Goal: Information Seeking & Learning: Learn about a topic

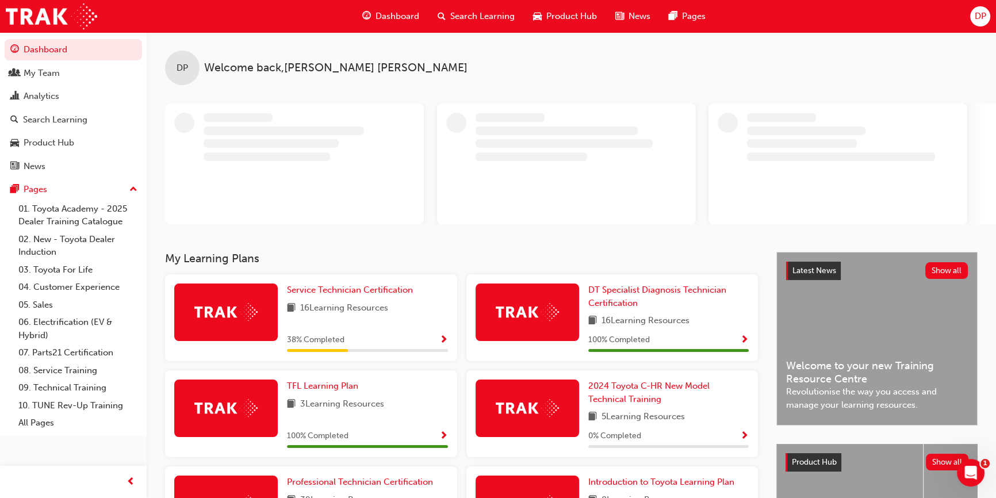
click at [491, 17] on span "Search Learning" at bounding box center [482, 16] width 64 height 13
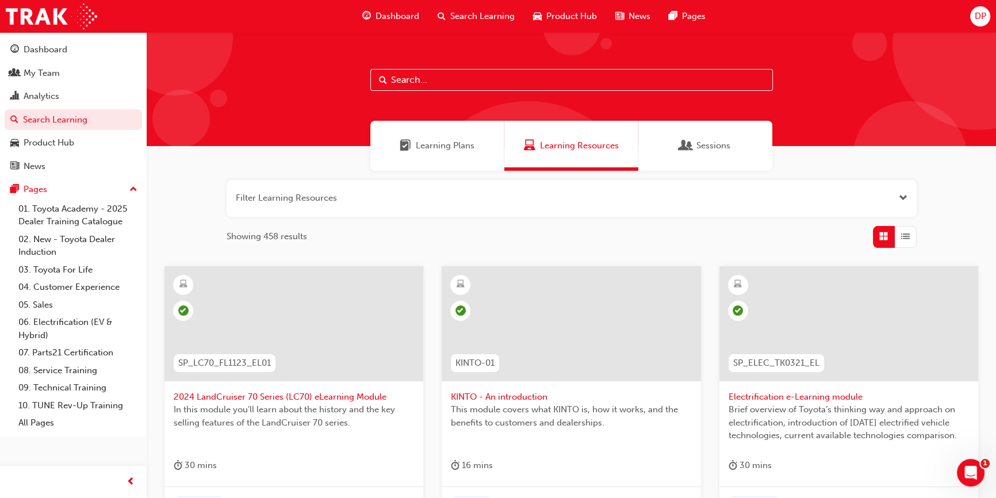
click at [457, 151] on span "Learning Plans" at bounding box center [445, 145] width 59 height 13
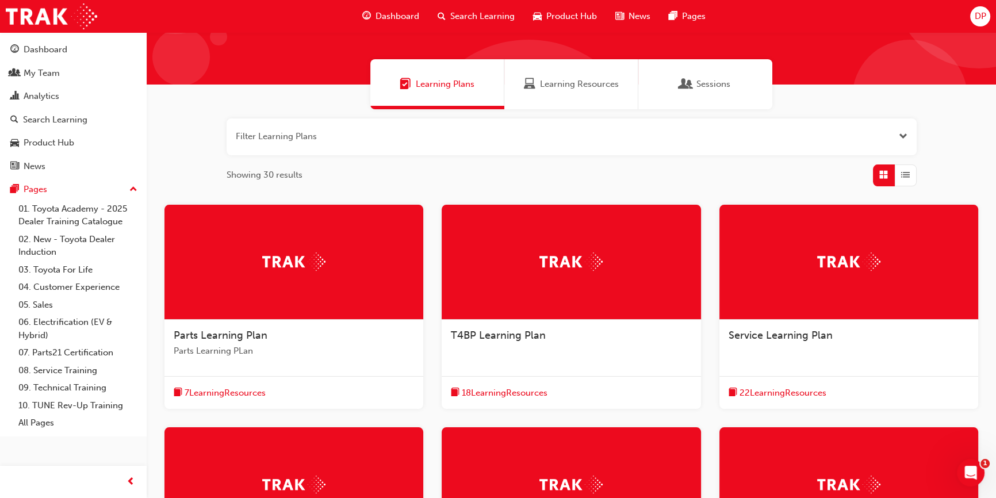
scroll to position [104, 0]
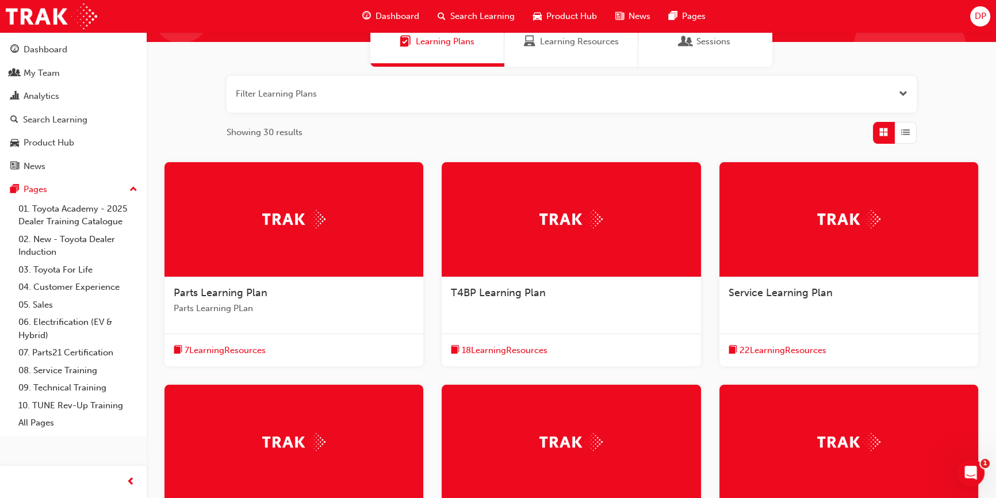
click at [229, 341] on div "7 Learning Resources" at bounding box center [294, 350] width 259 height 33
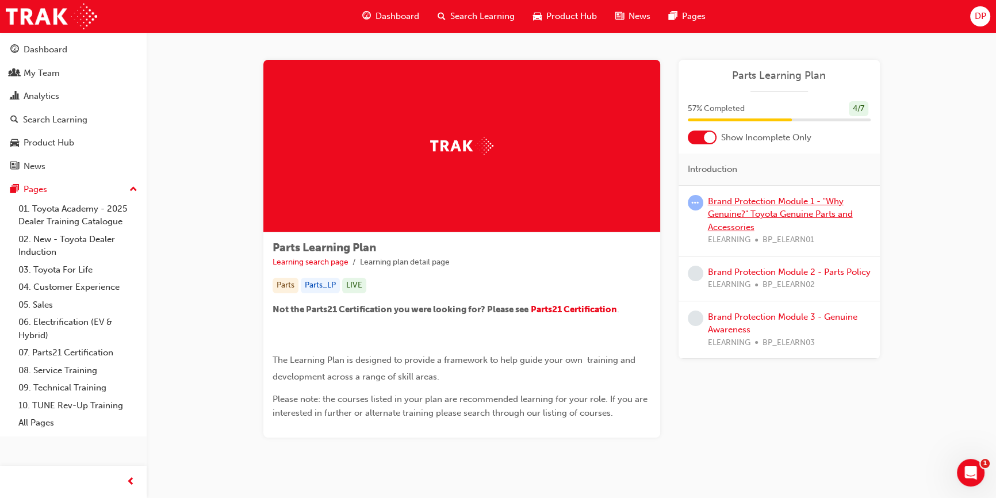
click at [735, 201] on link "Brand Protection Module 1 - "Why Genuine?" Toyota Genuine Parts and Accessories" at bounding box center [780, 214] width 145 height 36
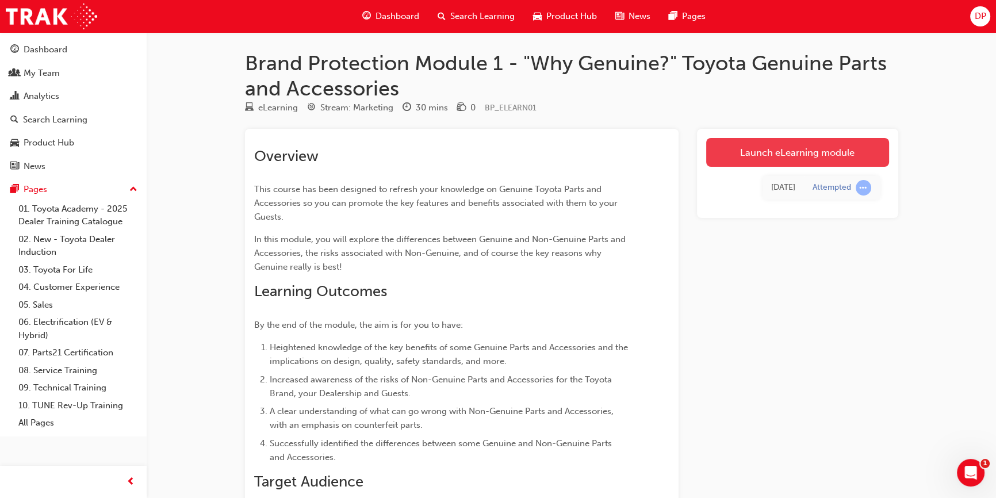
click at [771, 158] on link "Launch eLearning module" at bounding box center [797, 152] width 183 height 29
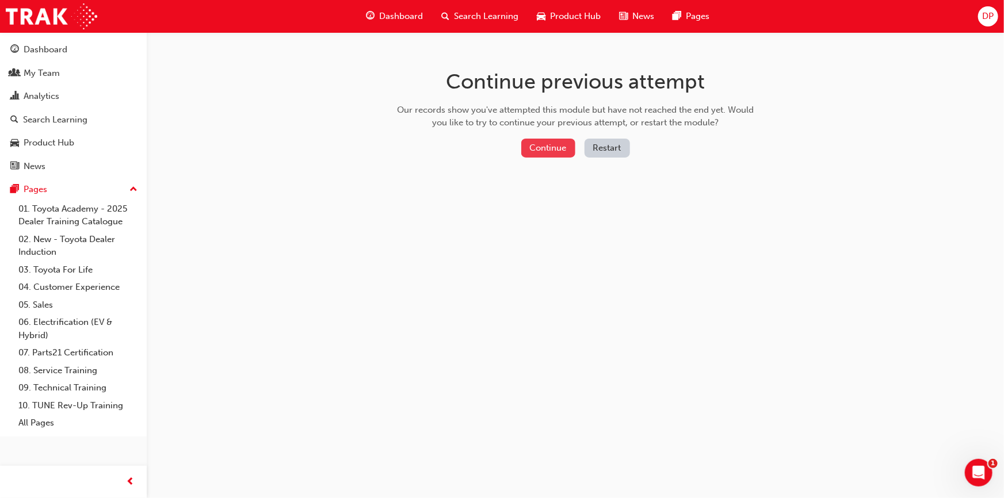
click at [551, 150] on button "Continue" at bounding box center [548, 148] width 54 height 19
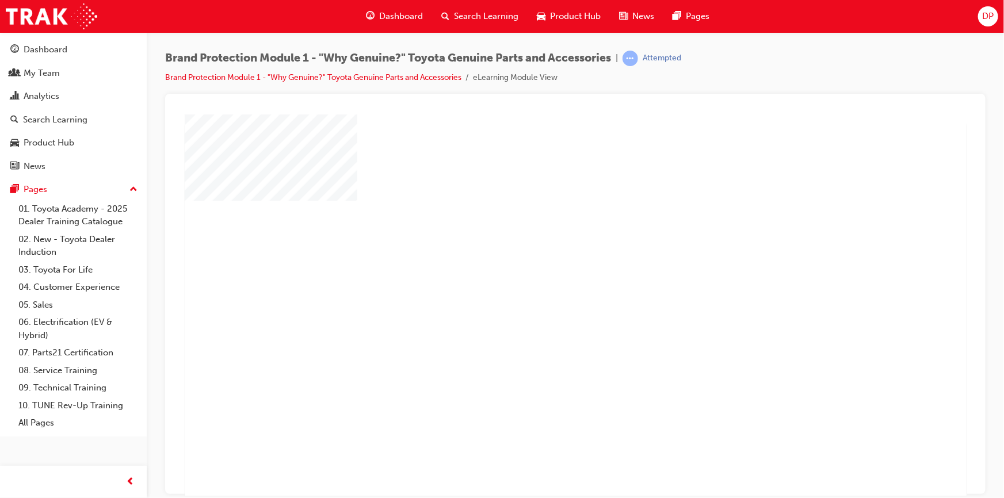
click at [542, 272] on div "play" at bounding box center [542, 272] width 0 height 0
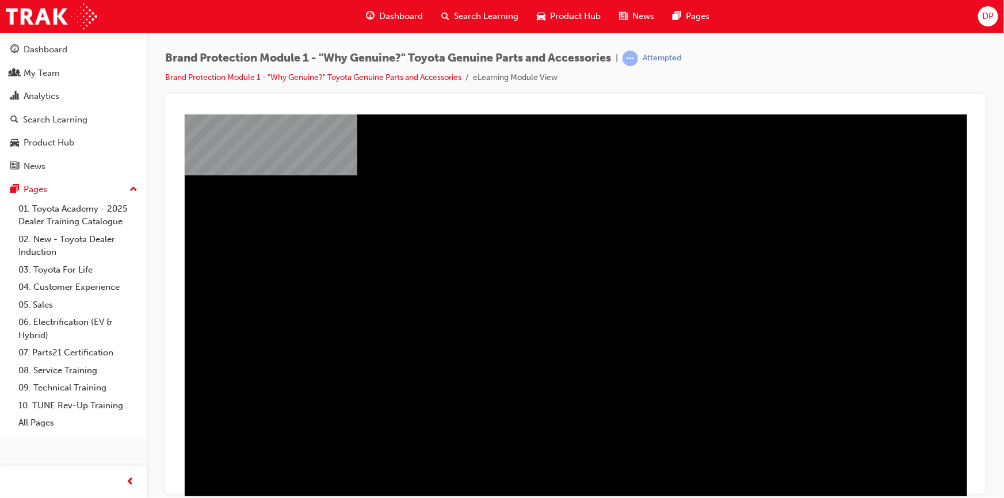
scroll to position [49, 0]
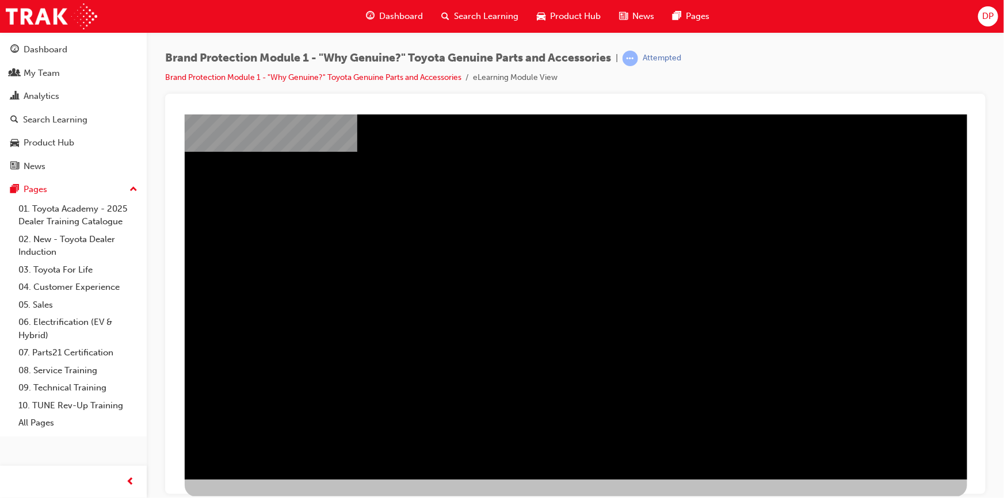
click at [685, 463] on div "" at bounding box center [575, 282] width 782 height 414
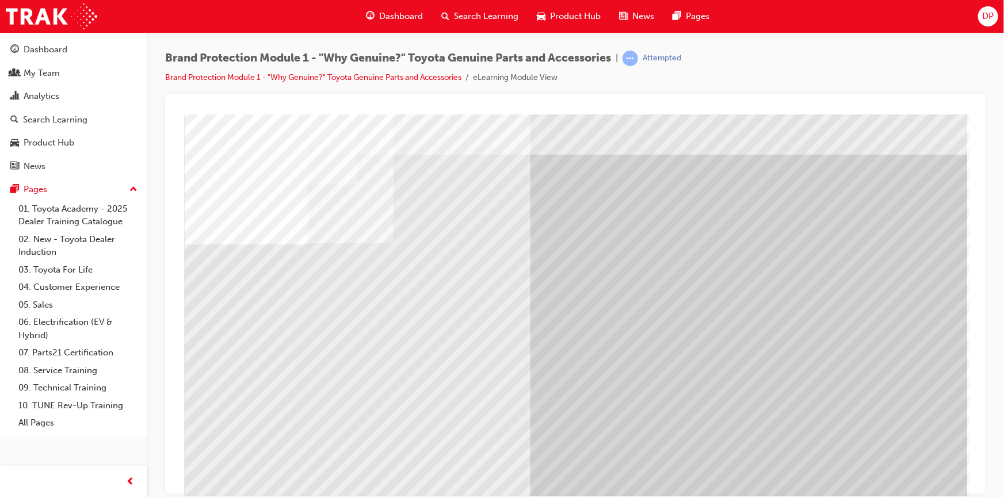
scroll to position [0, 0]
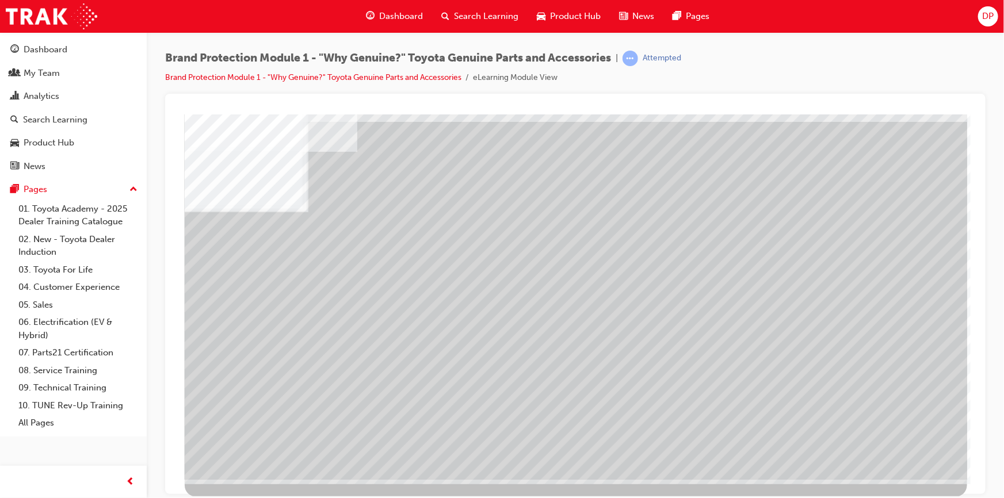
scroll to position [0, 0]
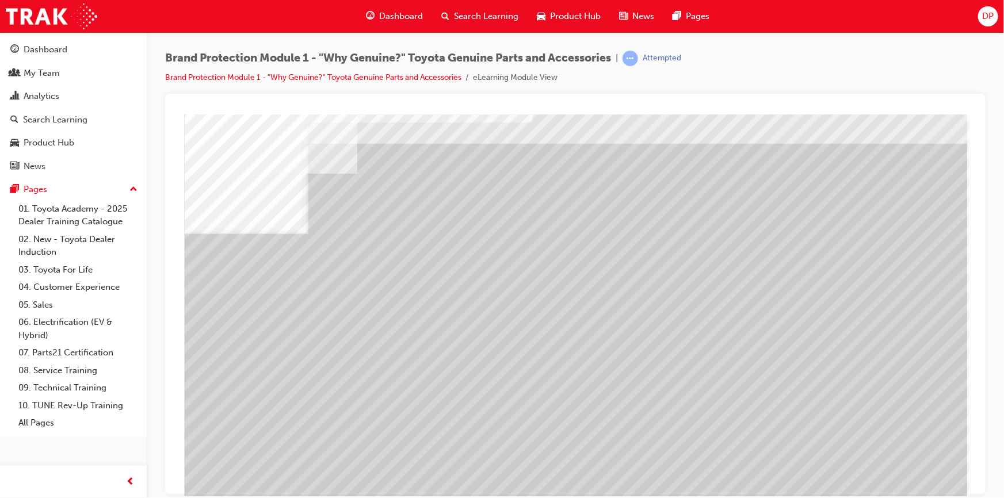
scroll to position [49, 0]
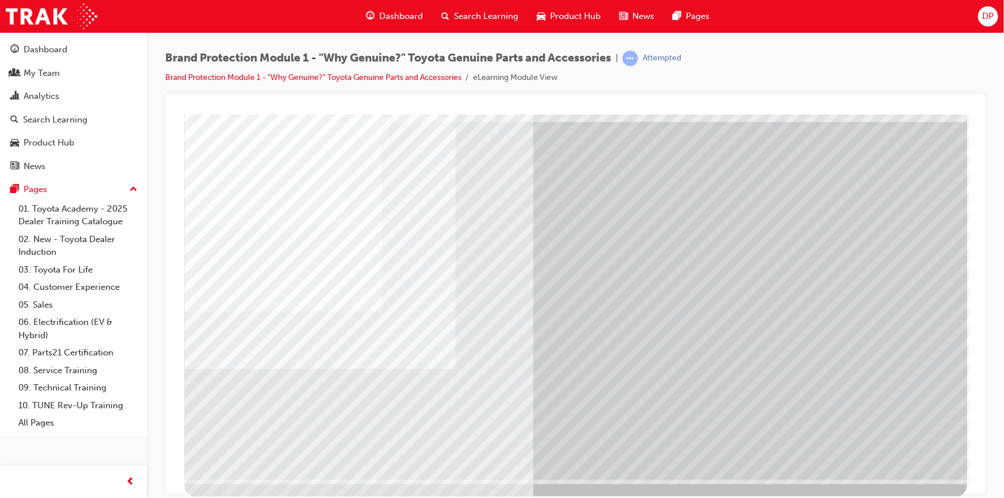
scroll to position [0, 0]
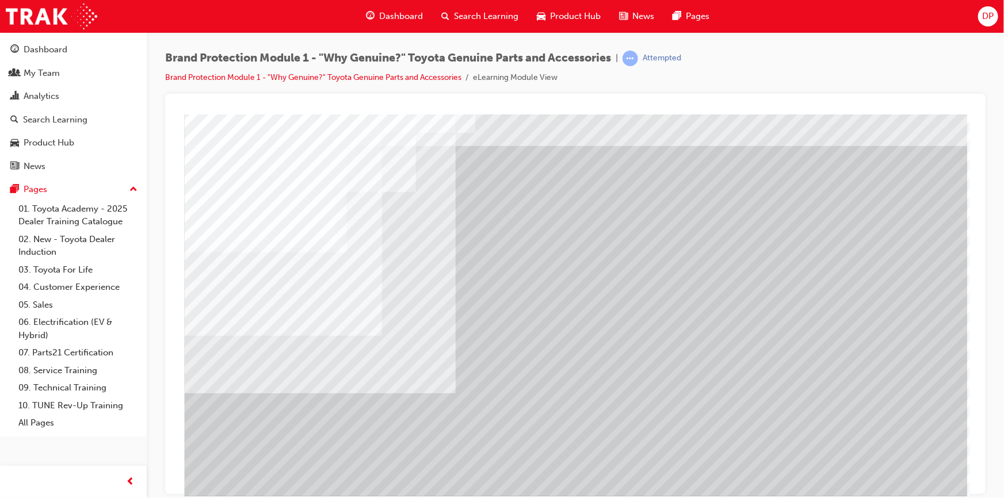
scroll to position [49, 0]
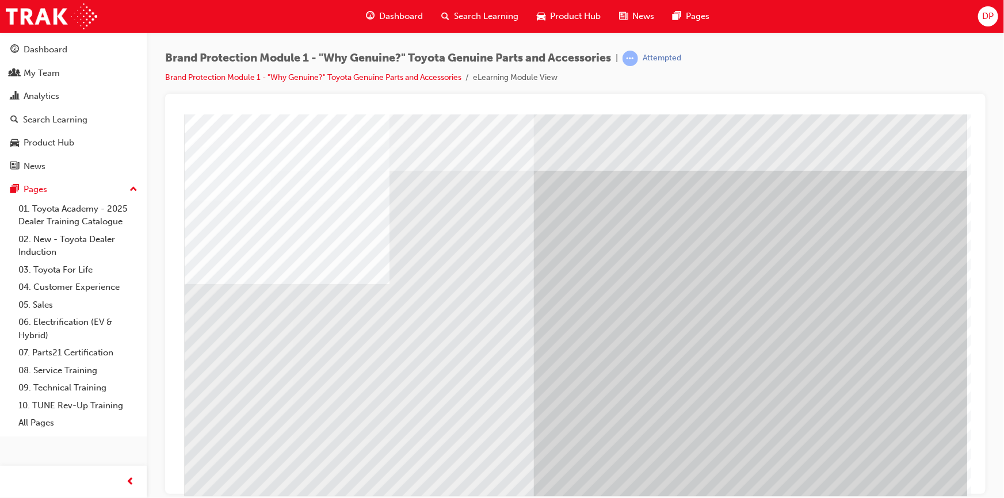
scroll to position [49, 0]
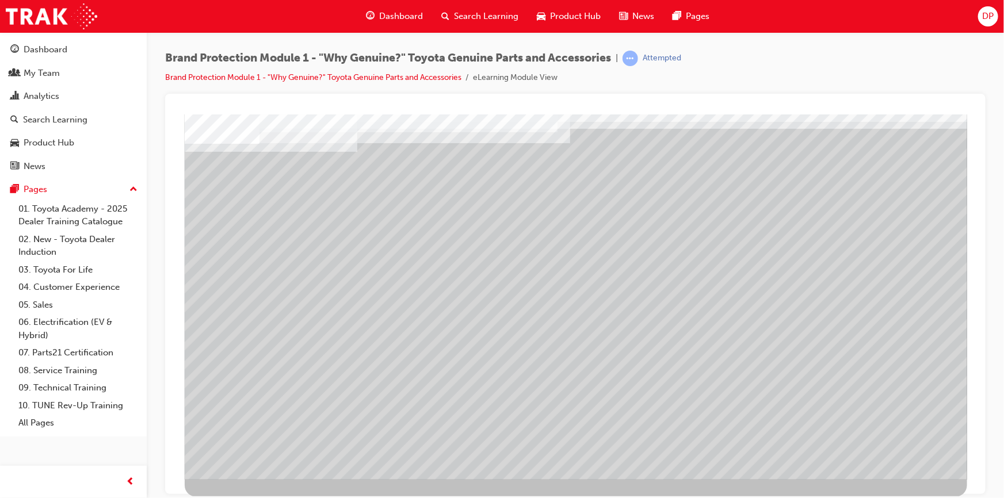
scroll to position [0, 0]
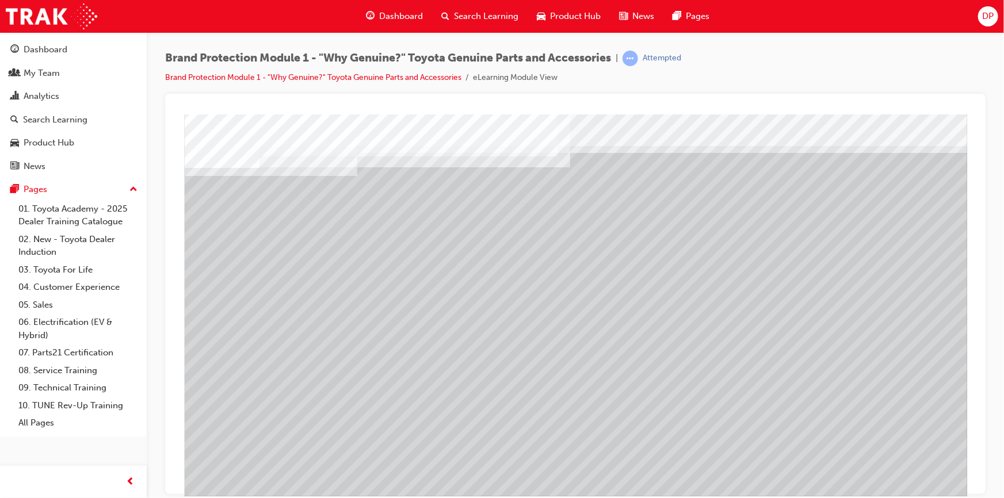
scroll to position [49, 0]
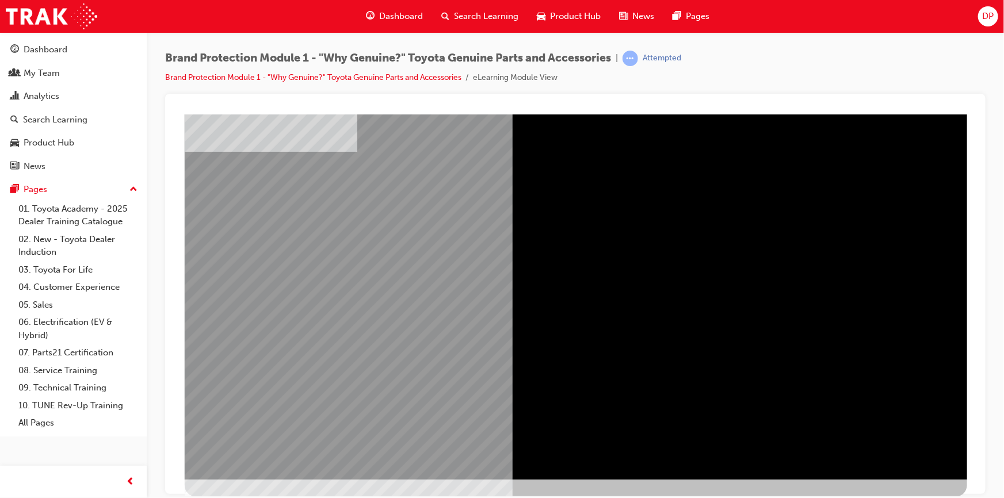
scroll to position [0, 0]
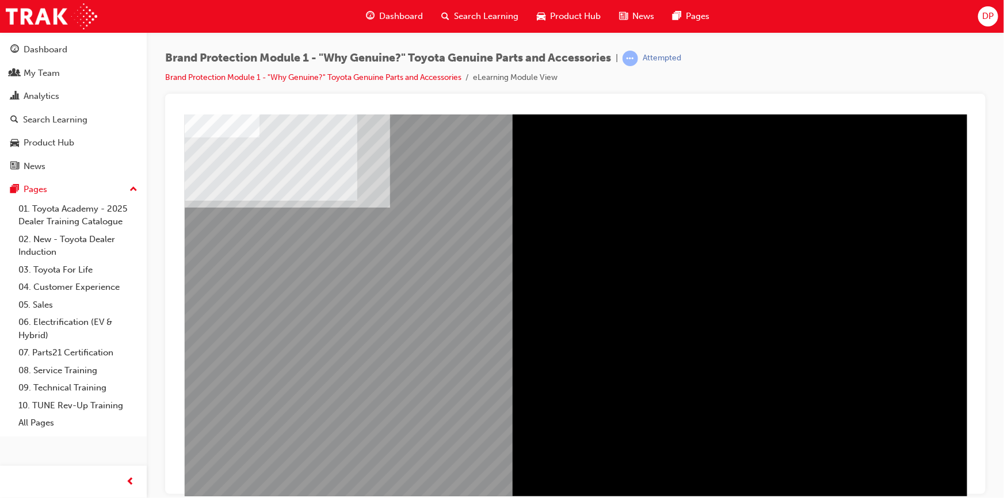
click at [308, 272] on div "" at bounding box center [575, 331] width 782 height 414
drag, startPoint x: 418, startPoint y: 414, endPoint x: 613, endPoint y: 403, distance: 195.3
click at [432, 412] on div "" at bounding box center [575, 331] width 782 height 414
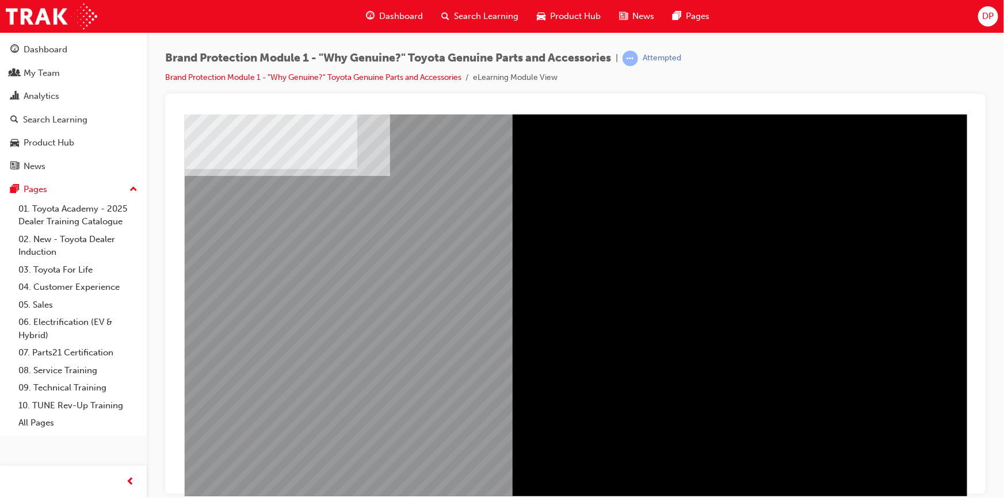
scroll to position [49, 0]
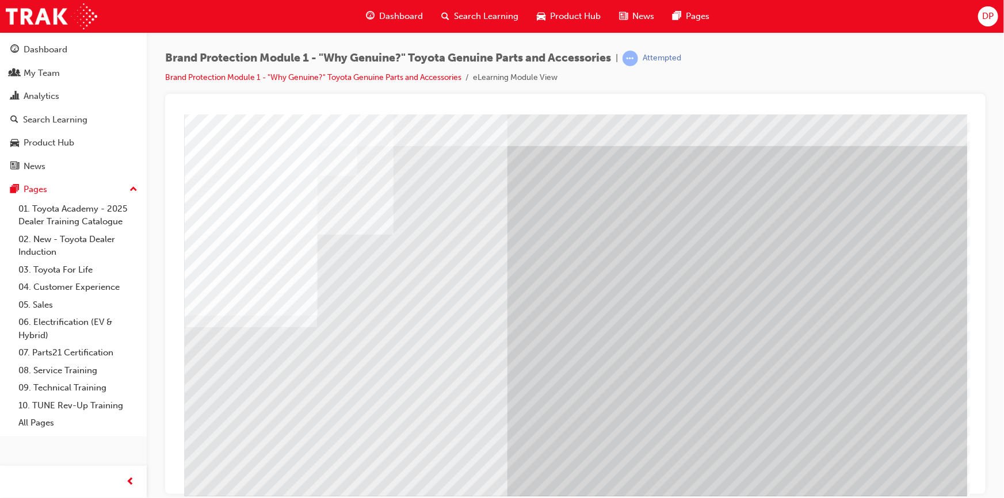
scroll to position [49, 0]
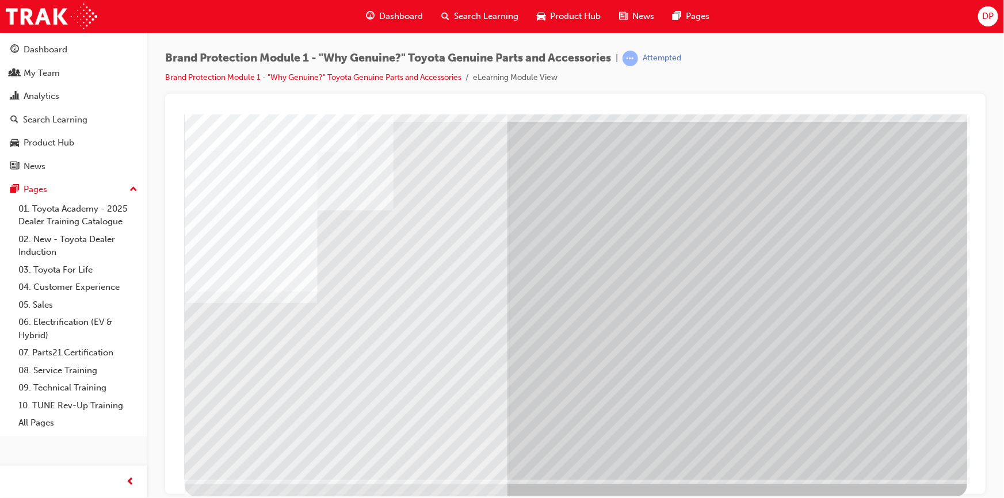
drag, startPoint x: 304, startPoint y: 251, endPoint x: 343, endPoint y: 257, distance: 39.1
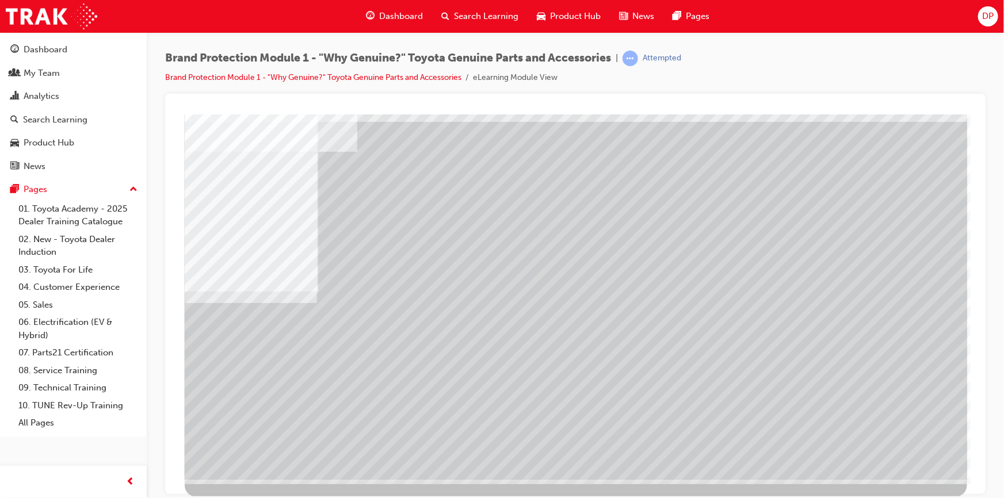
scroll to position [0, 0]
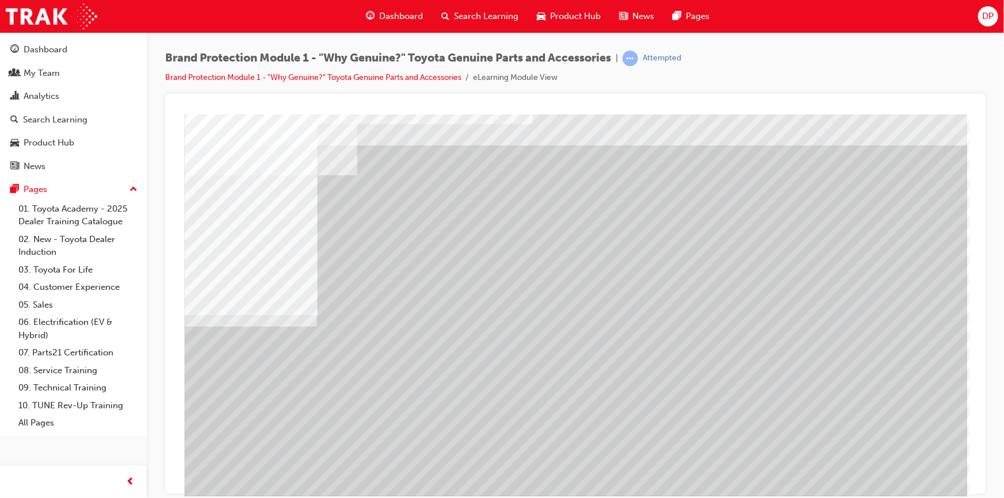
scroll to position [49, 0]
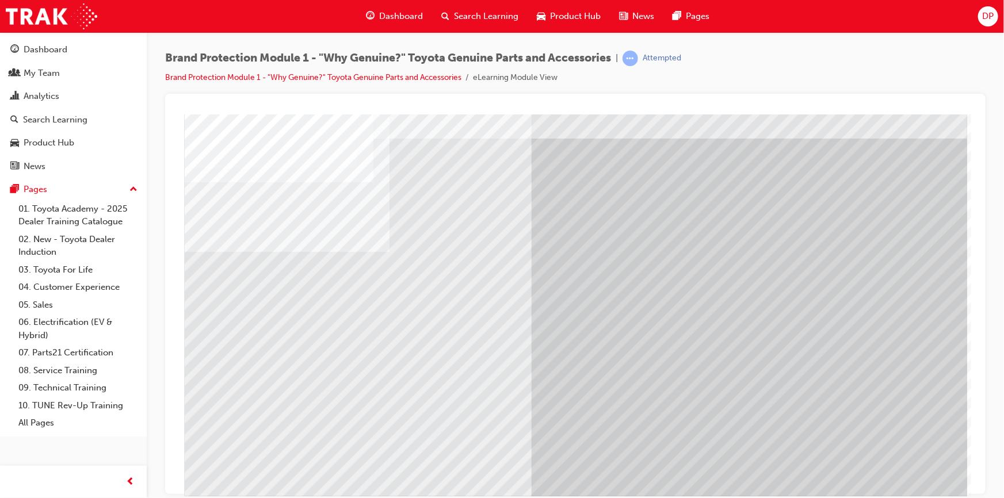
scroll to position [49, 0]
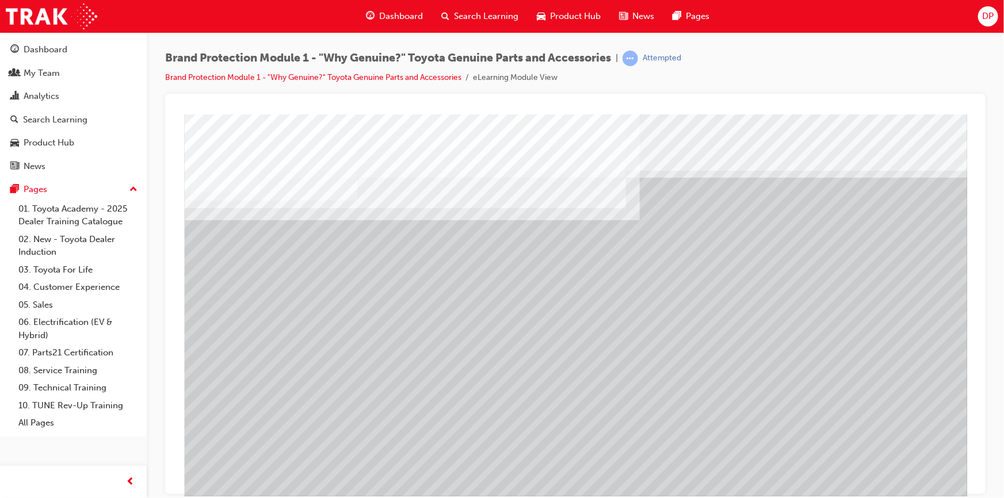
drag, startPoint x: 409, startPoint y: 284, endPoint x: 413, endPoint y: 289, distance: 6.6
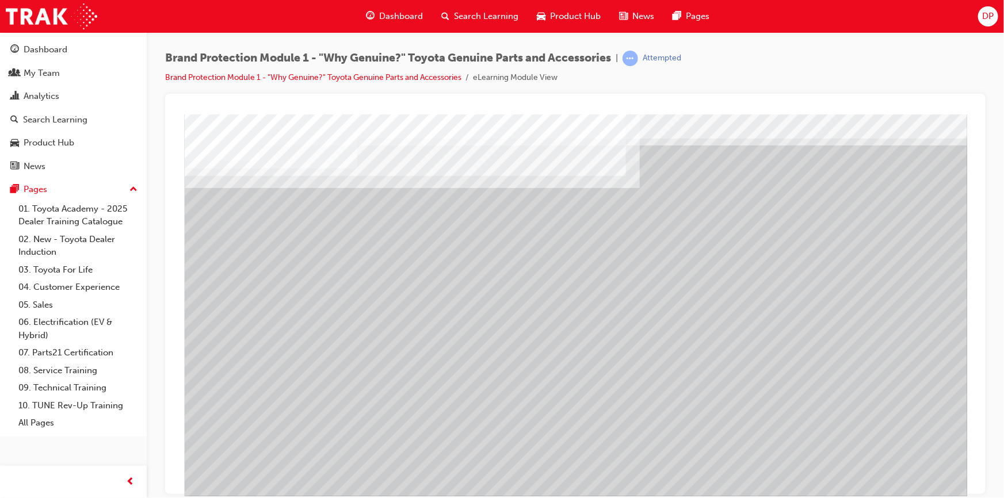
scroll to position [49, 0]
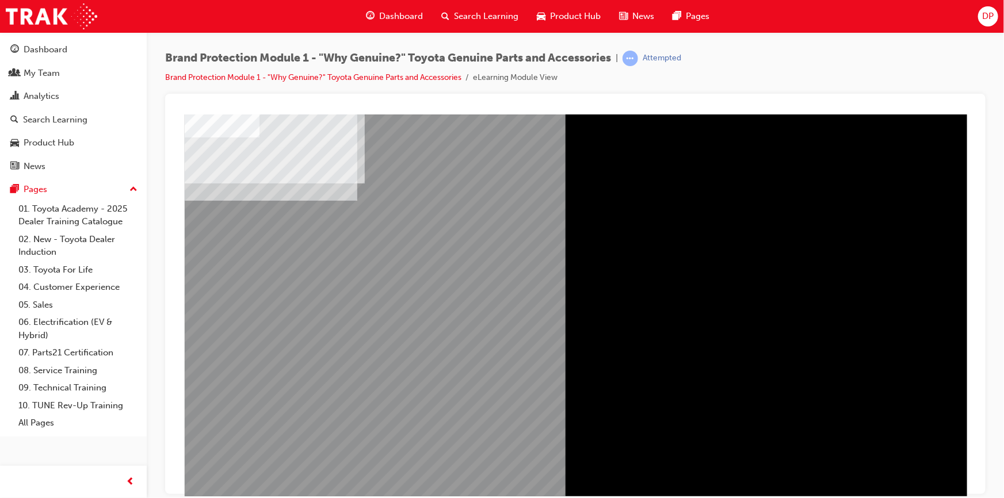
drag, startPoint x: 383, startPoint y: 270, endPoint x: 420, endPoint y: 284, distance: 40.1
click at [383, 270] on div "" at bounding box center [575, 323] width 419 height 228
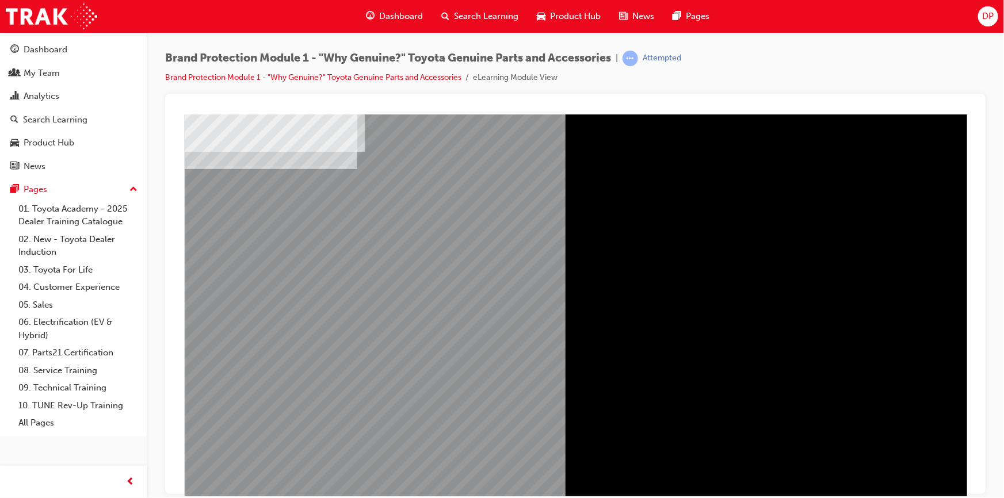
scroll to position [49, 0]
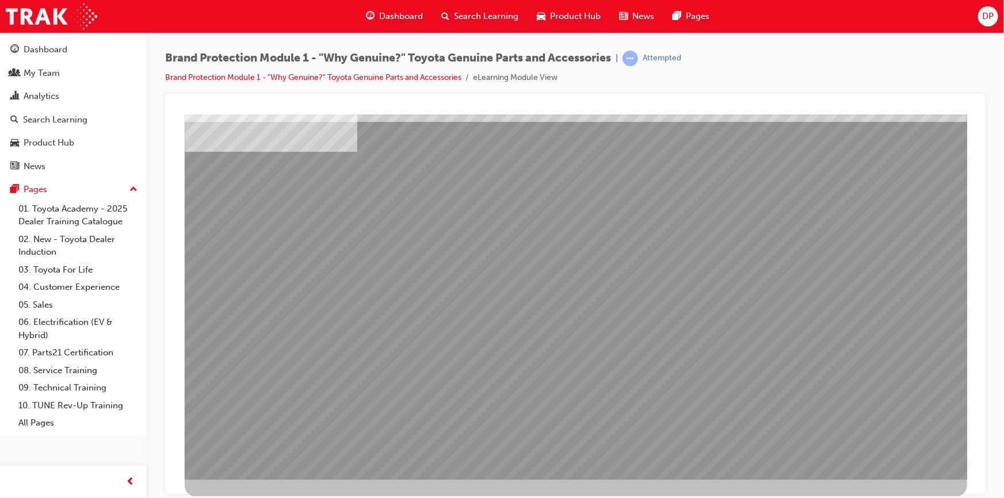
scroll to position [0, 0]
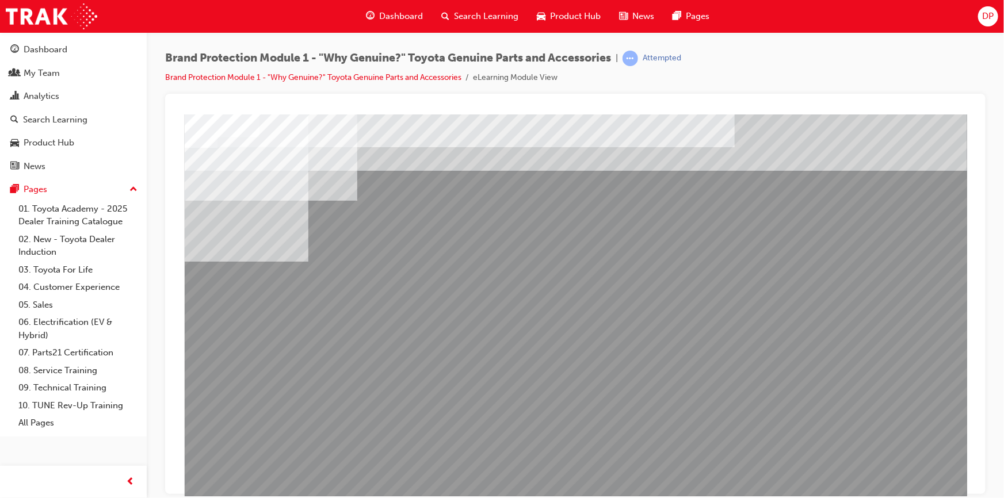
drag, startPoint x: 728, startPoint y: 323, endPoint x: 728, endPoint y: 331, distance: 8.1
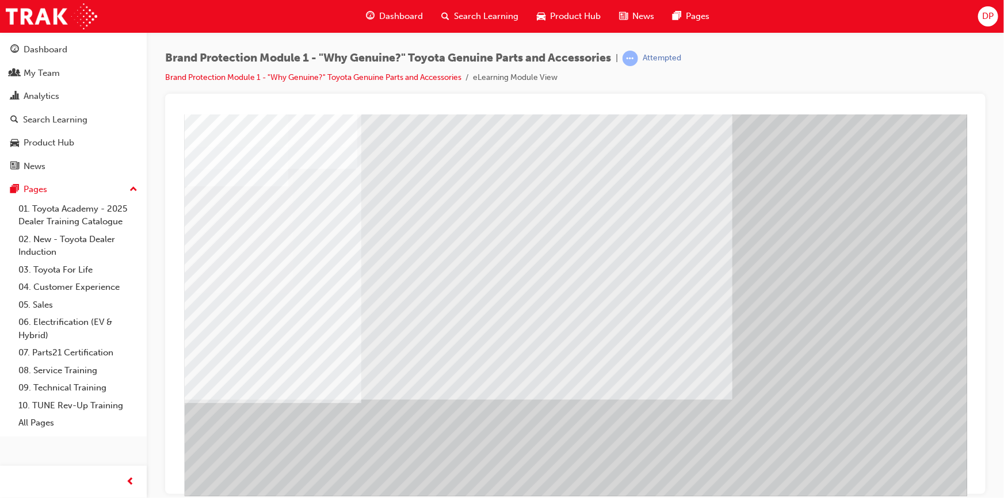
scroll to position [49, 0]
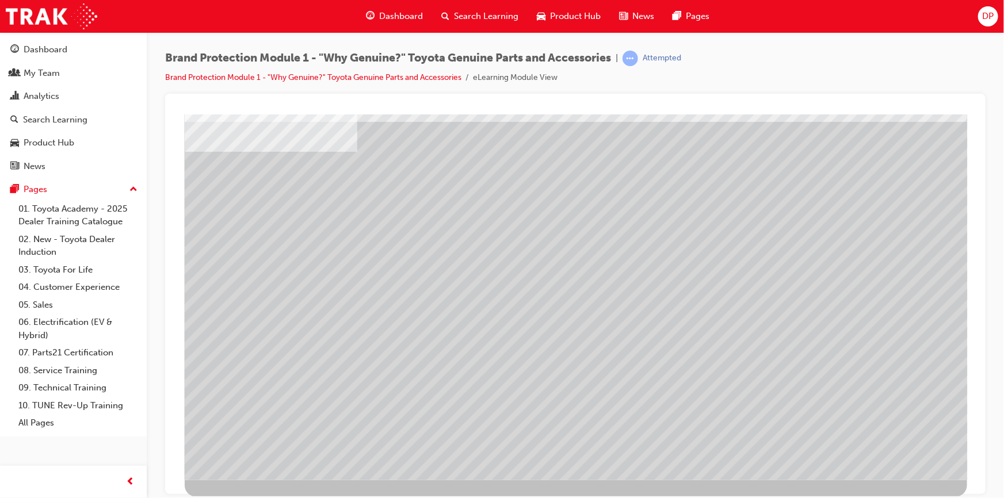
scroll to position [0, 0]
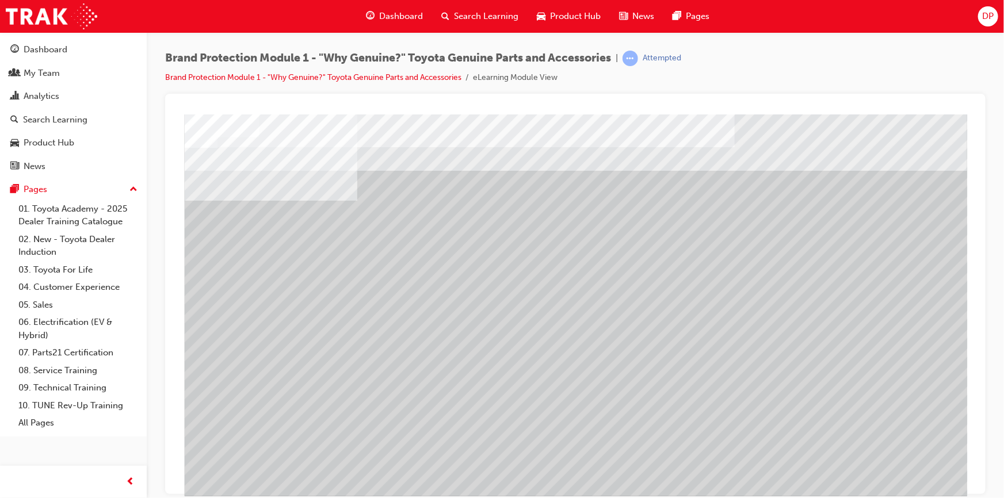
drag, startPoint x: 491, startPoint y: 361, endPoint x: 500, endPoint y: 344, distance: 19.6
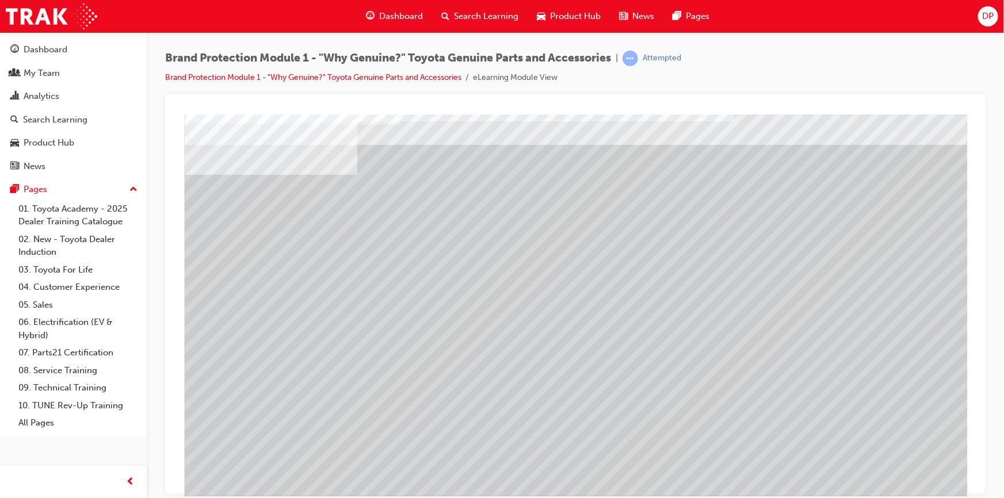
scroll to position [49, 0]
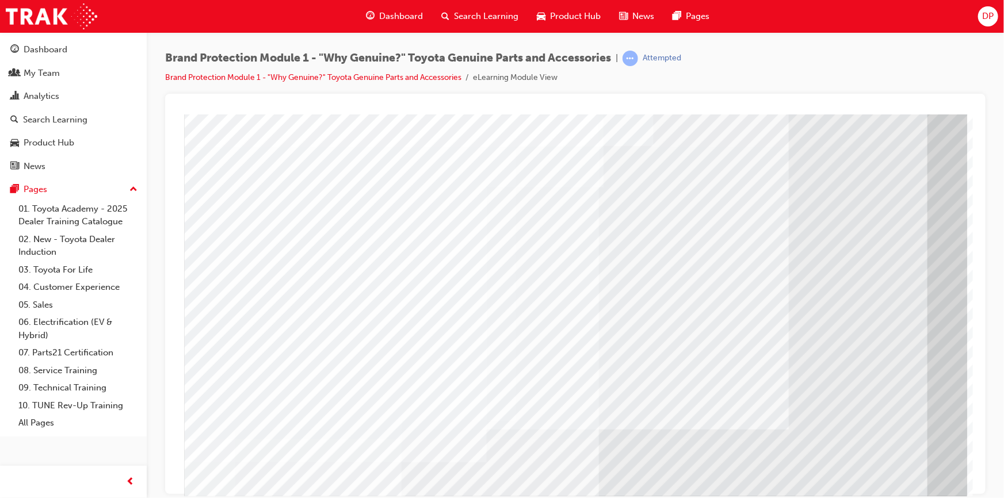
scroll to position [49, 0]
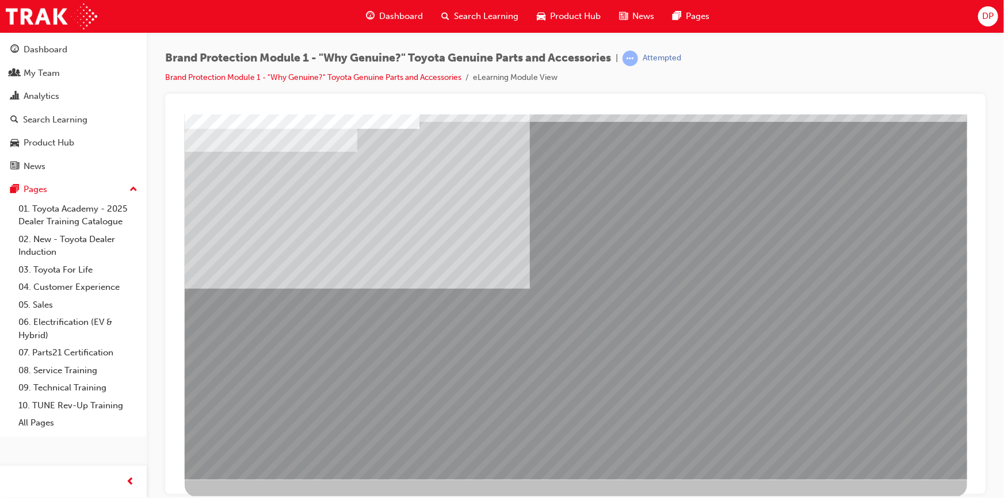
scroll to position [0, 0]
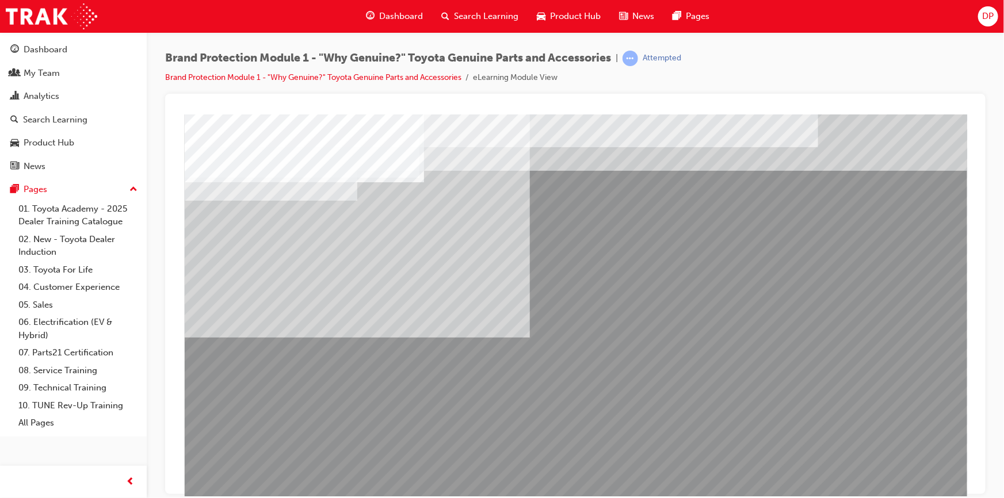
drag, startPoint x: 387, startPoint y: 240, endPoint x: 380, endPoint y: 240, distance: 7.5
drag, startPoint x: 363, startPoint y: 358, endPoint x: 370, endPoint y: 360, distance: 7.6
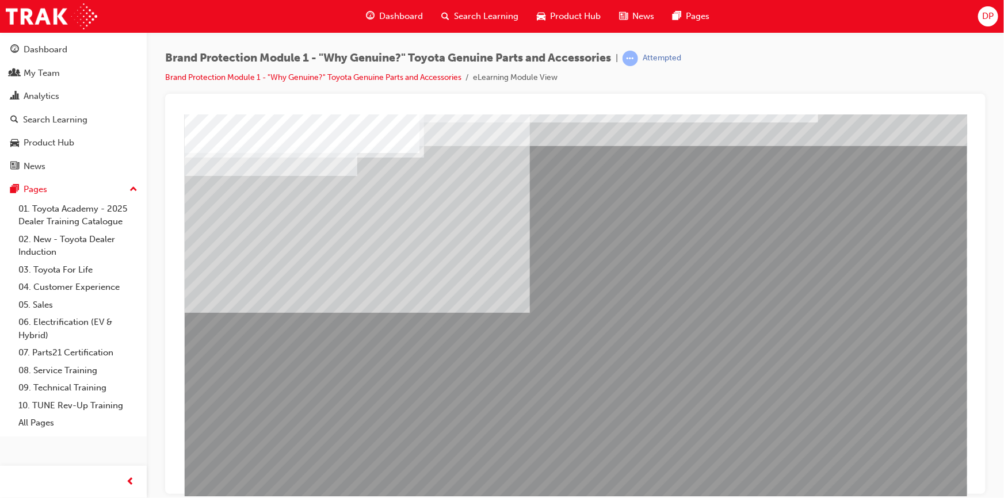
scroll to position [49, 0]
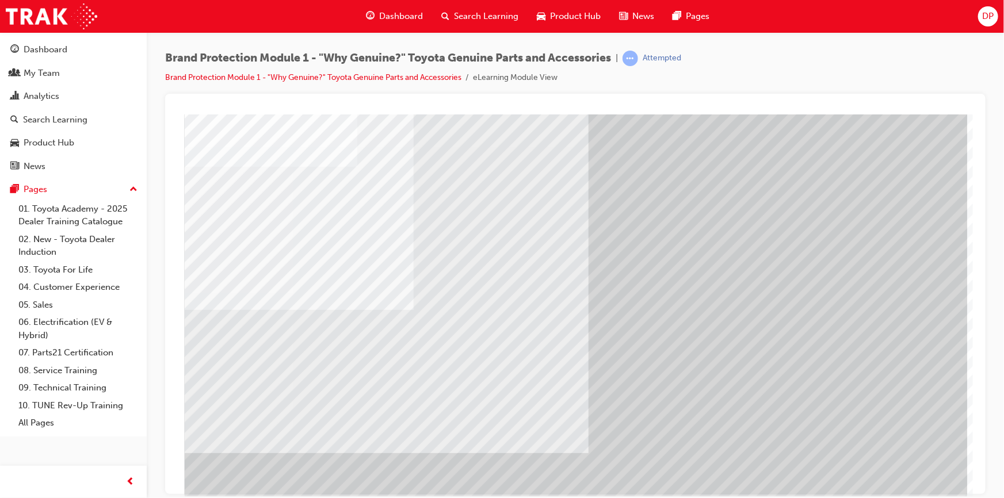
scroll to position [49, 0]
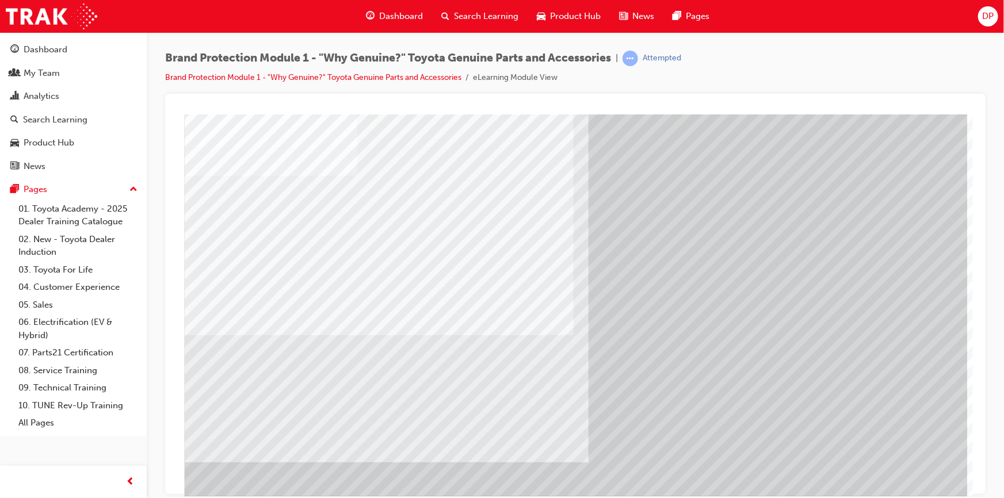
scroll to position [49, 0]
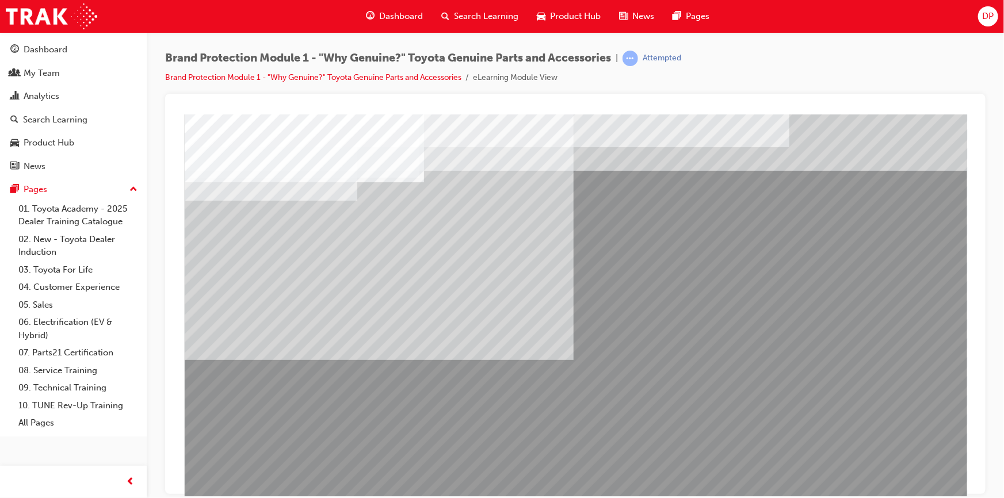
drag, startPoint x: 392, startPoint y: 389, endPoint x: 408, endPoint y: 393, distance: 16.6
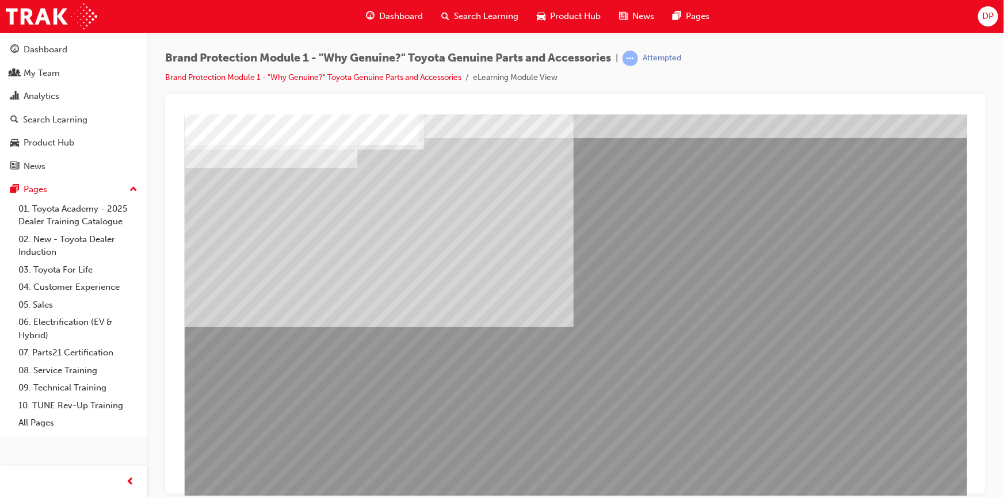
scroll to position [49, 0]
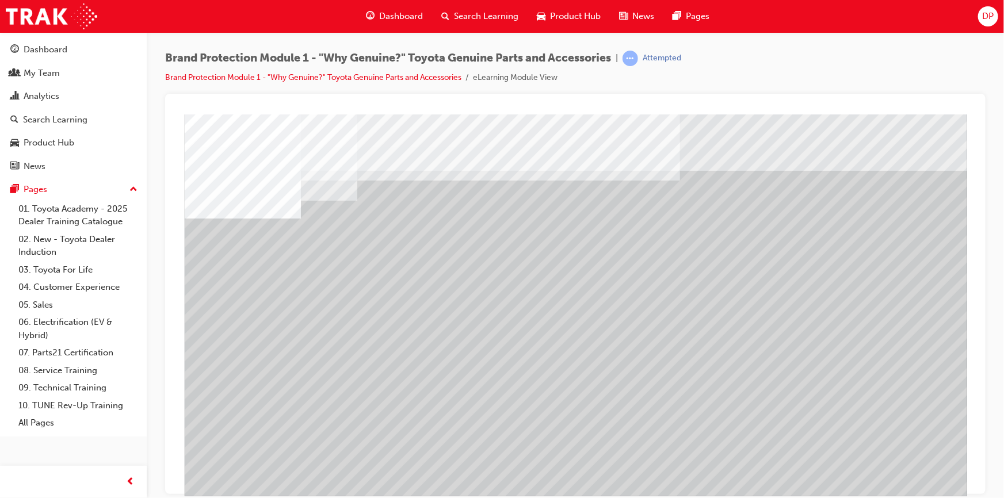
scroll to position [49, 0]
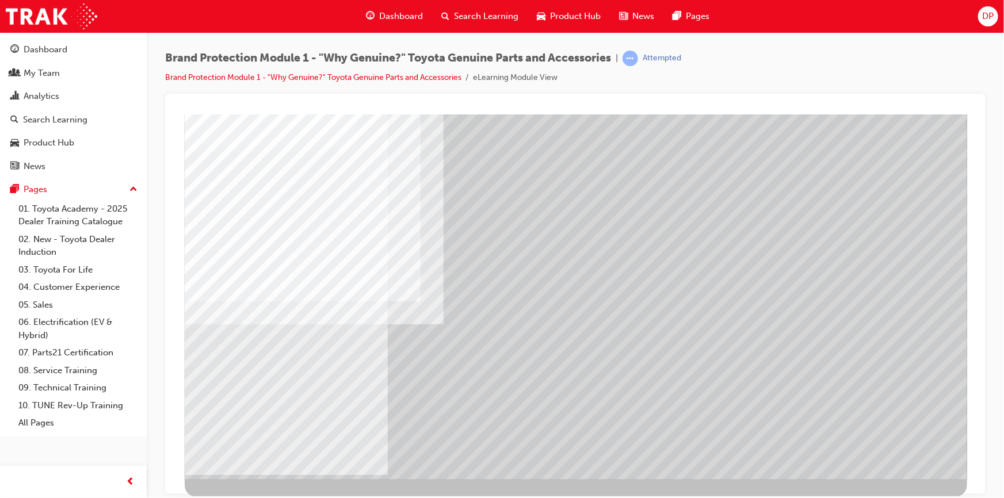
scroll to position [0, 0]
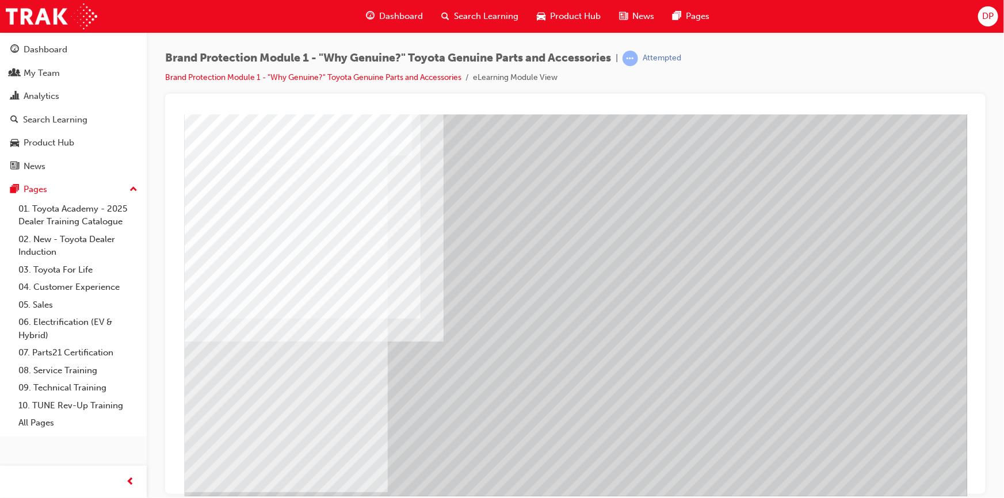
scroll to position [49, 0]
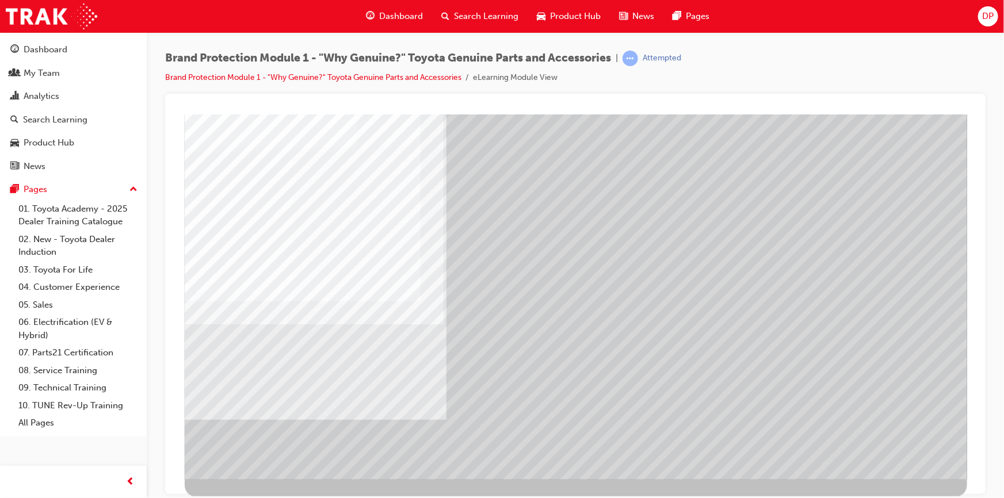
scroll to position [0, 0]
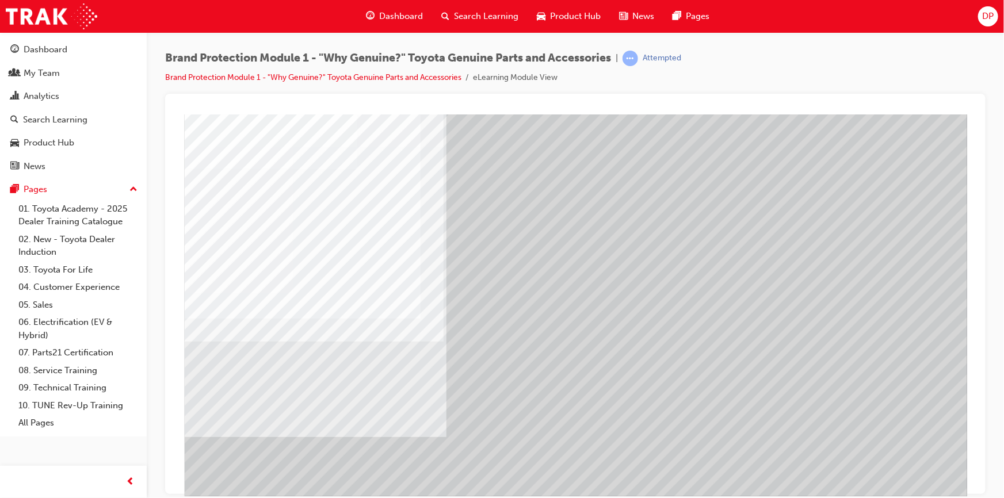
scroll to position [49, 0]
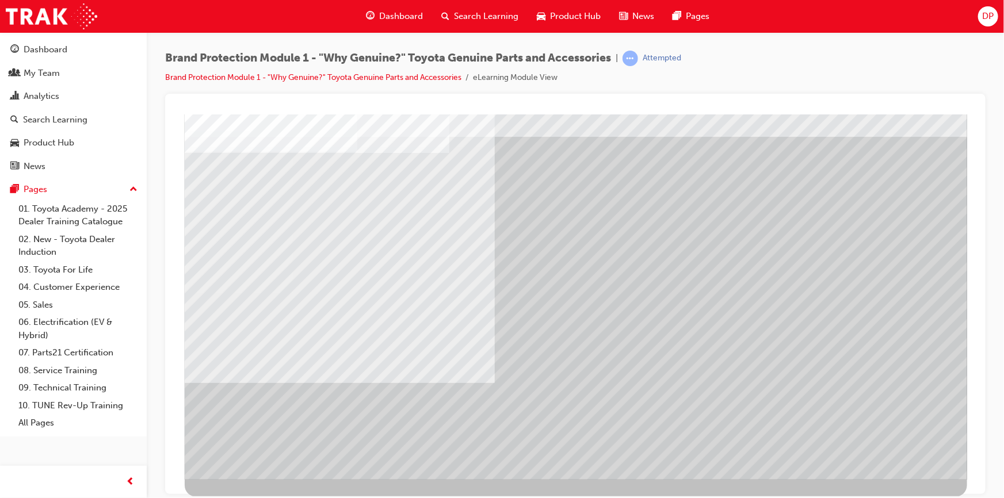
scroll to position [0, 0]
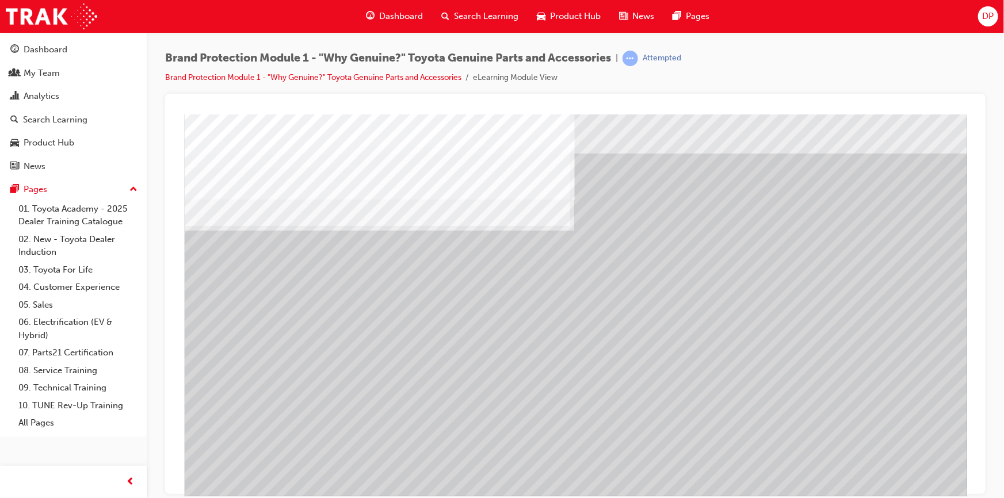
scroll to position [49, 0]
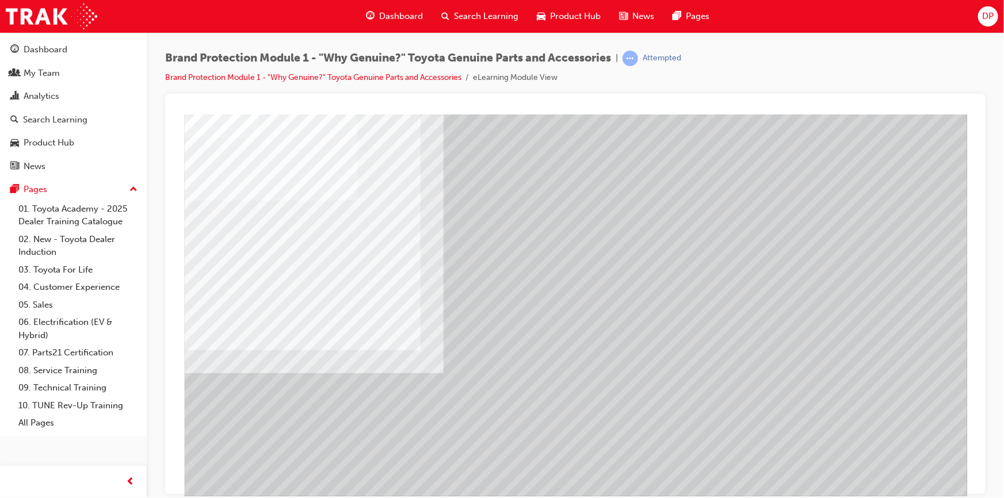
drag, startPoint x: 861, startPoint y: 309, endPoint x: 848, endPoint y: 311, distance: 13.4
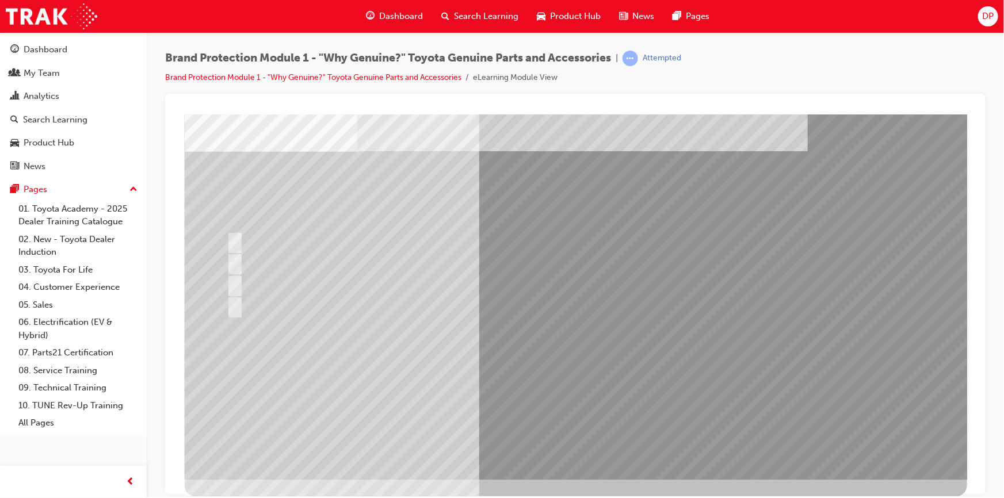
scroll to position [0, 0]
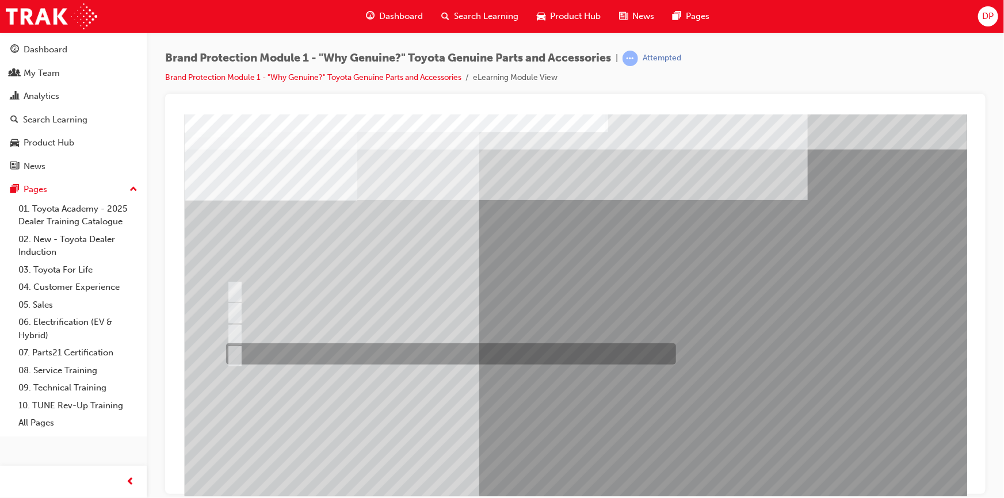
click at [294, 352] on div at bounding box center [448, 353] width 450 height 21
radio input "true"
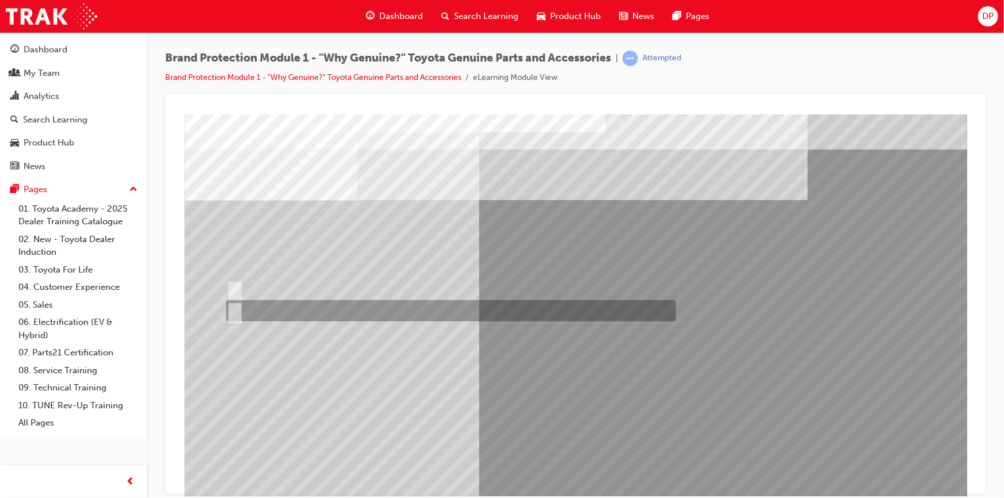
click at [280, 311] on div at bounding box center [448, 310] width 450 height 21
radio input "true"
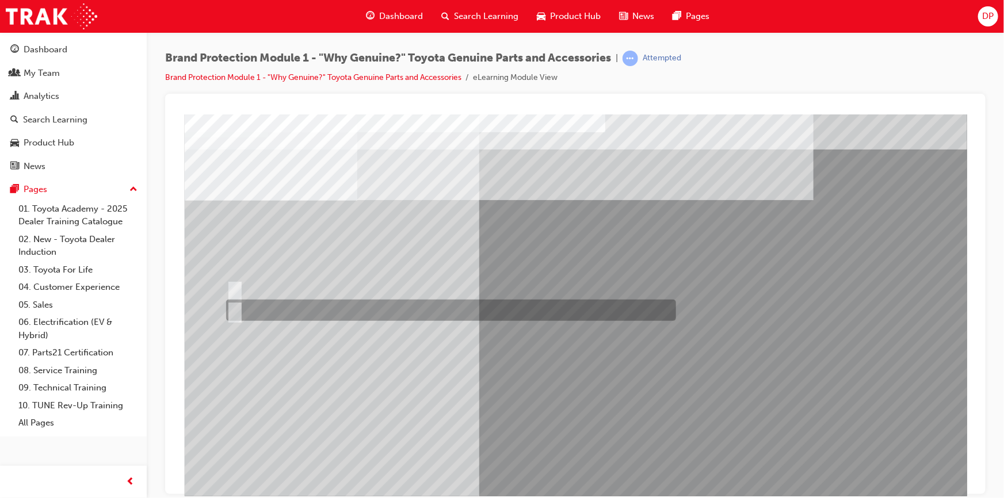
drag, startPoint x: 278, startPoint y: 308, endPoint x: 322, endPoint y: 326, distance: 46.5
click at [278, 308] on div at bounding box center [448, 310] width 450 height 21
radio input "true"
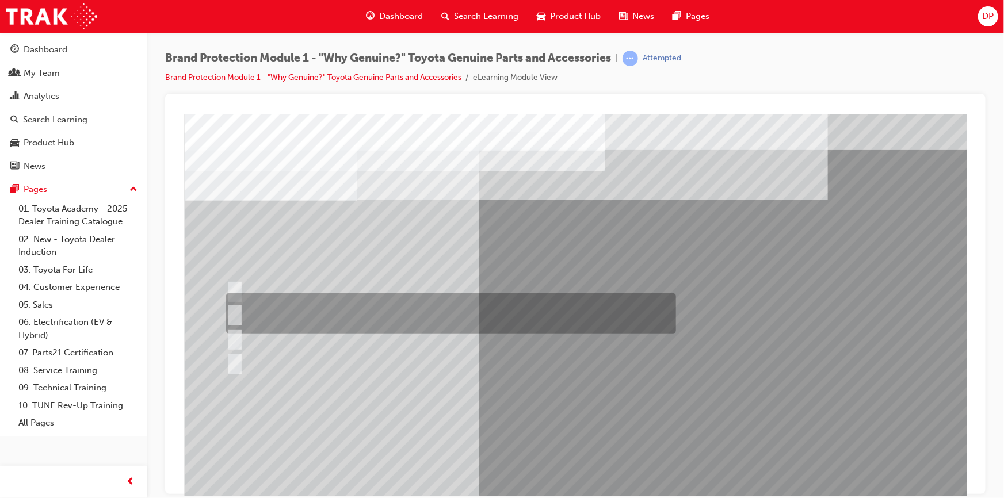
click at [410, 294] on div at bounding box center [448, 313] width 450 height 40
radio input "true"
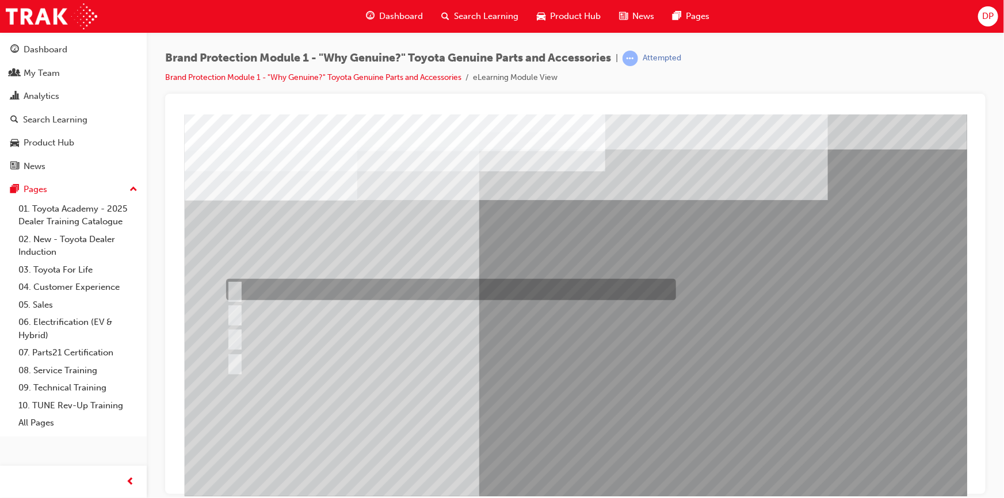
click at [243, 281] on div at bounding box center [448, 289] width 450 height 21
radio input "true"
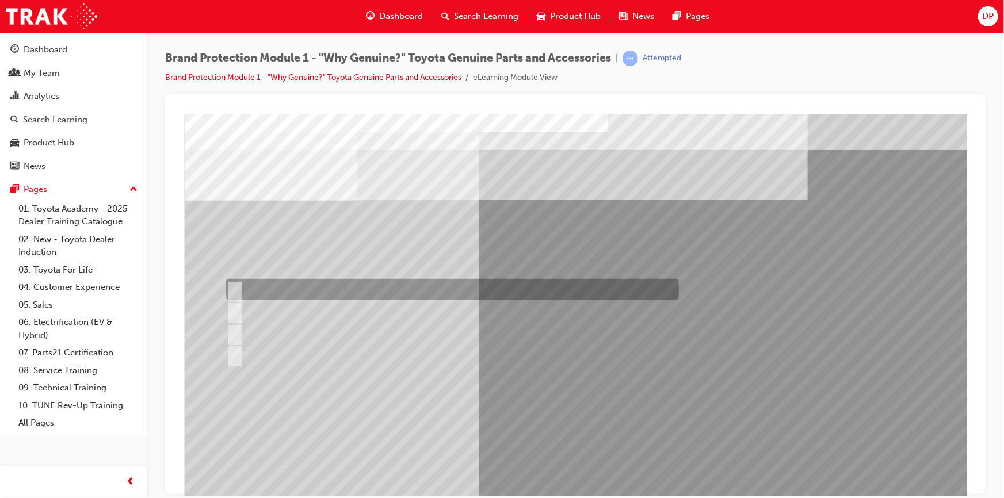
click at [303, 292] on div at bounding box center [449, 289] width 453 height 21
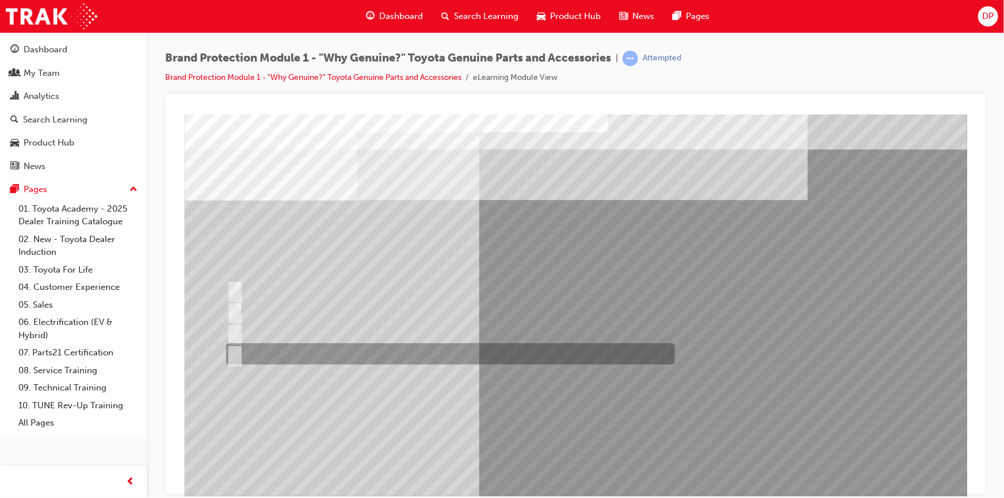
click at [309, 347] on div at bounding box center [447, 353] width 449 height 21
radio input "false"
radio input "true"
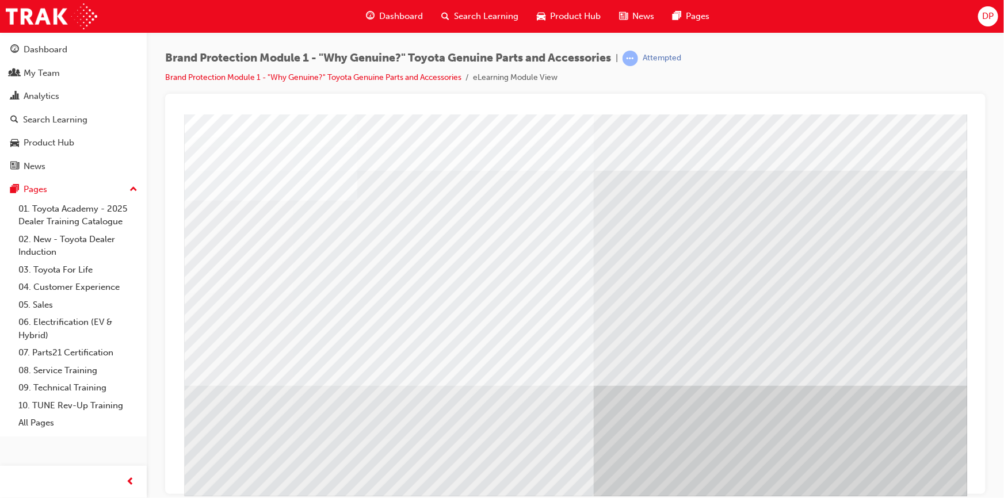
scroll to position [49, 0]
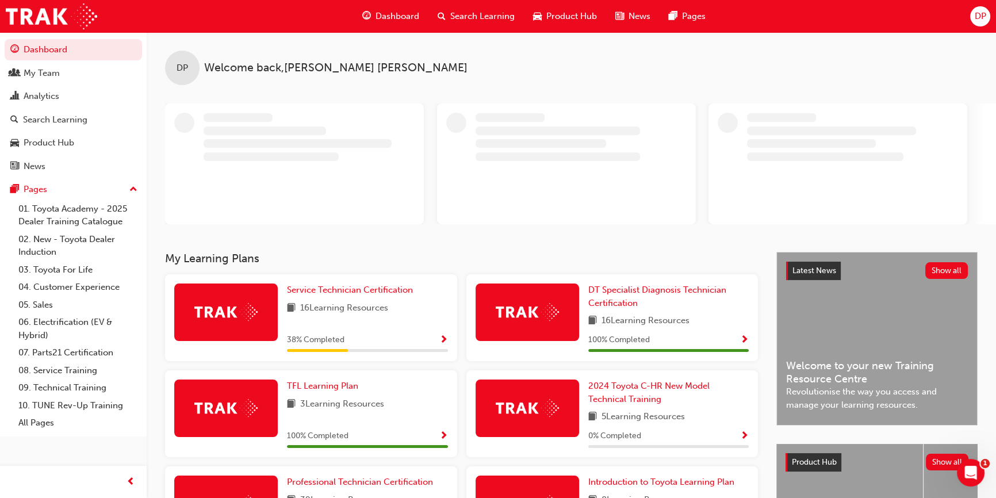
click at [479, 18] on span "Search Learning" at bounding box center [482, 16] width 64 height 13
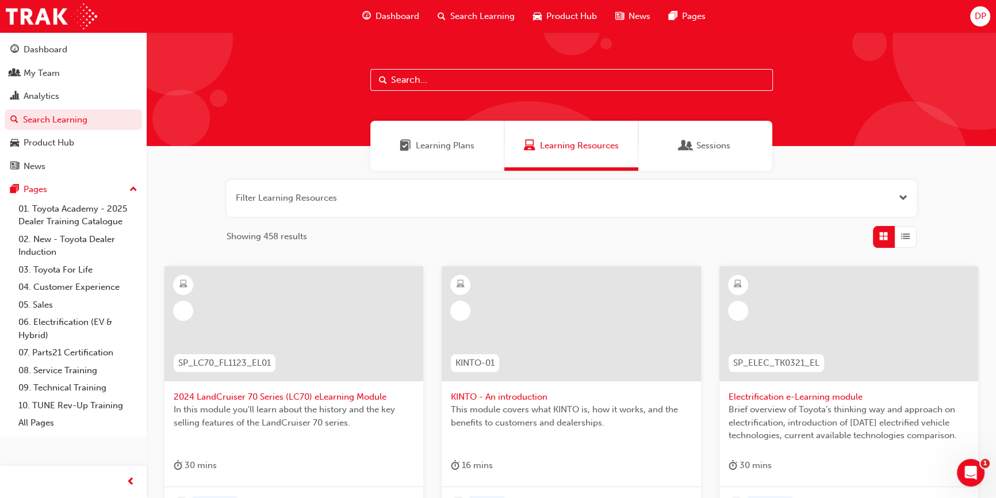
click at [444, 152] on div "Learning Plans" at bounding box center [437, 146] width 134 height 50
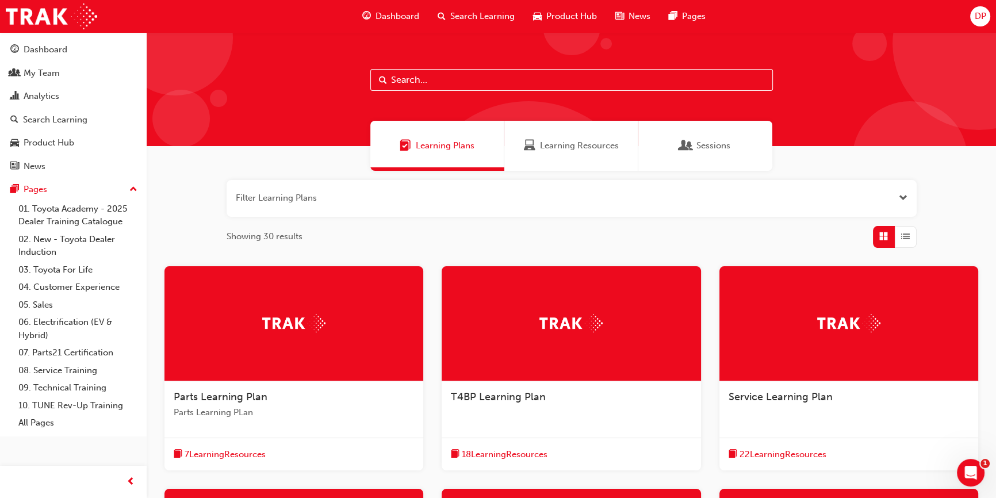
click at [308, 327] on img at bounding box center [293, 323] width 63 height 18
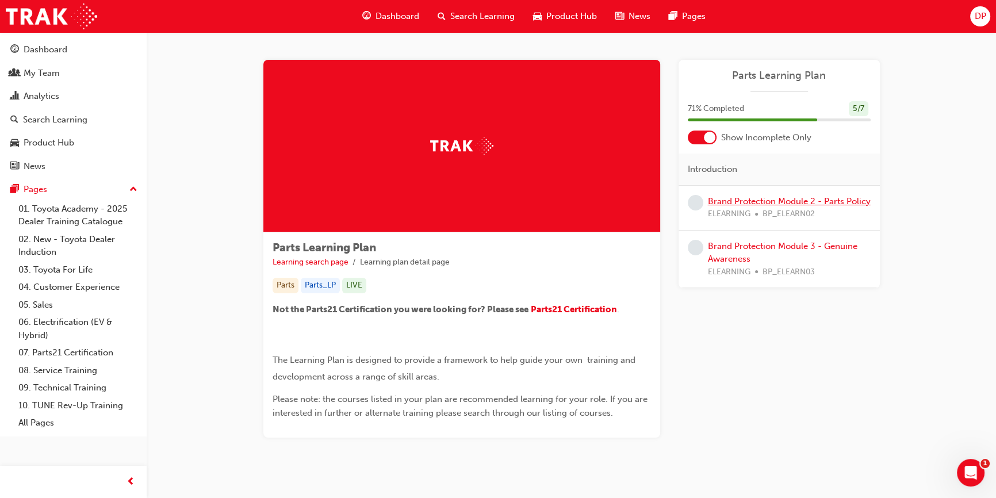
click at [773, 200] on link "Brand Protection Module 2 - Parts Policy" at bounding box center [789, 201] width 163 height 10
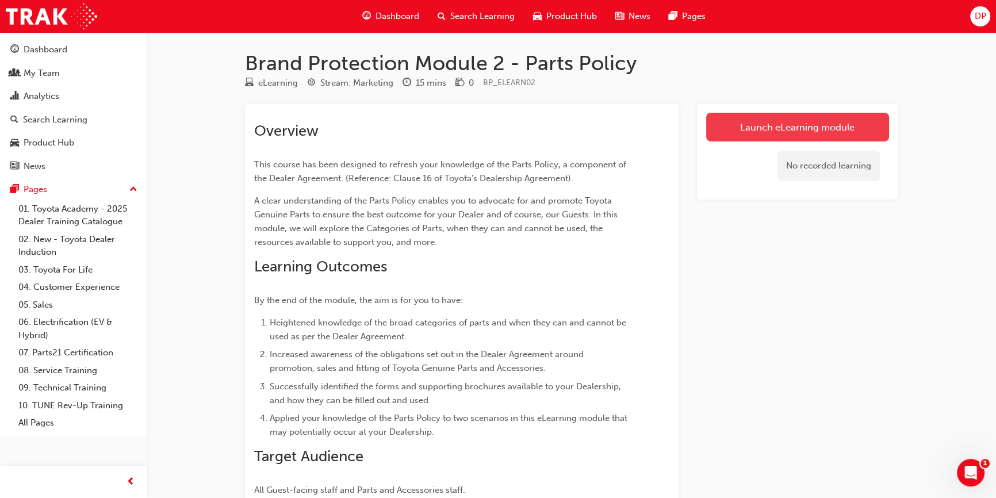
click at [775, 132] on link "Launch eLearning module" at bounding box center [797, 127] width 183 height 29
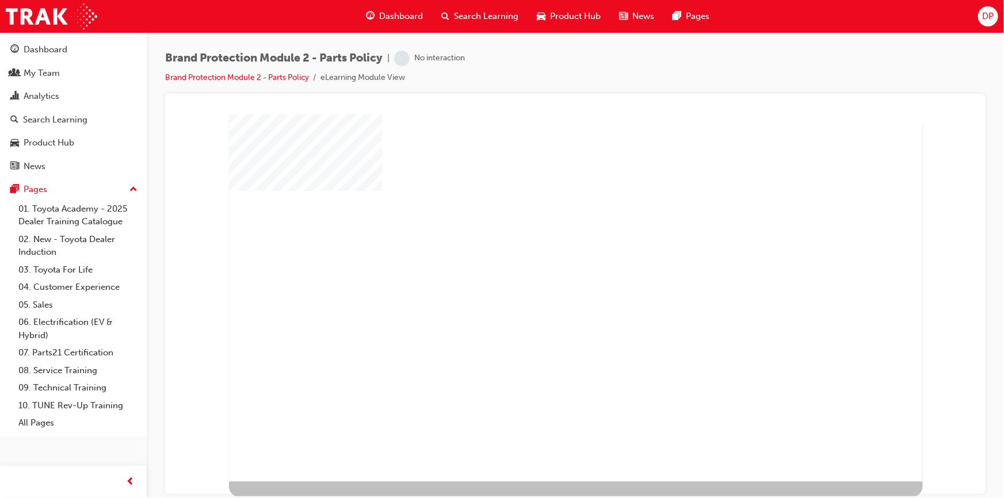
click at [546, 268] on div "play" at bounding box center [546, 268] width 0 height 0
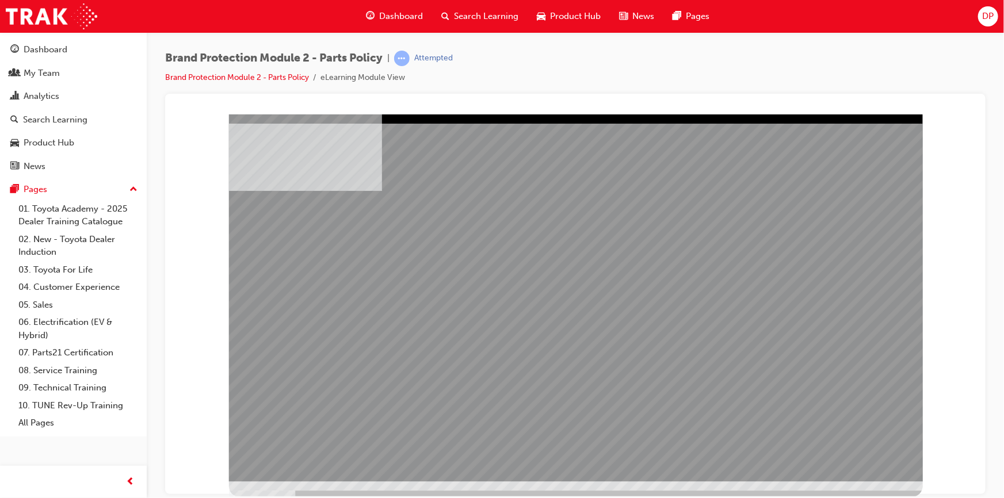
drag, startPoint x: 609, startPoint y: 387, endPoint x: 626, endPoint y: 384, distance: 17.4
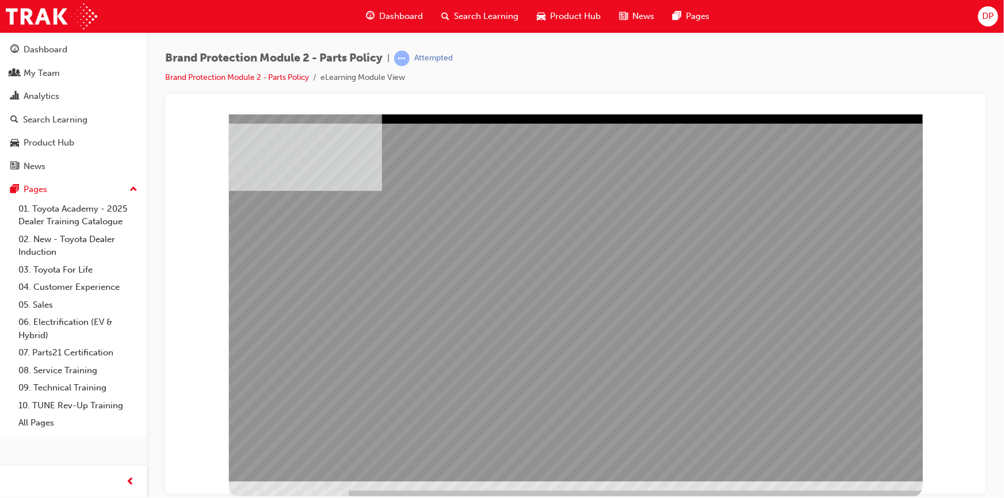
drag, startPoint x: 714, startPoint y: 366, endPoint x: 730, endPoint y: 368, distance: 16.3
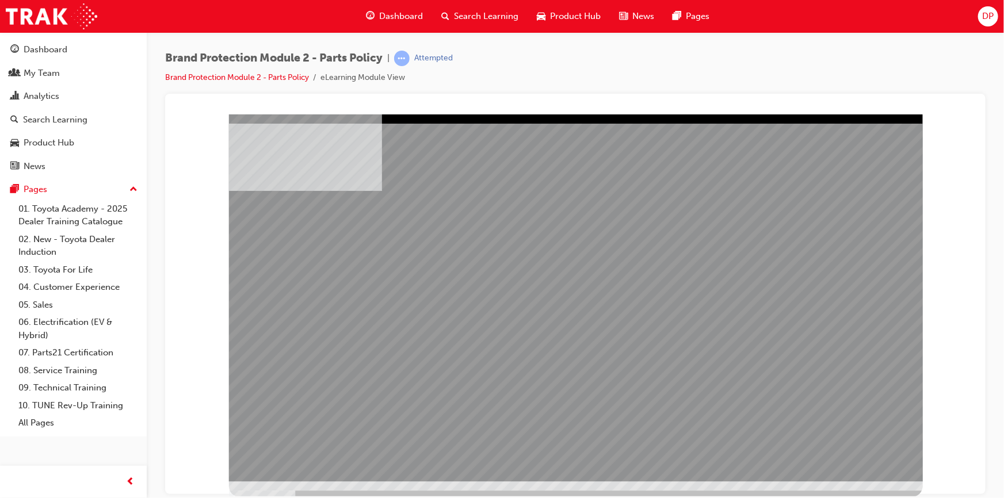
drag, startPoint x: 642, startPoint y: 328, endPoint x: 648, endPoint y: 328, distance: 6.3
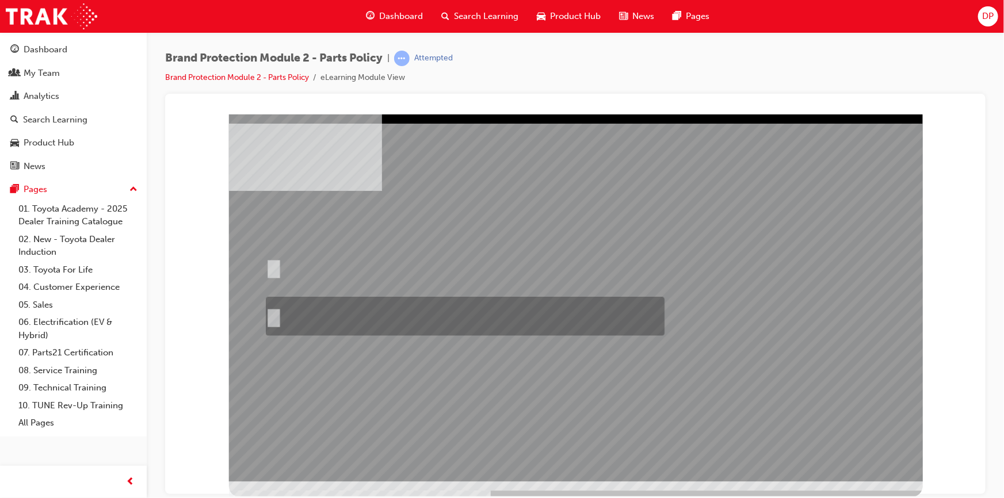
radio input "true"
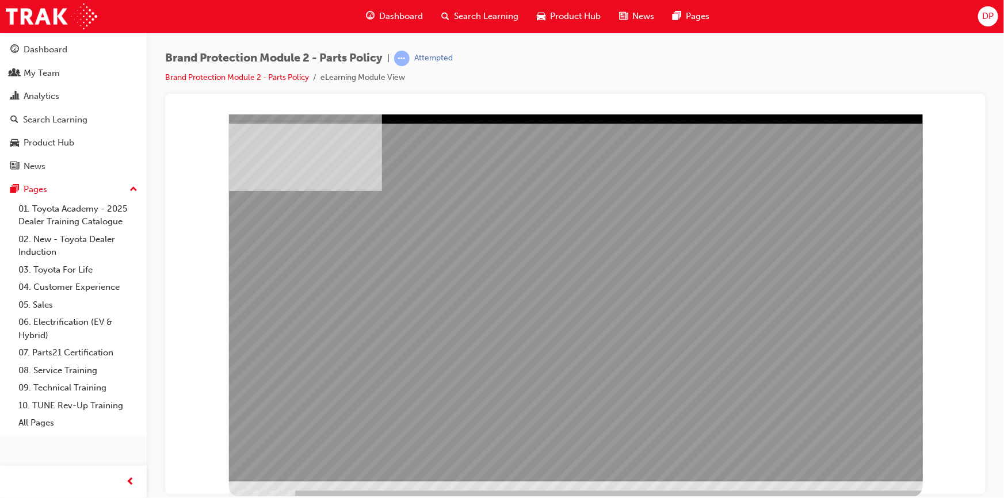
drag, startPoint x: 684, startPoint y: 263, endPoint x: 689, endPoint y: 274, distance: 11.9
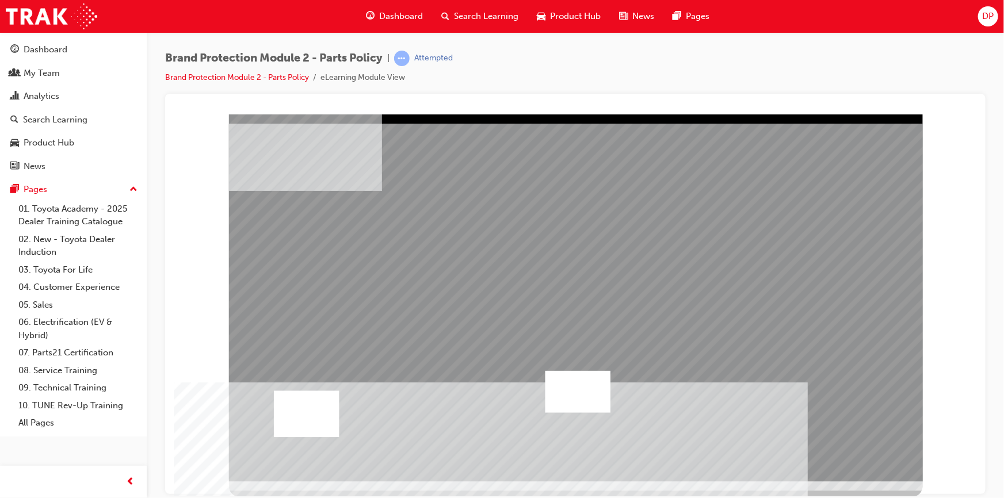
click at [309, 403] on div at bounding box center [305, 414] width 65 height 47
click at [308, 426] on div at bounding box center [305, 414] width 65 height 47
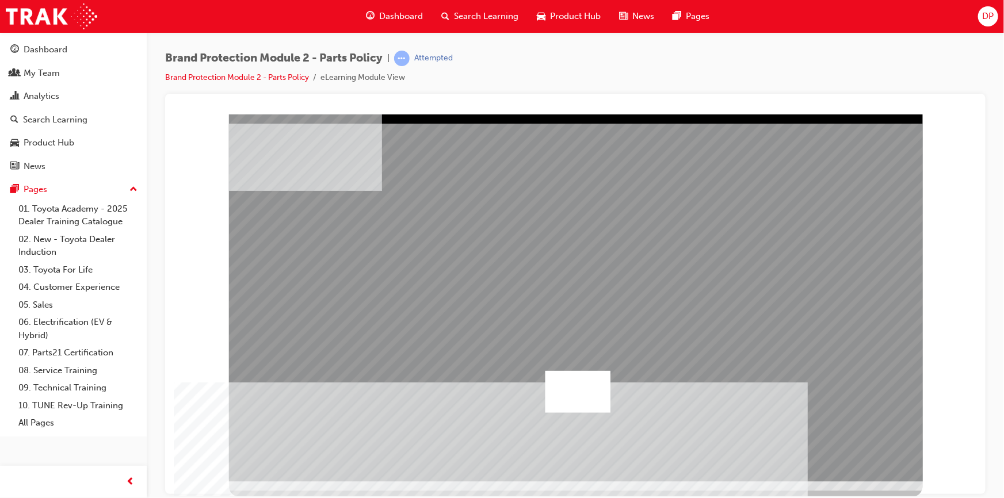
click at [567, 392] on div at bounding box center [577, 391] width 65 height 42
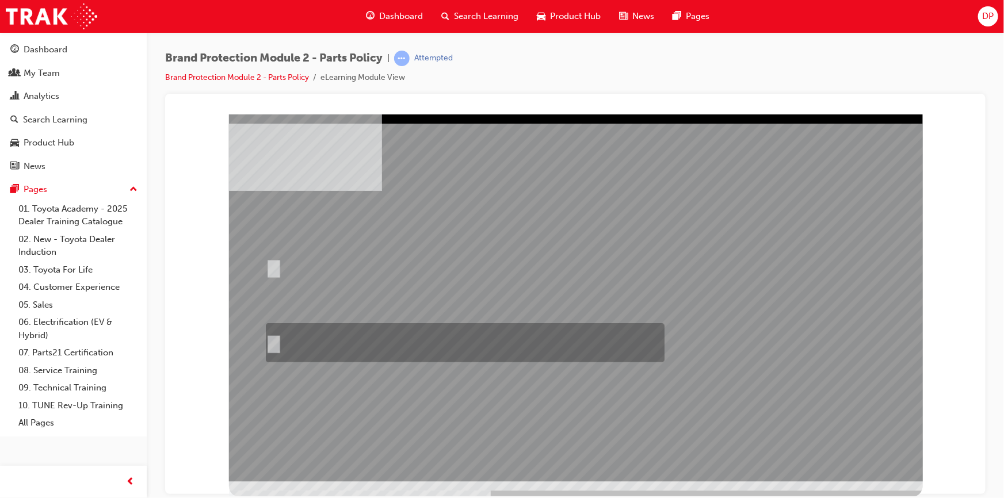
radio input "true"
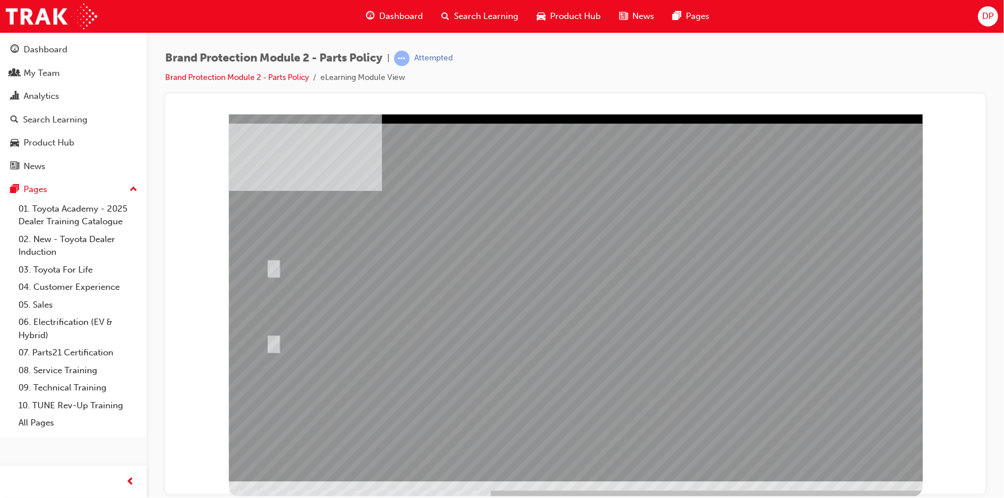
drag, startPoint x: 545, startPoint y: 377, endPoint x: 559, endPoint y: 373, distance: 14.2
drag, startPoint x: 362, startPoint y: 262, endPoint x: 374, endPoint y: 265, distance: 12.4
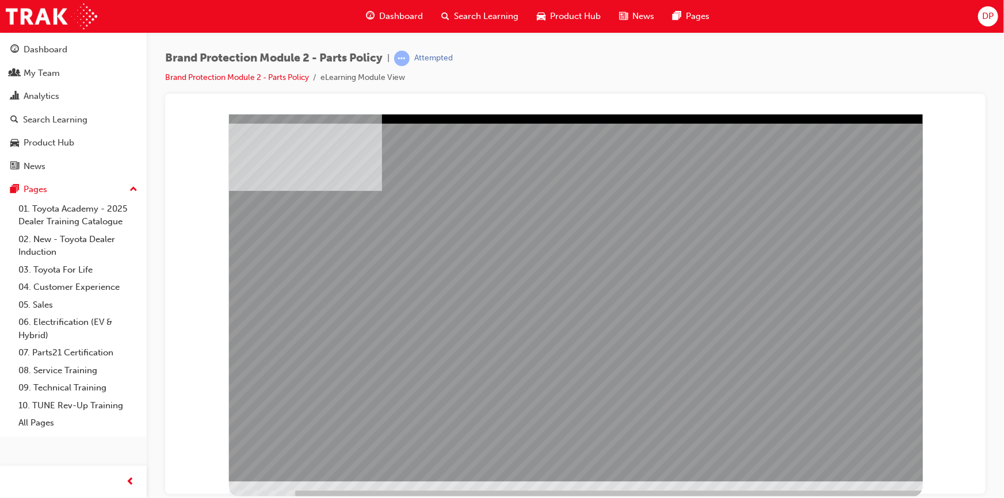
drag, startPoint x: 682, startPoint y: 320, endPoint x: 691, endPoint y: 335, distance: 17.6
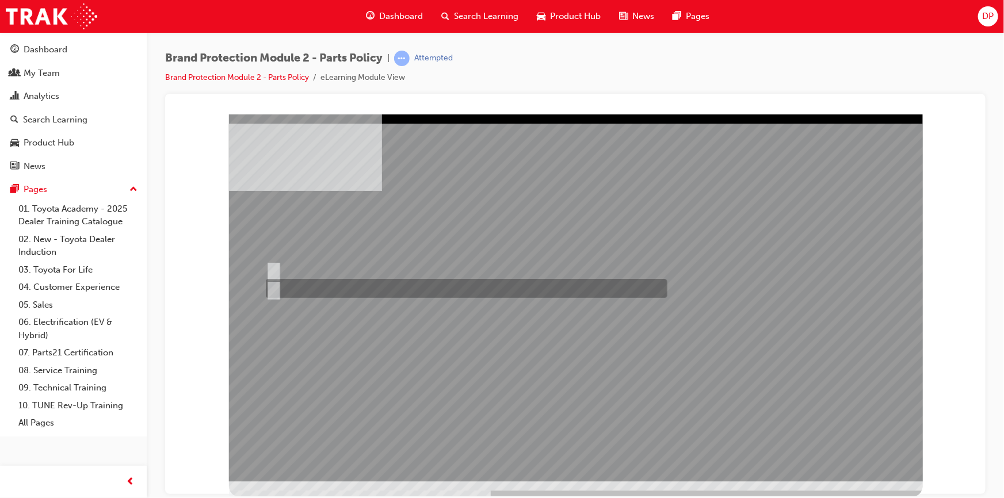
radio input "true"
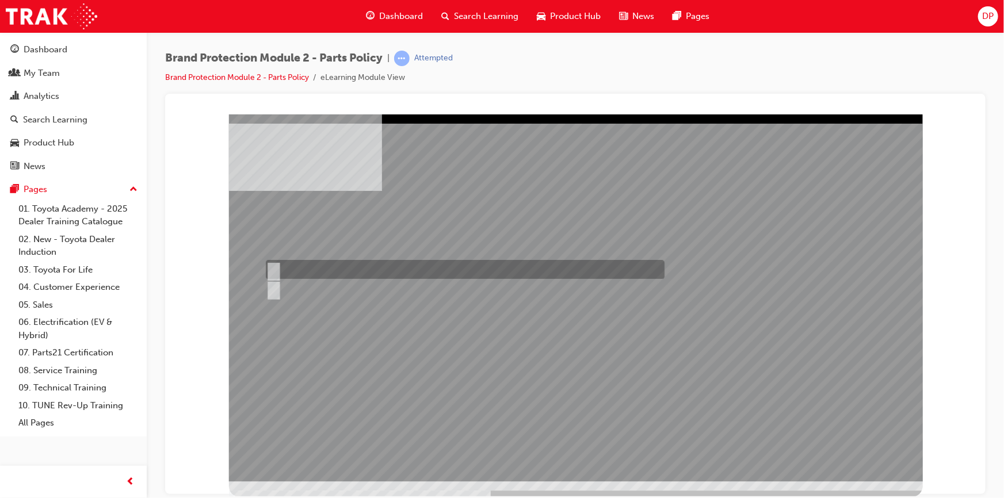
radio input "true"
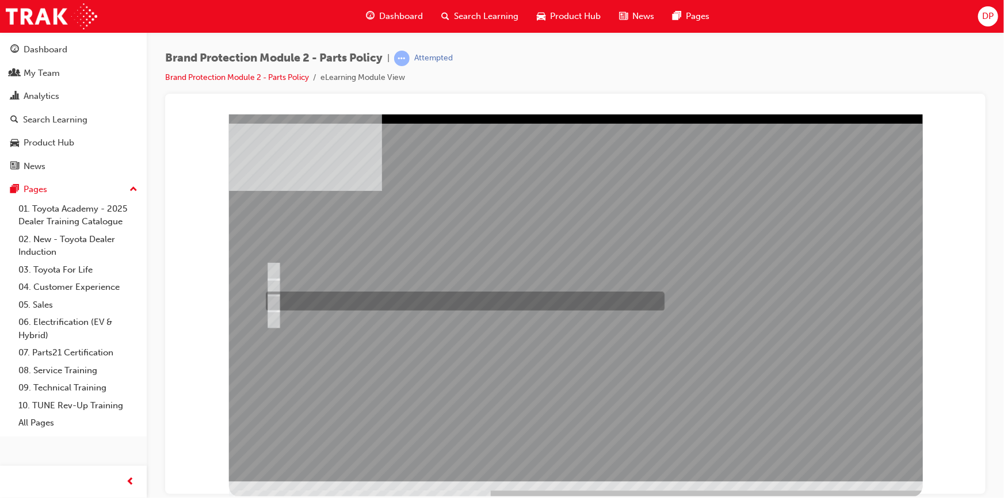
radio input "true"
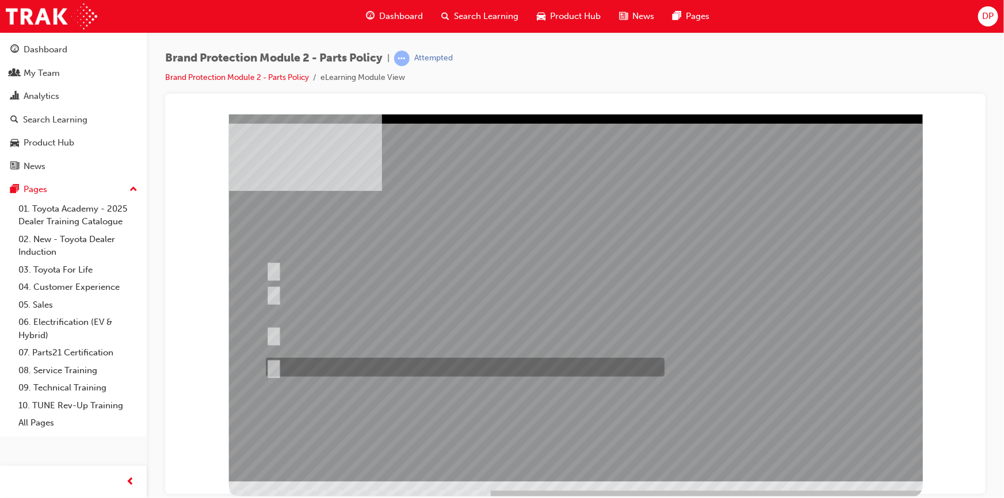
radio input "true"
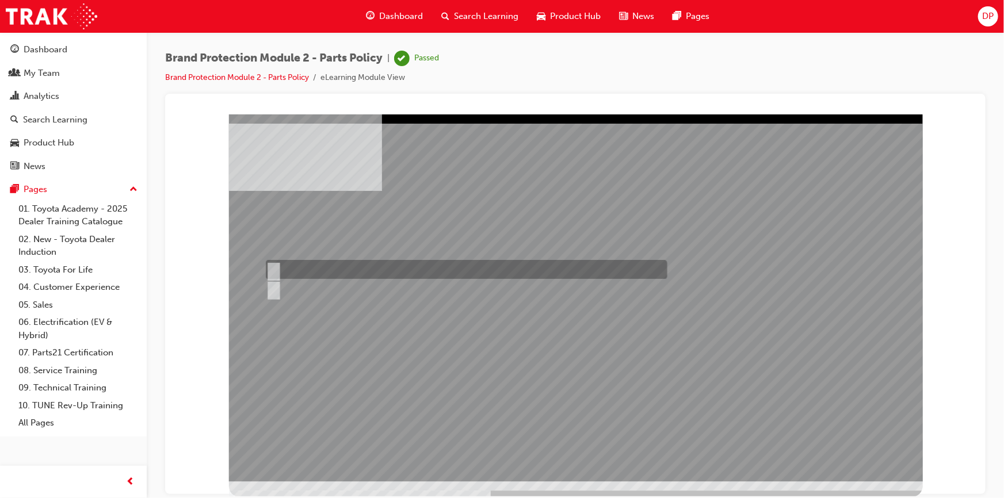
radio input "true"
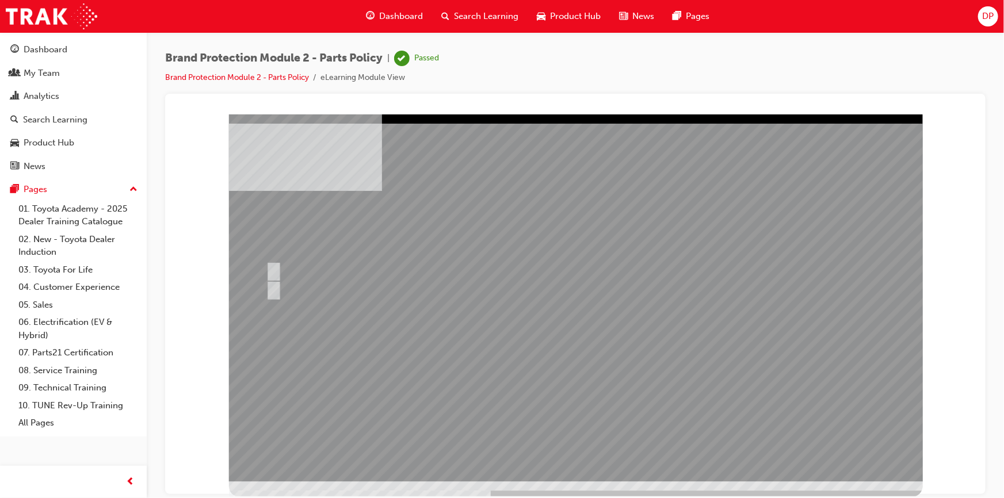
drag, startPoint x: 577, startPoint y: 428, endPoint x: 571, endPoint y: 409, distance: 19.8
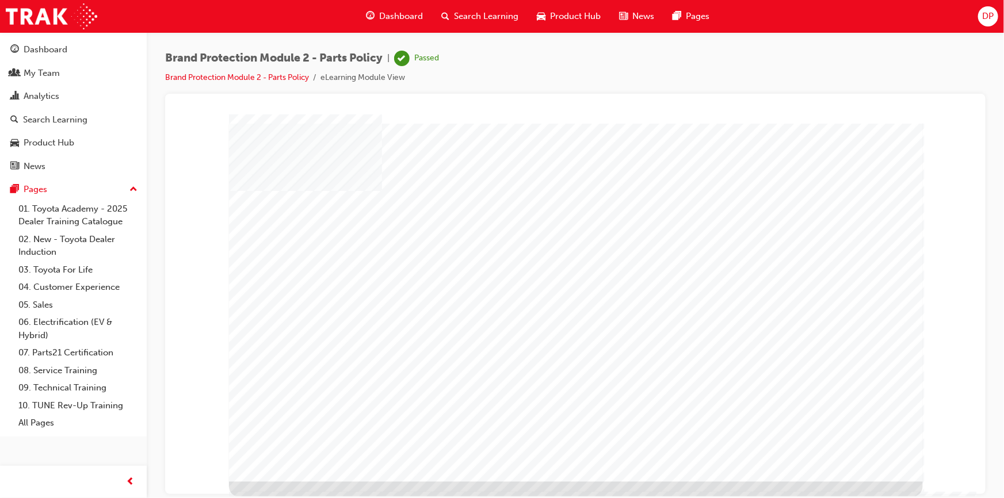
click at [498, 21] on span "Search Learning" at bounding box center [486, 16] width 64 height 13
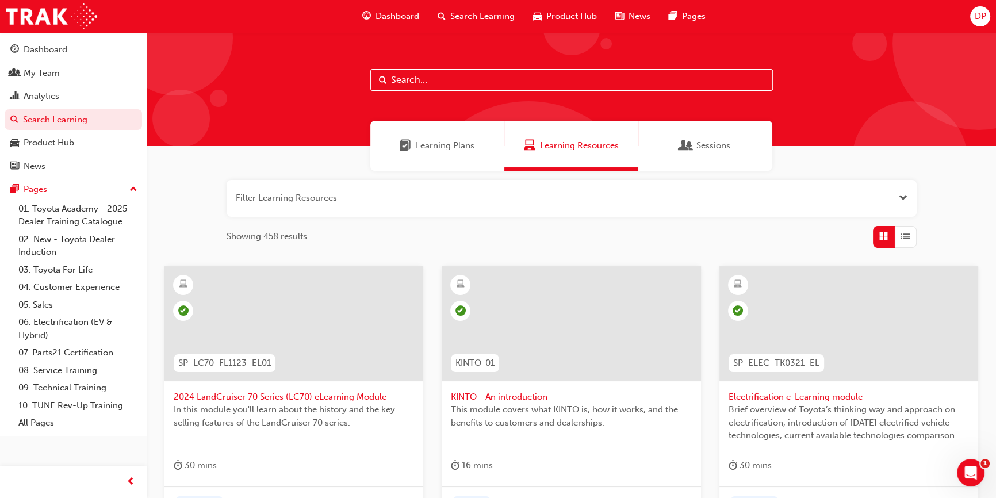
click at [426, 152] on div "Learning Plans" at bounding box center [437, 146] width 134 height 50
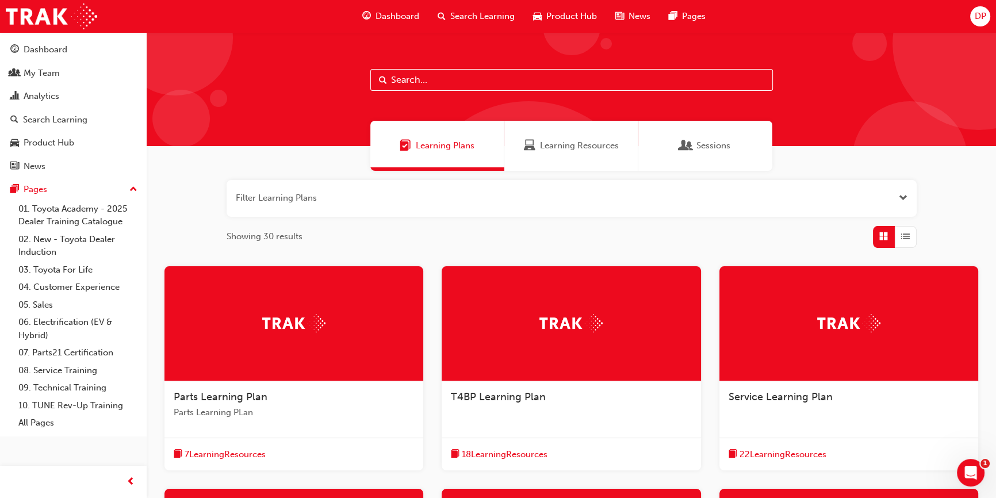
click at [281, 327] on img at bounding box center [293, 323] width 63 height 18
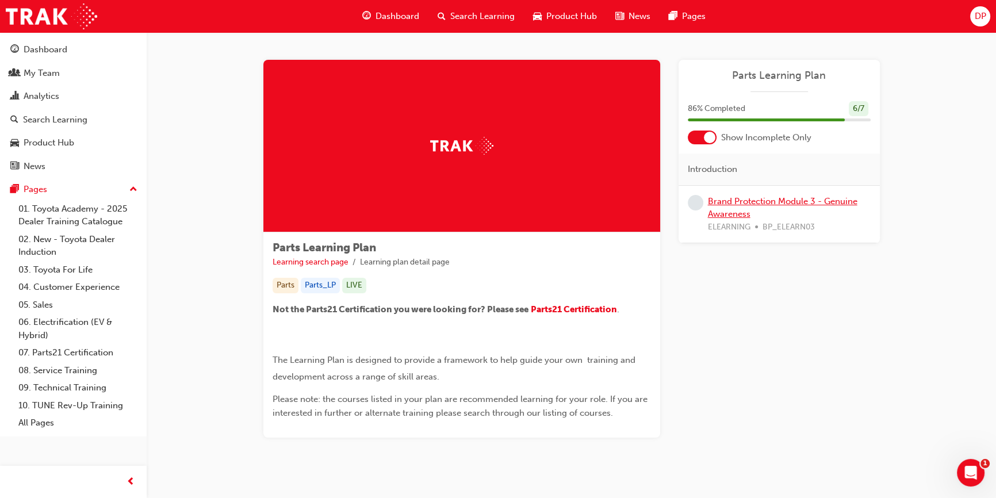
click at [736, 205] on link "Brand Protection Module 3 - Genuine Awareness" at bounding box center [783, 208] width 150 height 24
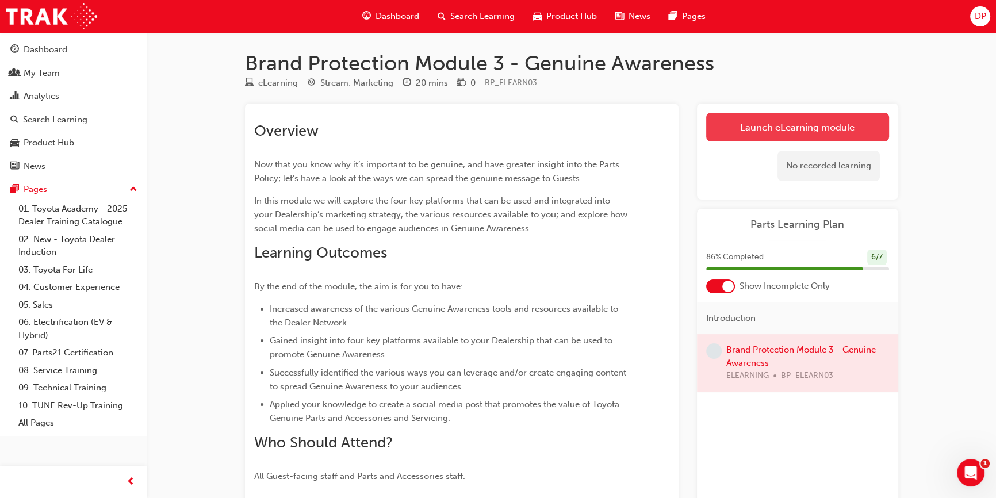
click at [811, 122] on link "Launch eLearning module" at bounding box center [797, 127] width 183 height 29
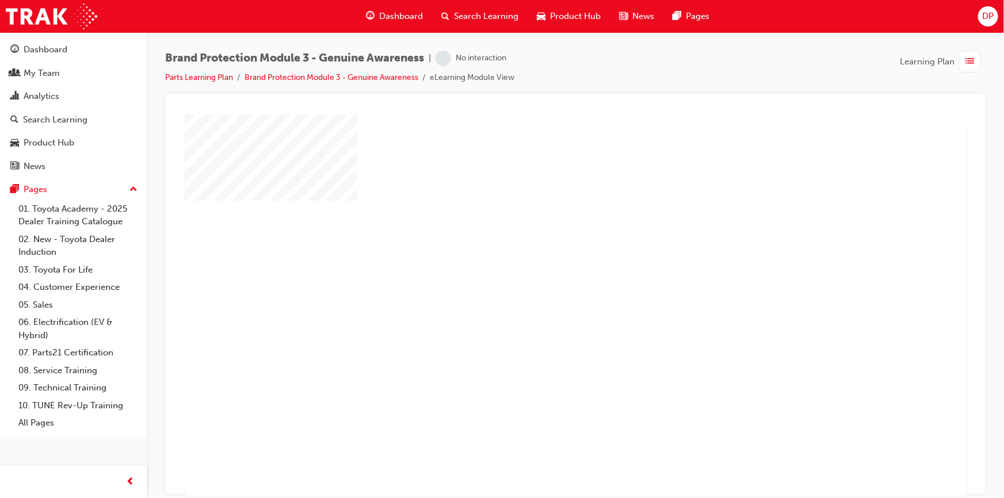
click at [542, 272] on div "play" at bounding box center [542, 272] width 0 height 0
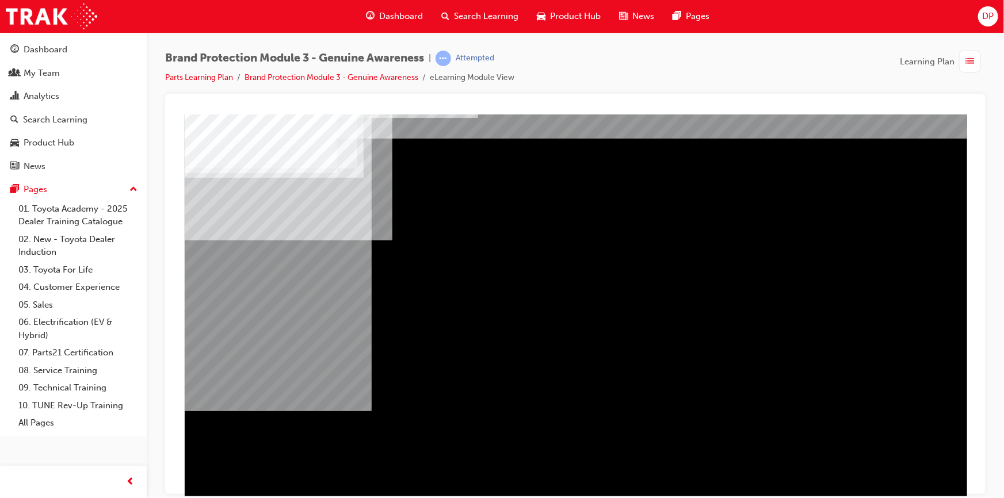
scroll to position [49, 0]
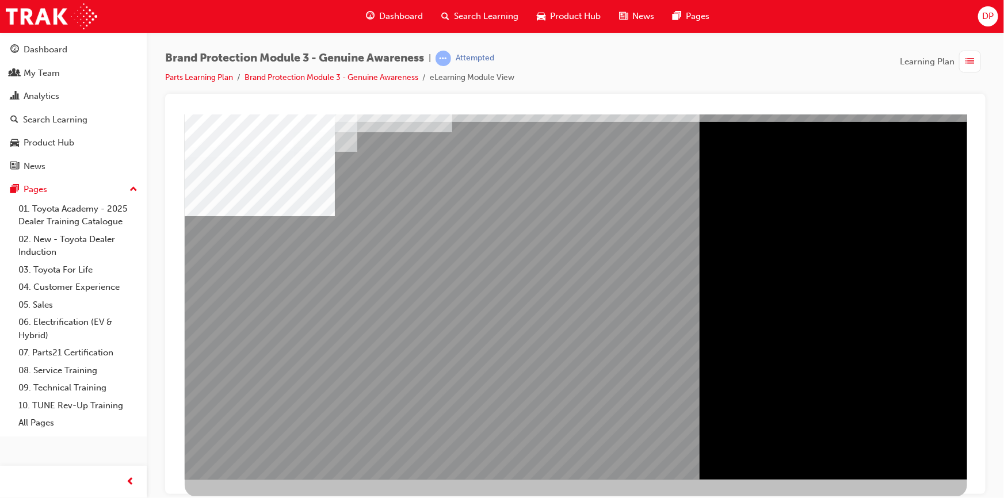
scroll to position [0, 0]
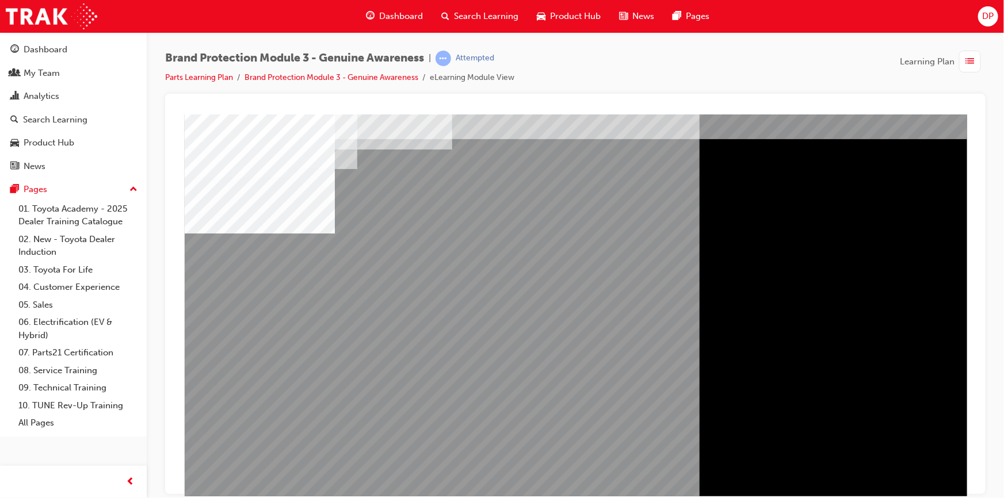
scroll to position [49, 0]
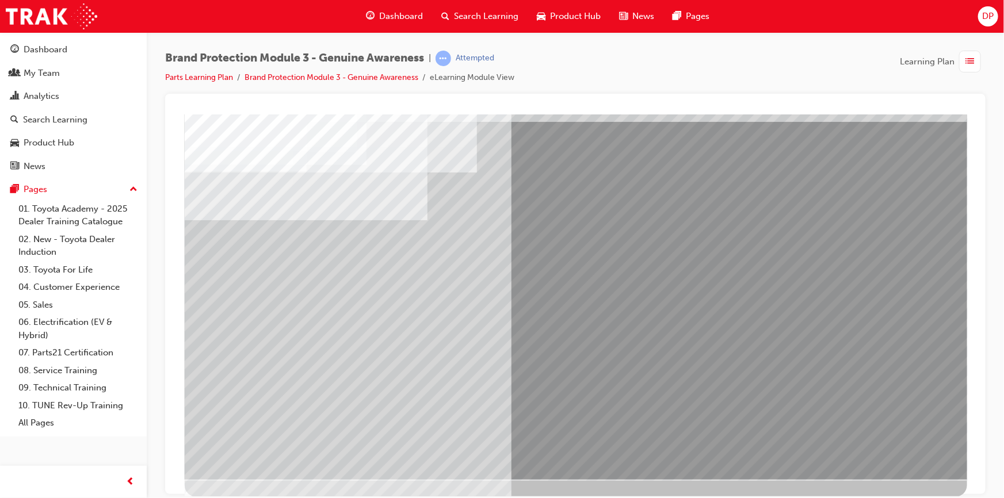
scroll to position [0, 0]
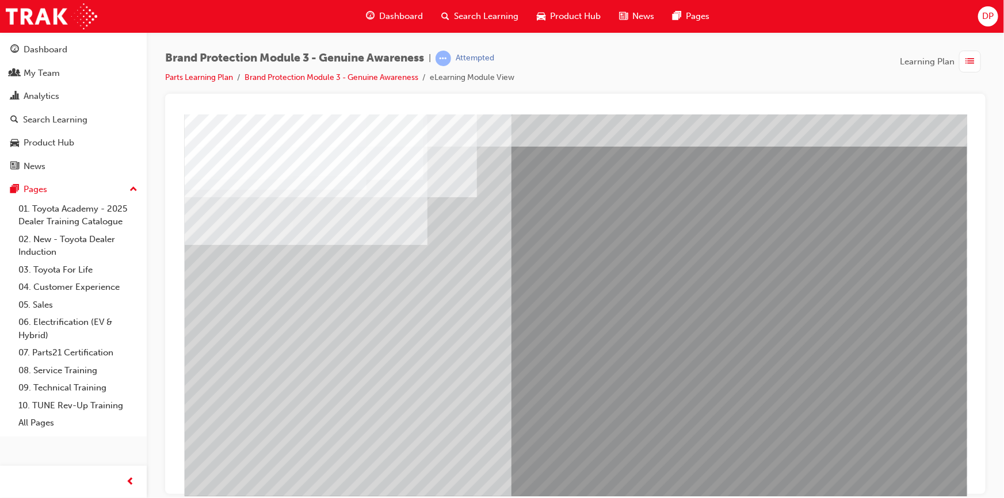
scroll to position [49, 0]
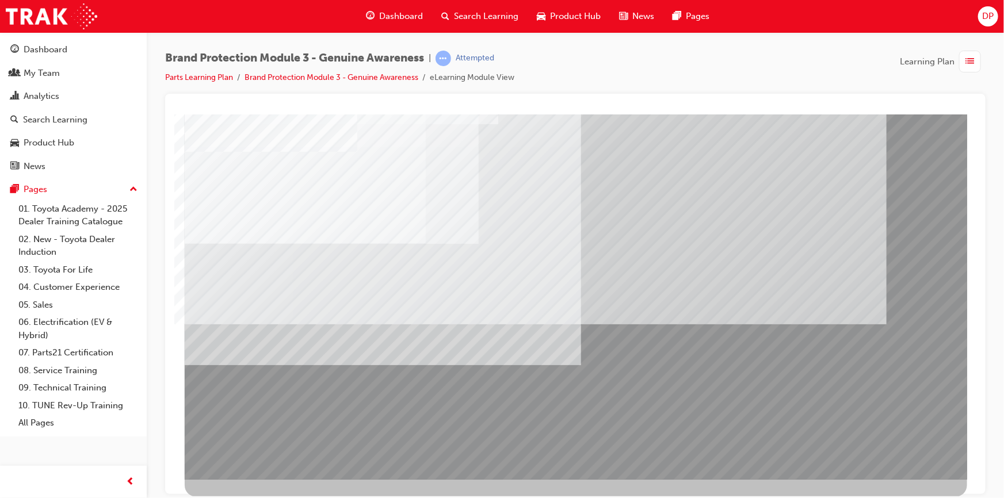
scroll to position [0, 0]
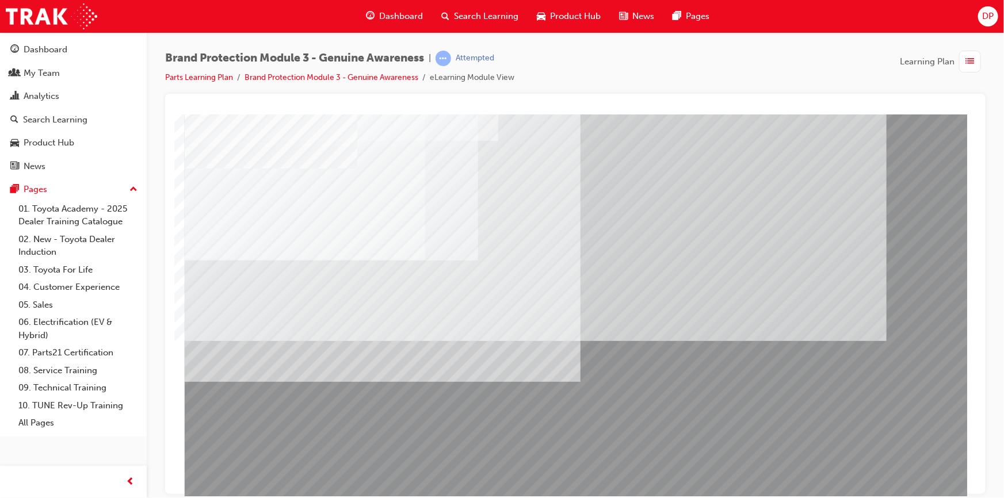
scroll to position [49, 0]
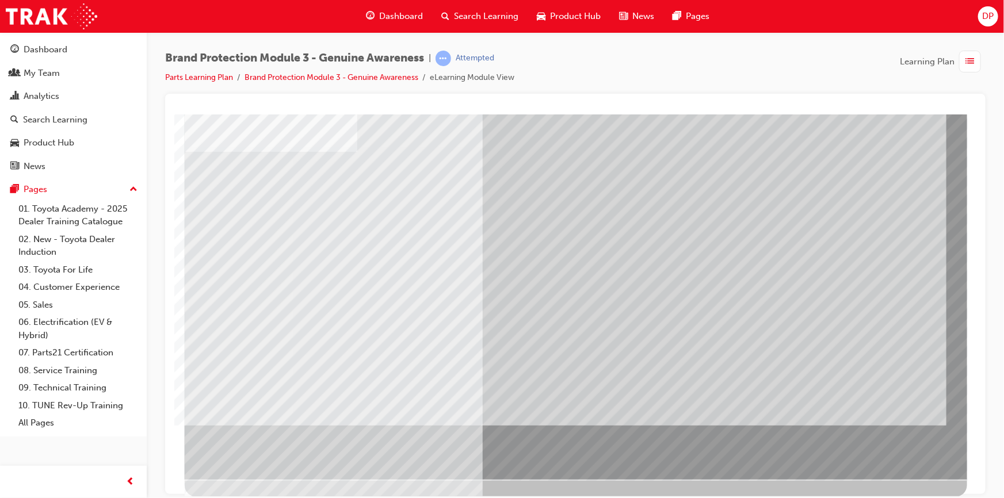
scroll to position [0, 0]
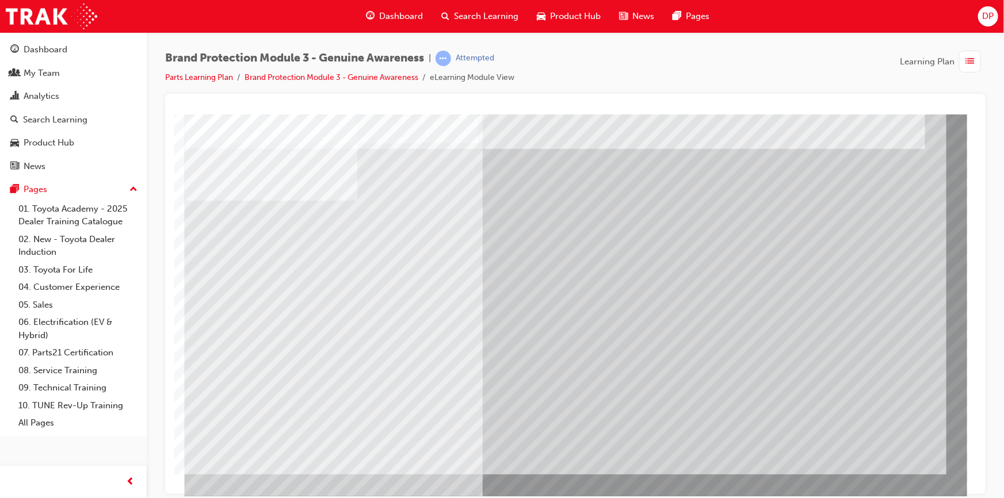
drag, startPoint x: 420, startPoint y: 260, endPoint x: 546, endPoint y: 289, distance: 129.3
drag, startPoint x: 591, startPoint y: 271, endPoint x: 694, endPoint y: 275, distance: 103.0
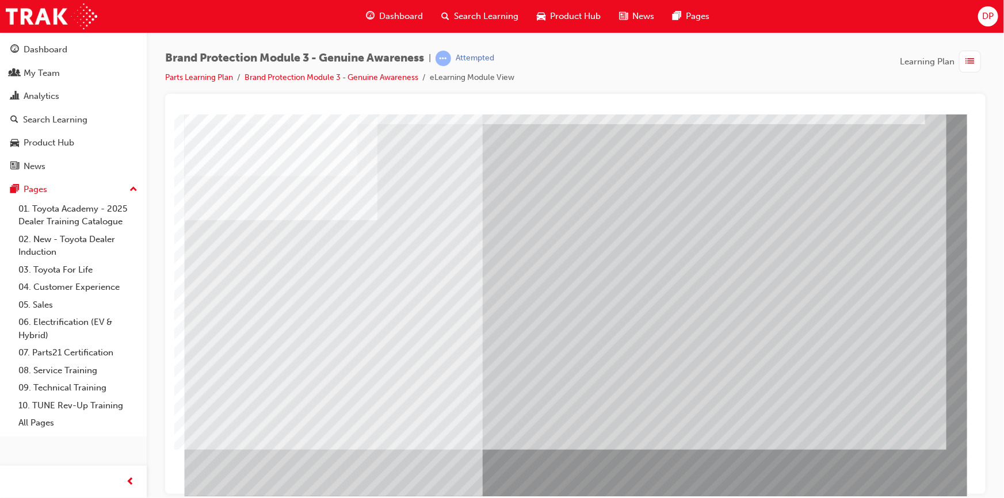
scroll to position [49, 0]
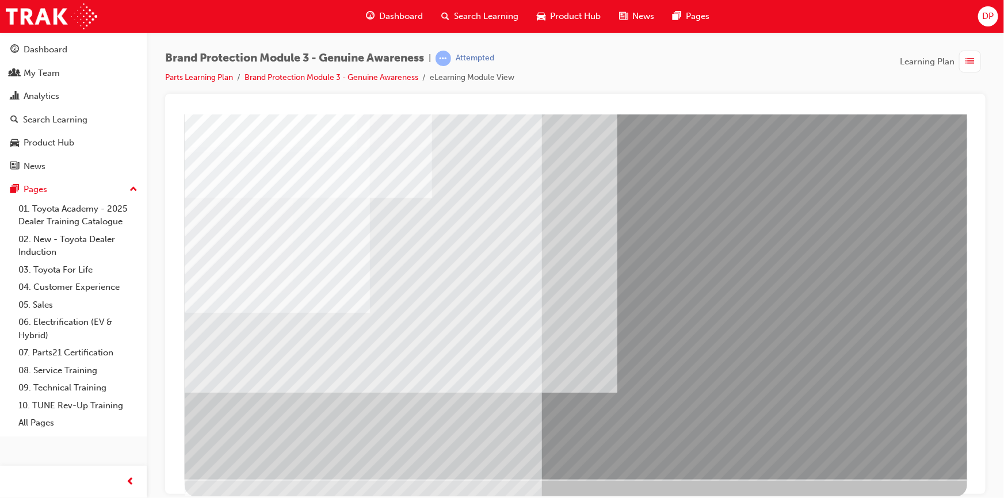
scroll to position [0, 0]
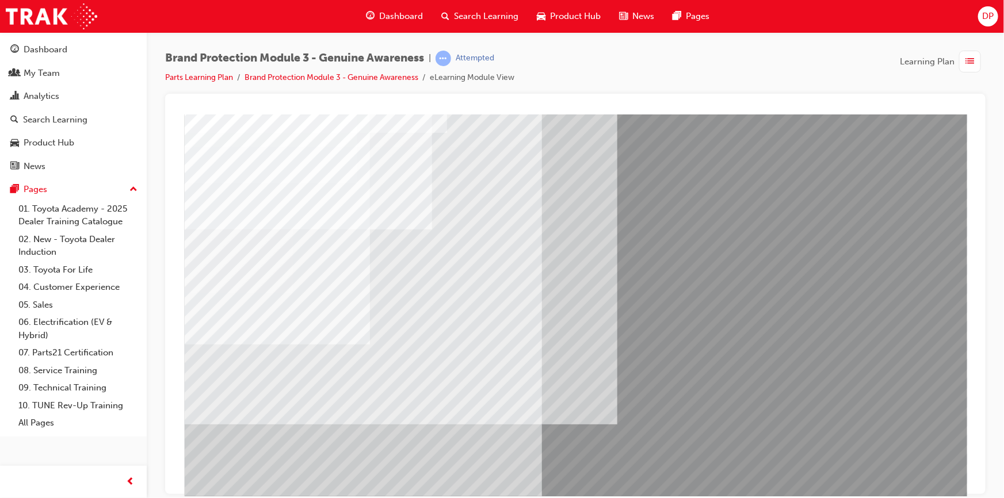
scroll to position [49, 0]
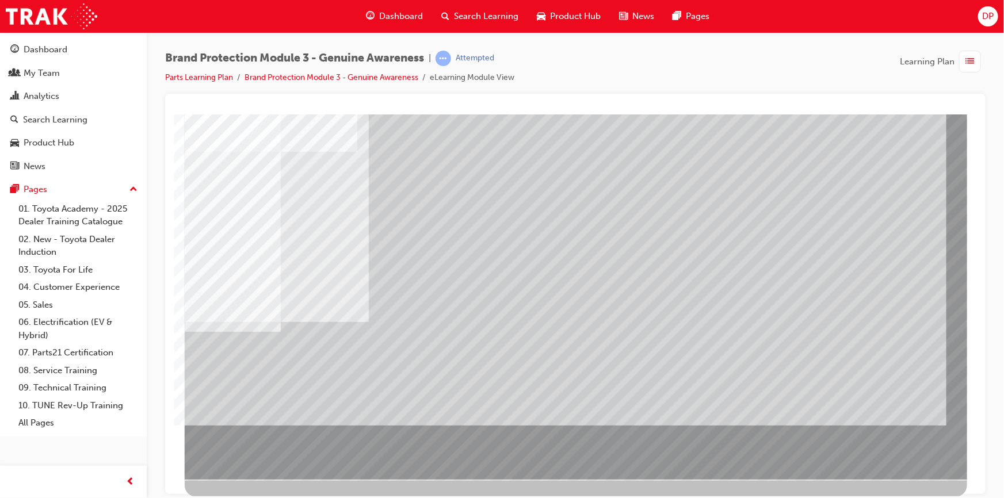
scroll to position [0, 0]
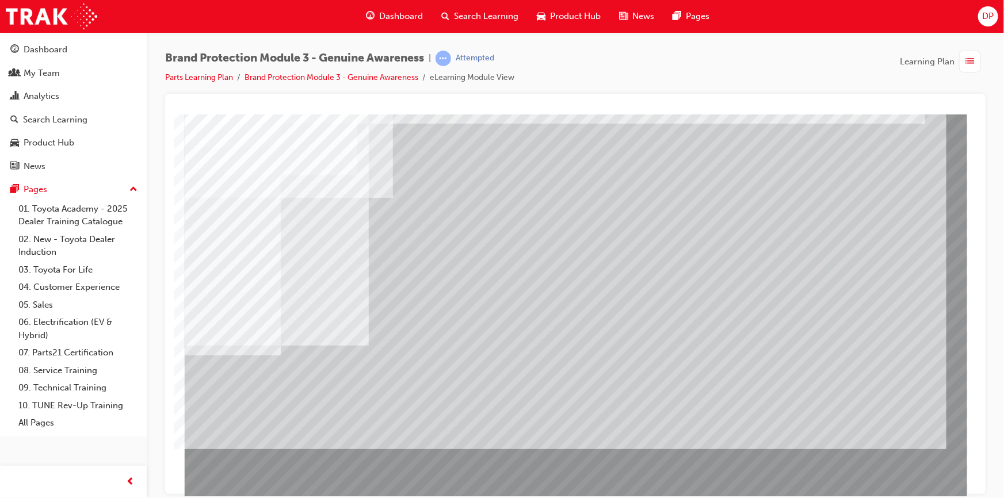
scroll to position [49, 0]
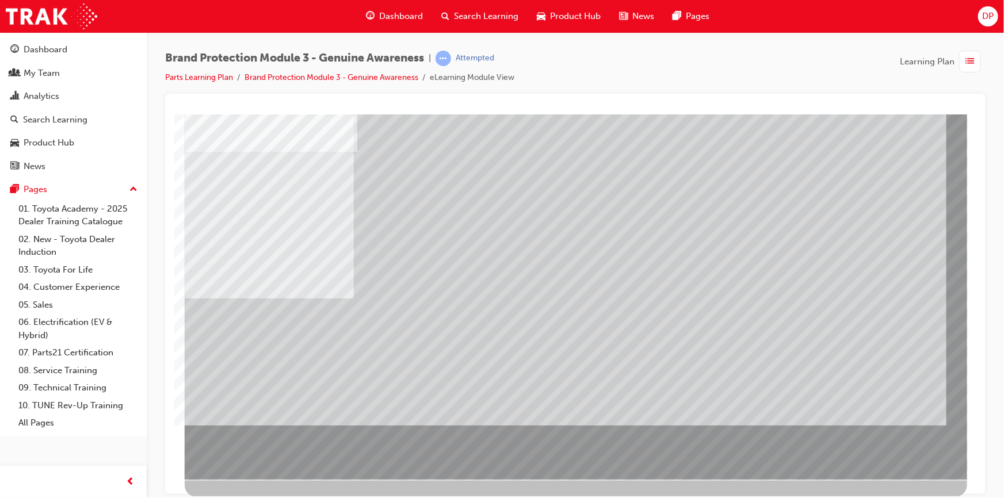
scroll to position [0, 0]
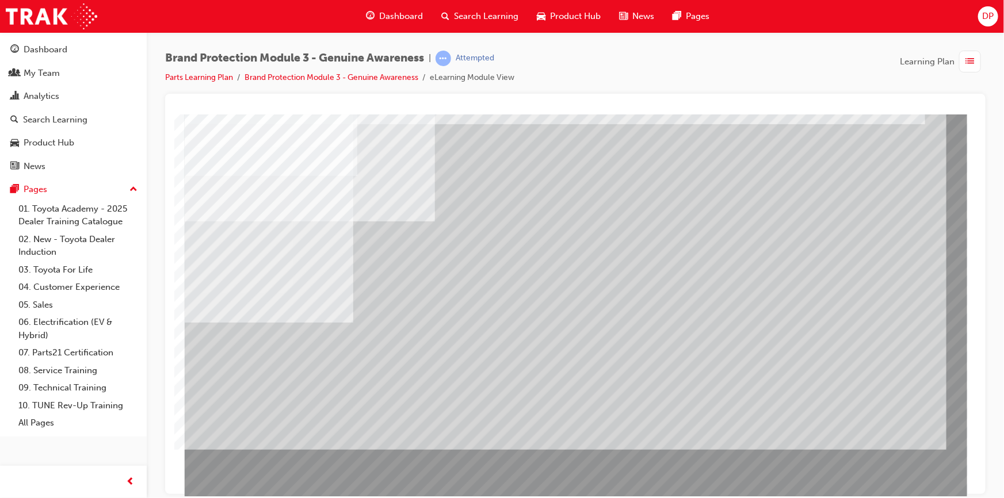
scroll to position [49, 0]
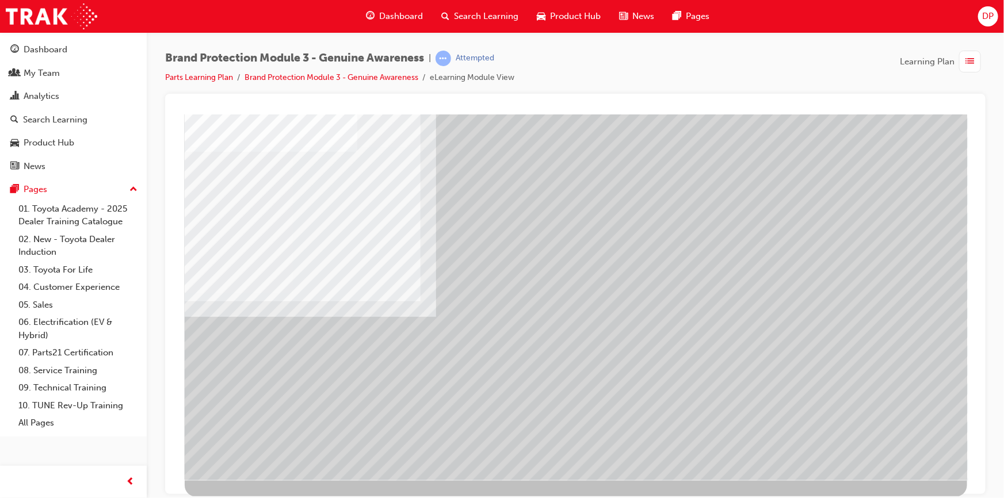
scroll to position [0, 0]
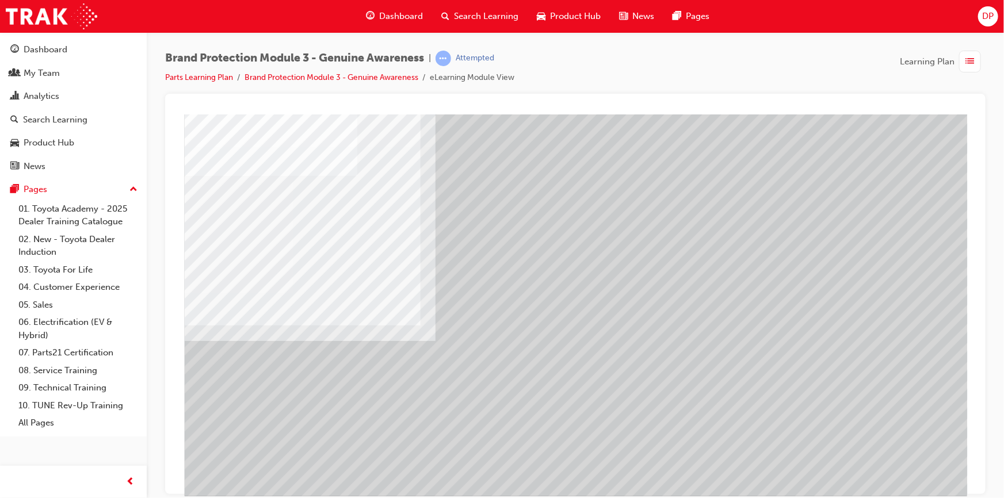
scroll to position [49, 0]
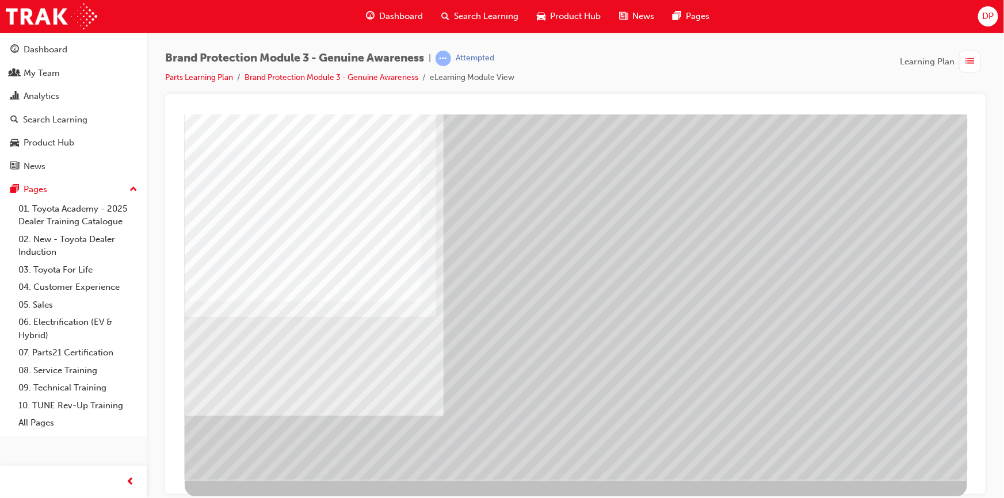
scroll to position [0, 0]
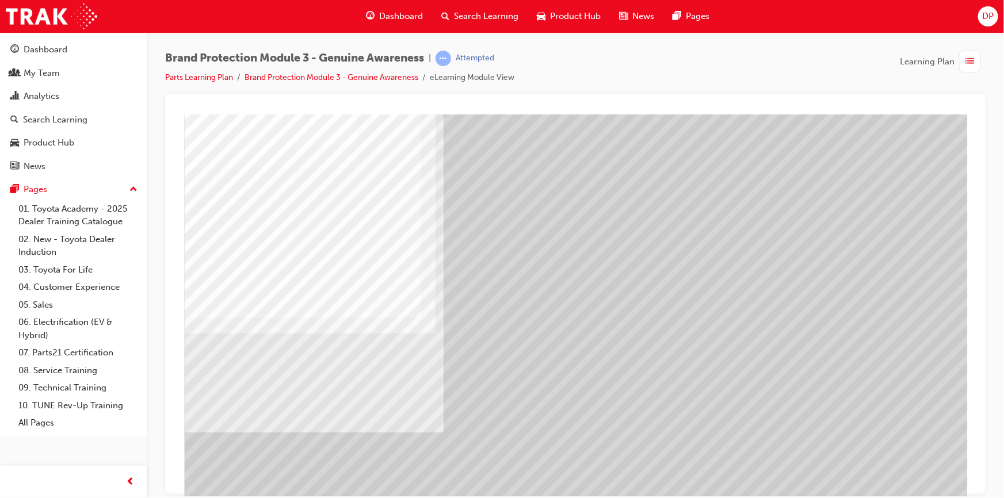
scroll to position [49, 0]
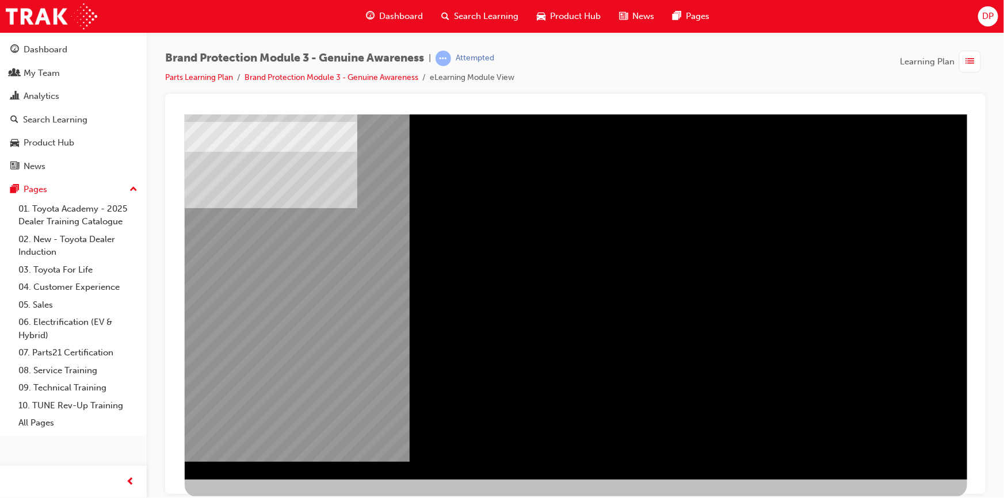
scroll to position [0, 0]
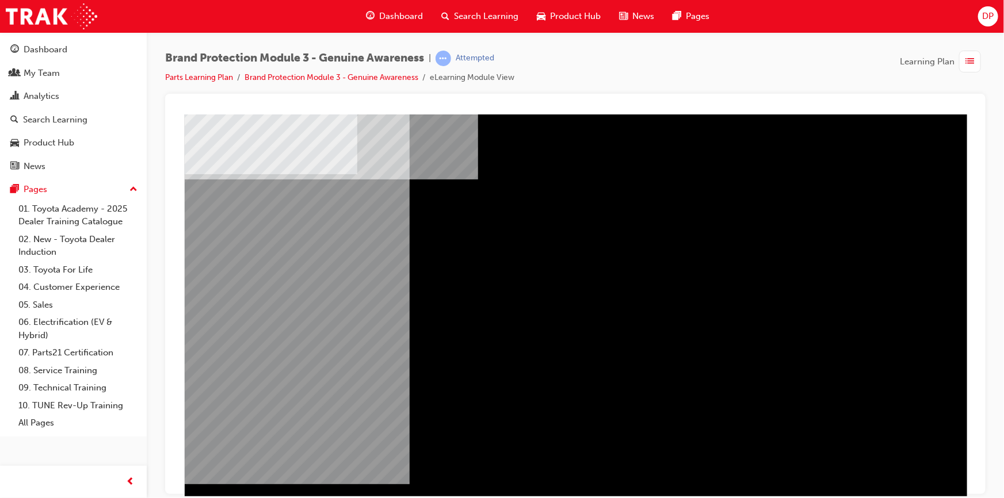
scroll to position [49, 0]
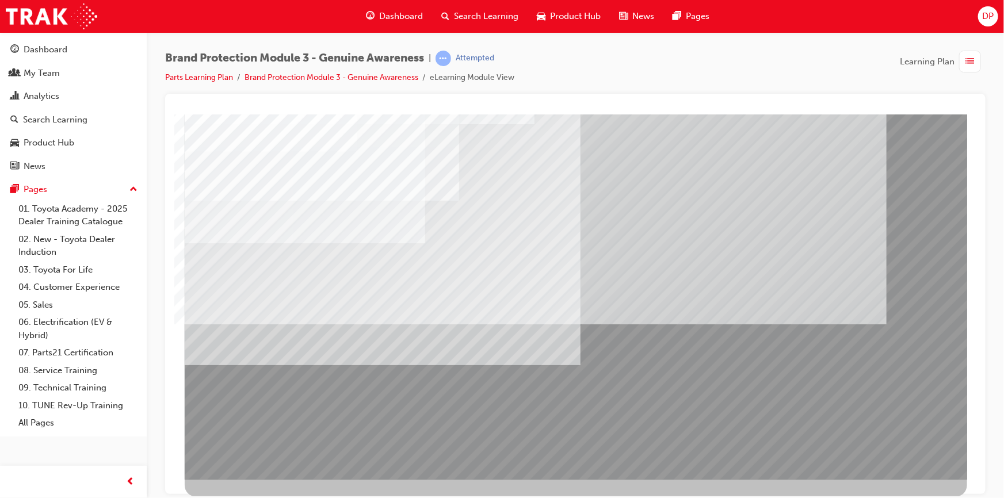
scroll to position [0, 0]
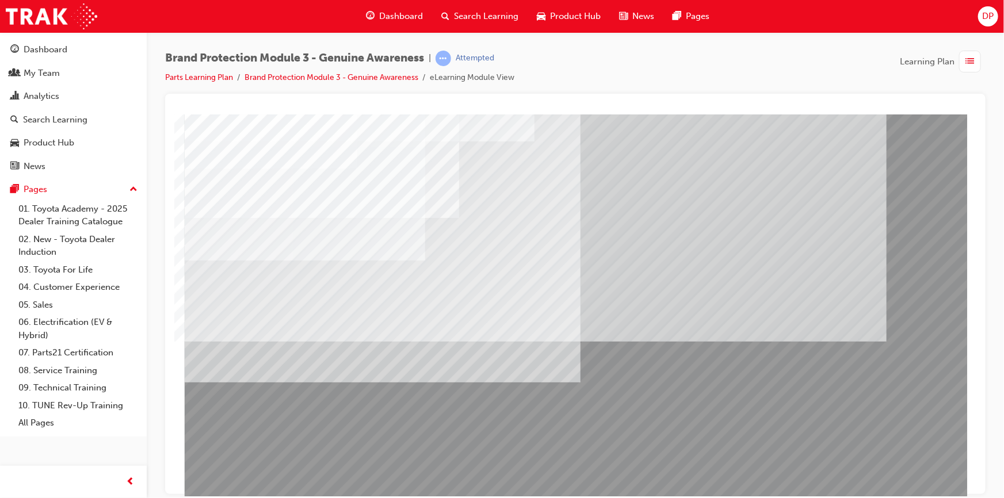
scroll to position [49, 0]
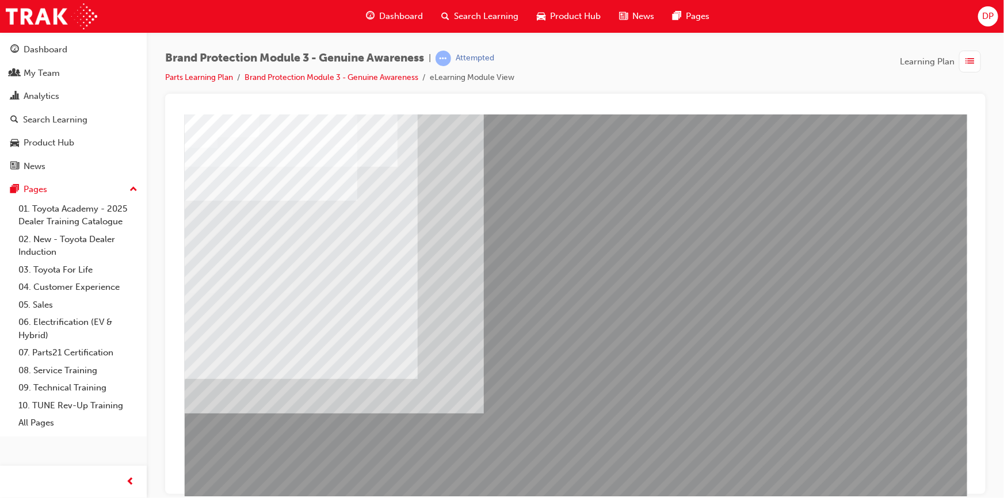
drag, startPoint x: 527, startPoint y: 454, endPoint x: 536, endPoint y: 454, distance: 8.6
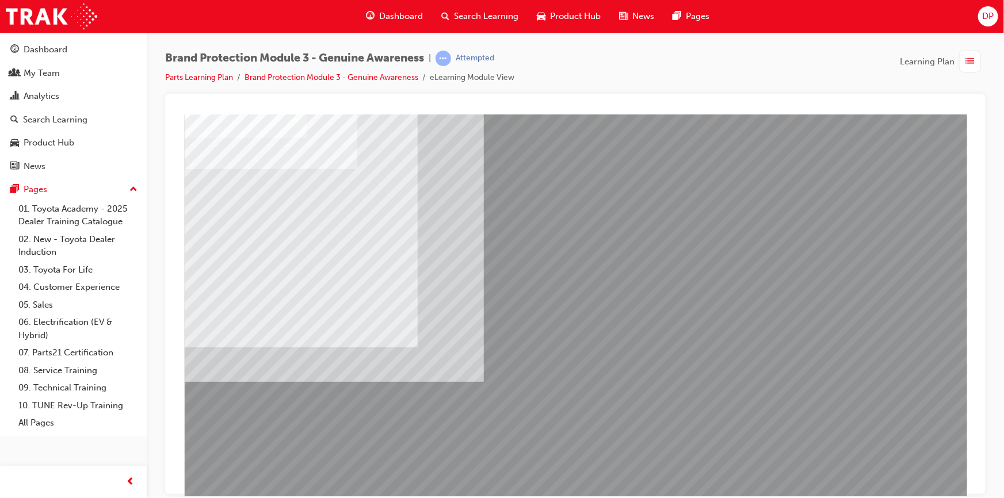
scroll to position [49, 0]
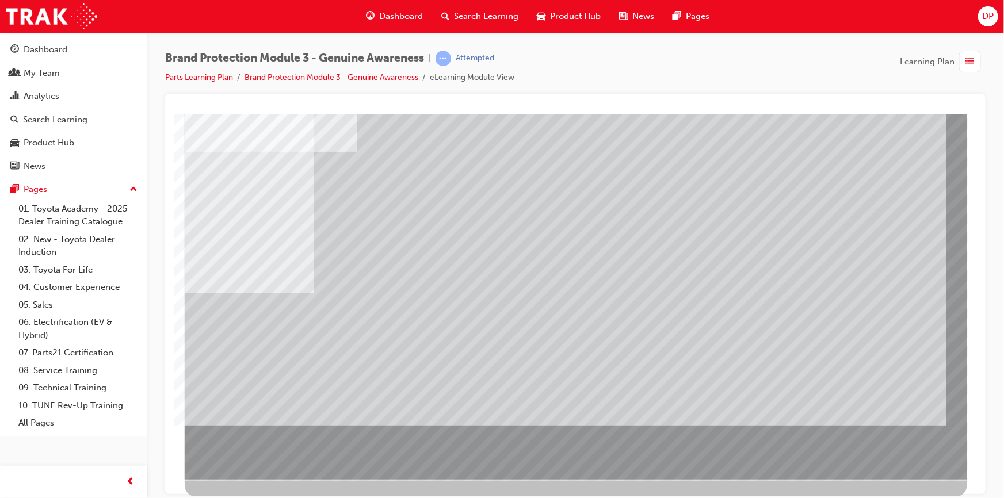
scroll to position [0, 0]
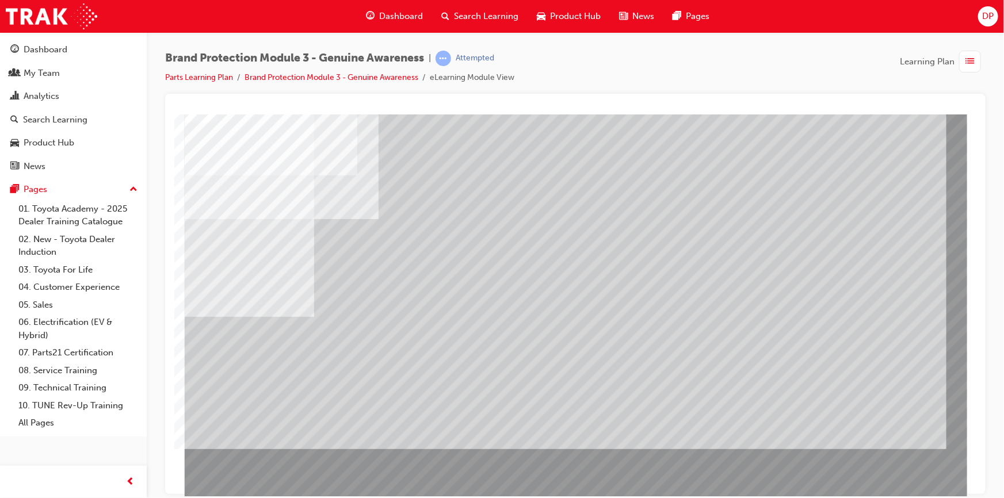
scroll to position [49, 0]
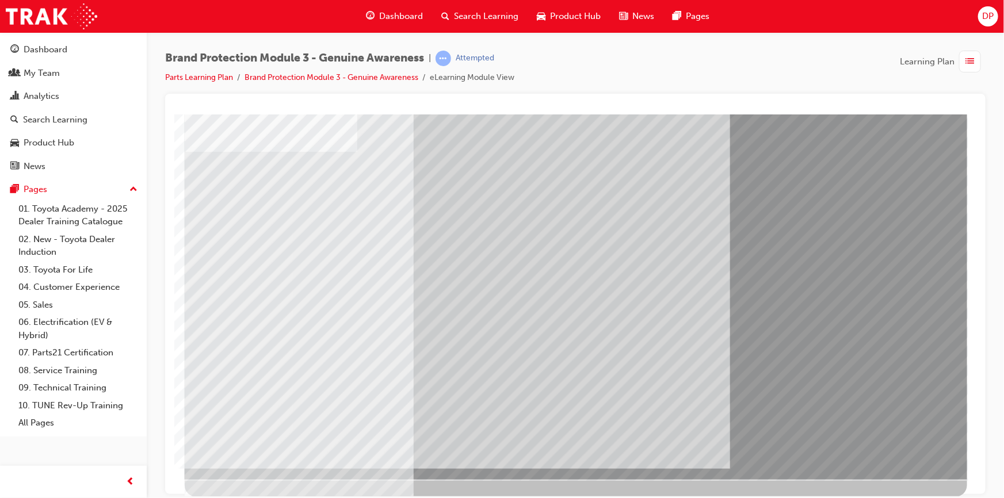
scroll to position [0, 0]
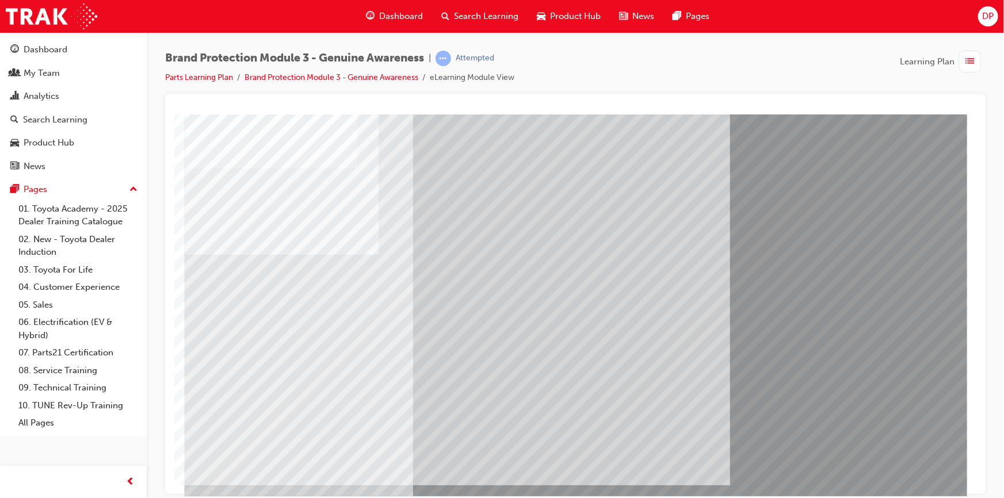
scroll to position [49, 0]
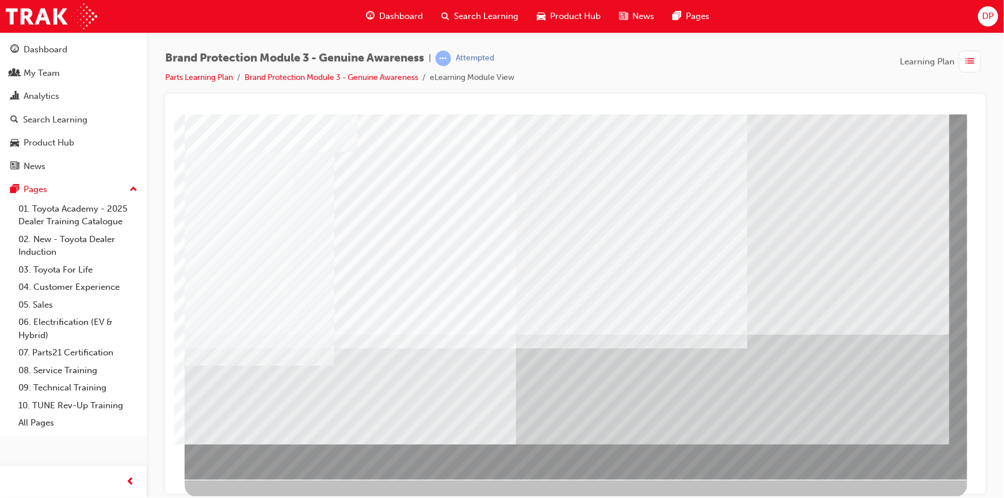
scroll to position [0, 0]
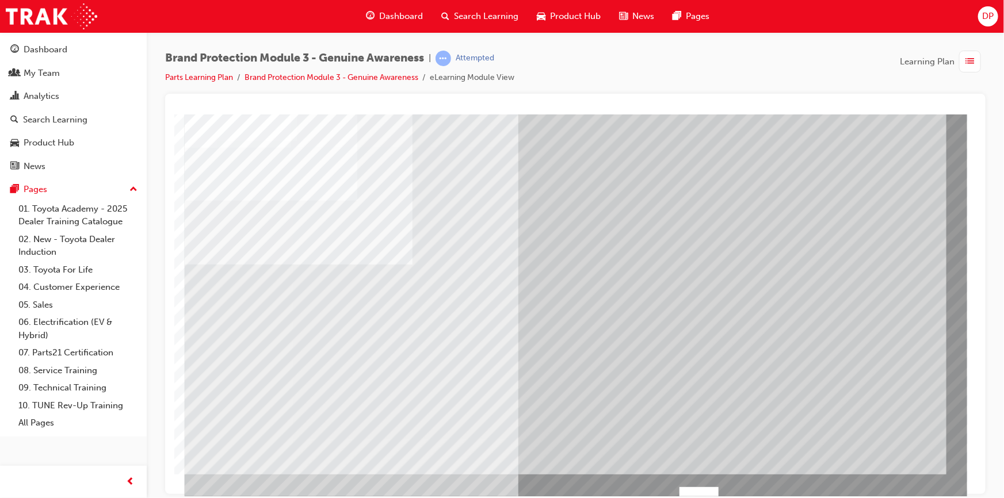
scroll to position [49, 0]
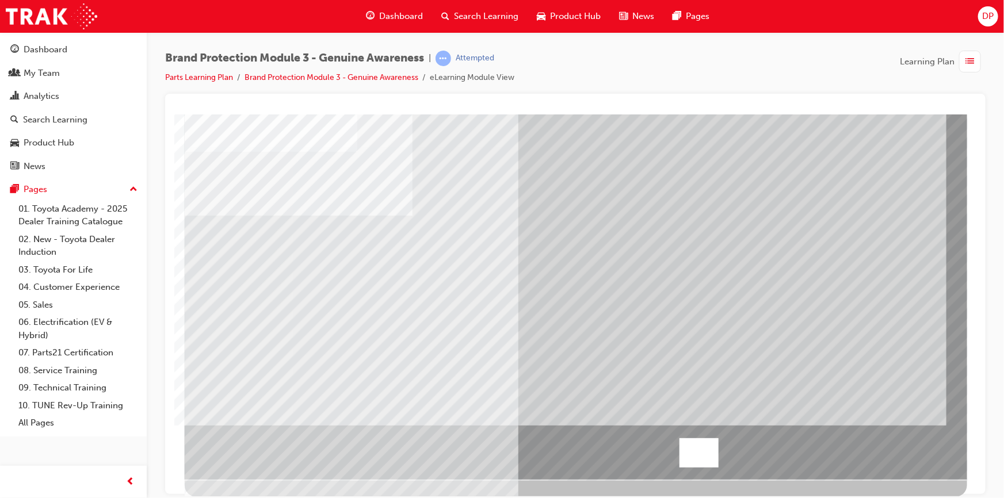
click at [692, 454] on div at bounding box center [698, 452] width 39 height 29
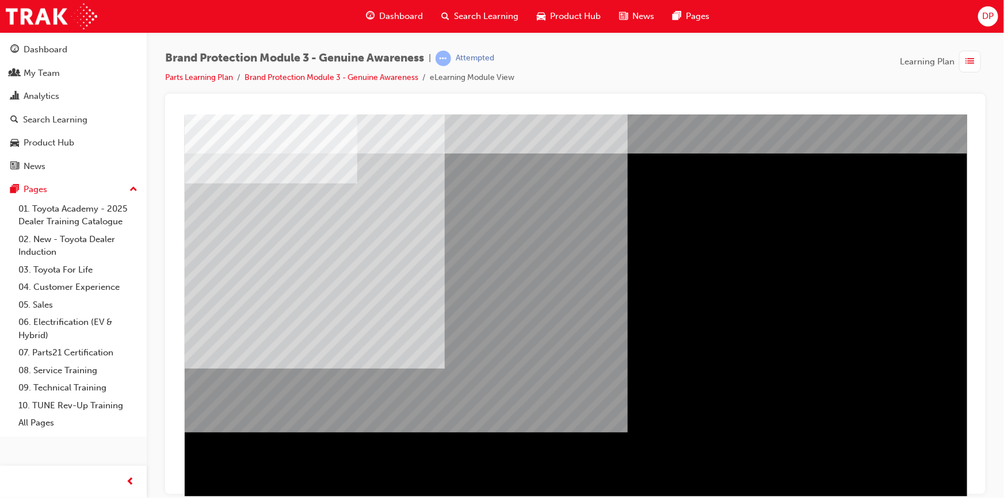
scroll to position [0, 0]
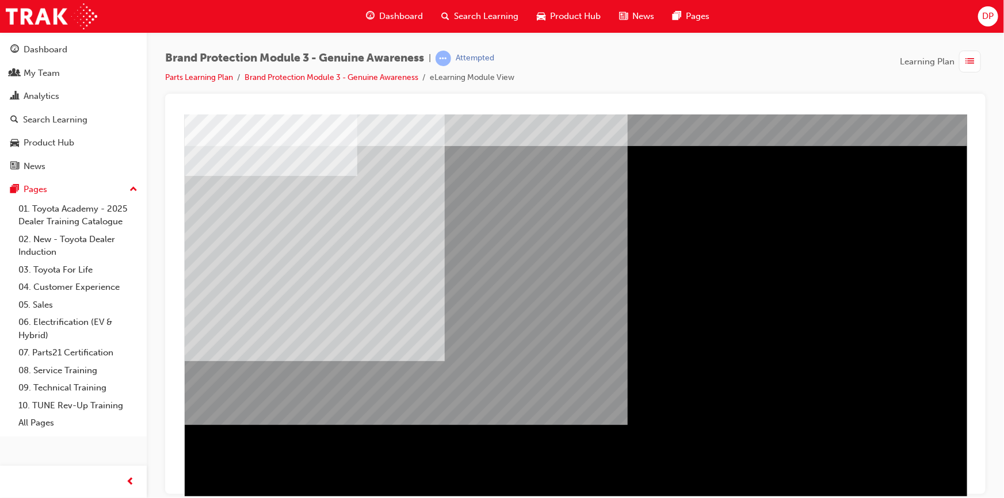
scroll to position [49, 0]
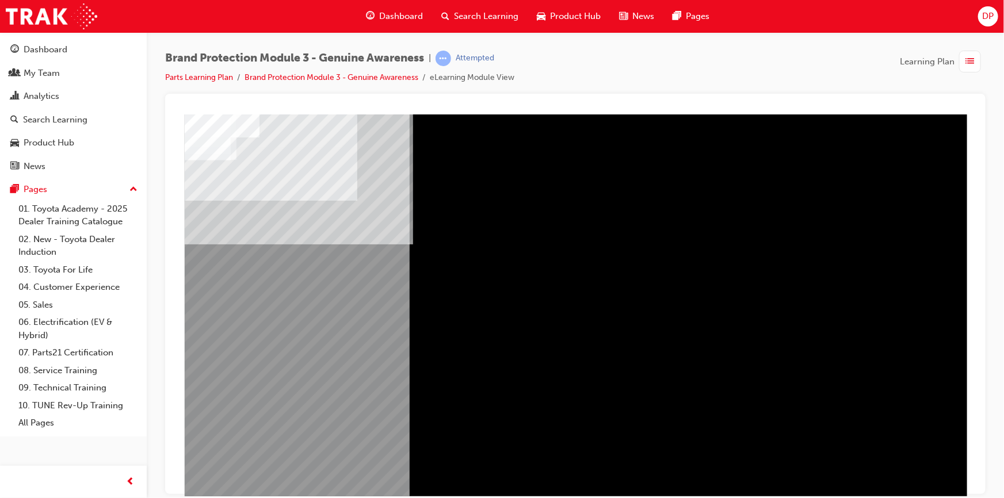
drag, startPoint x: 256, startPoint y: 328, endPoint x: 254, endPoint y: 347, distance: 19.6
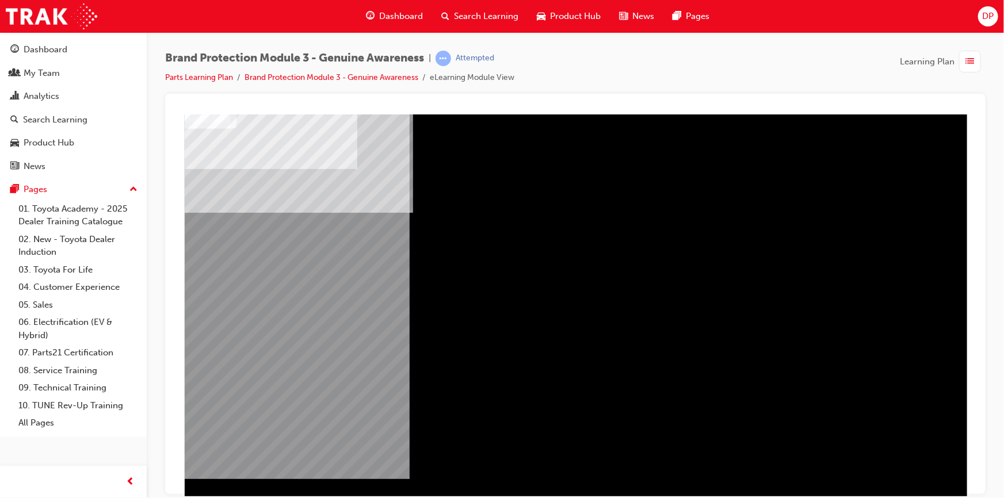
scroll to position [49, 0]
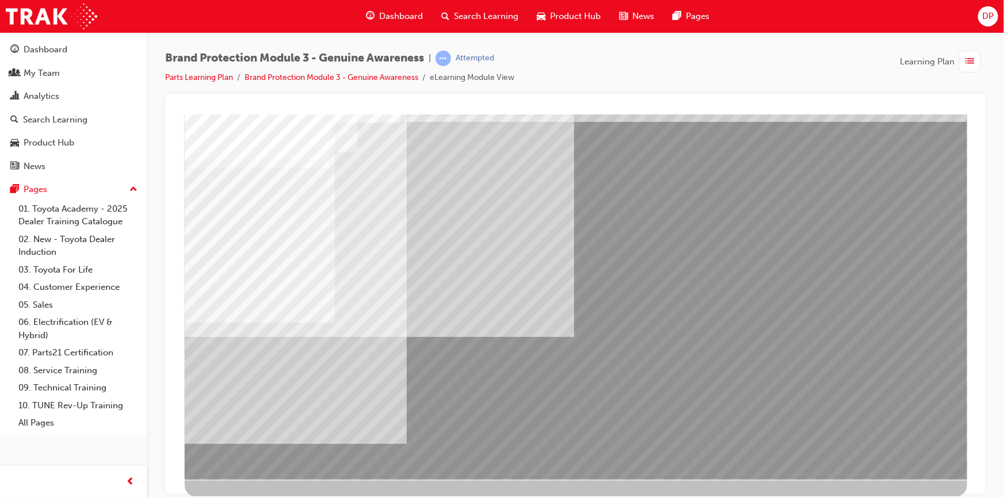
drag, startPoint x: 373, startPoint y: 457, endPoint x: 378, endPoint y: 452, distance: 6.9
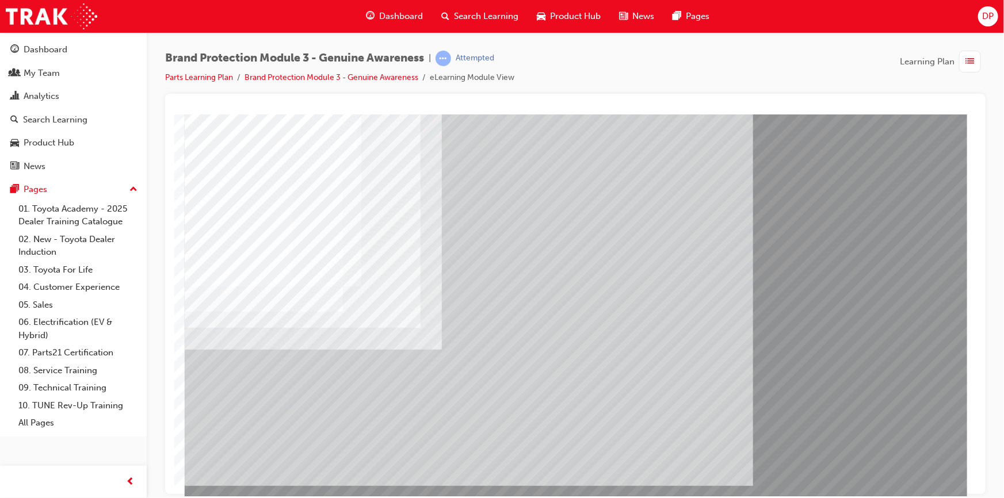
scroll to position [0, 0]
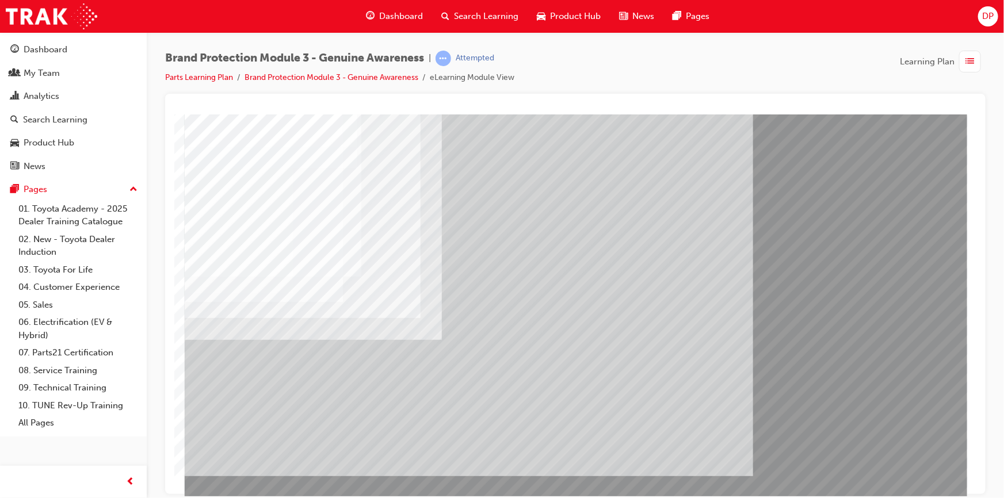
scroll to position [49, 0]
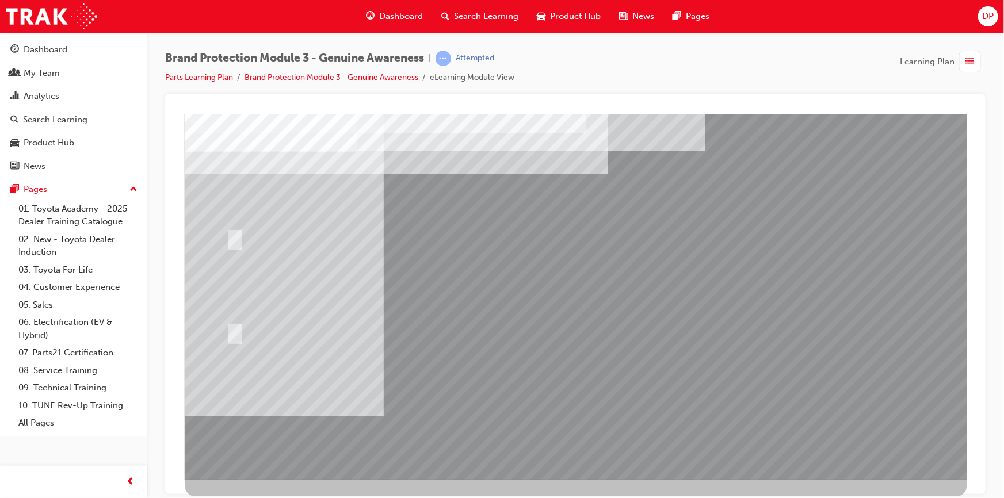
scroll to position [0, 0]
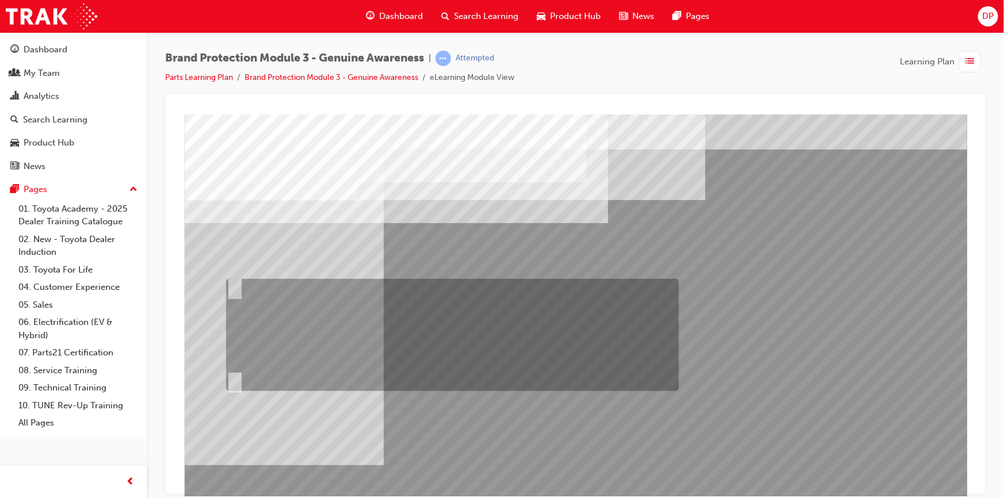
click at [230, 286] on input "Fred should send an email to Sarah and Jake via Showroom 360 that gives them a …" at bounding box center [231, 287] width 13 height 13
radio input "true"
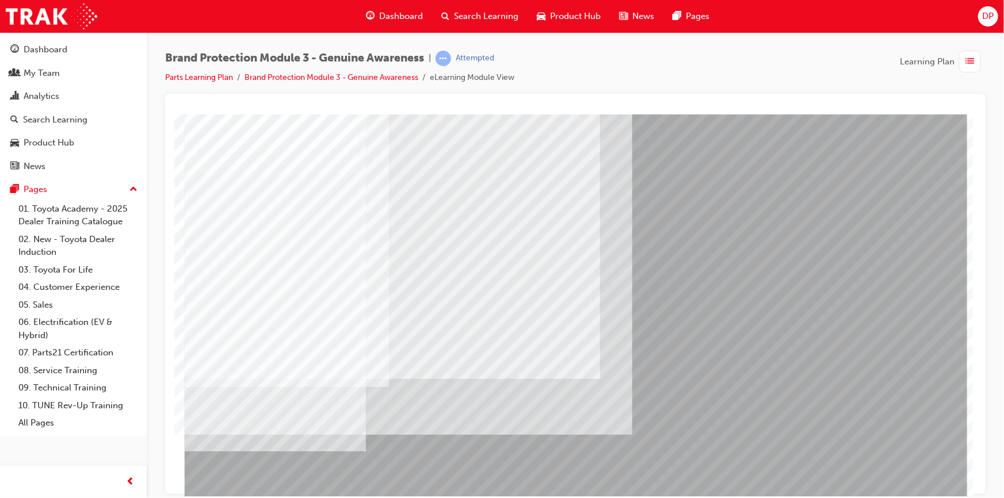
scroll to position [49, 0]
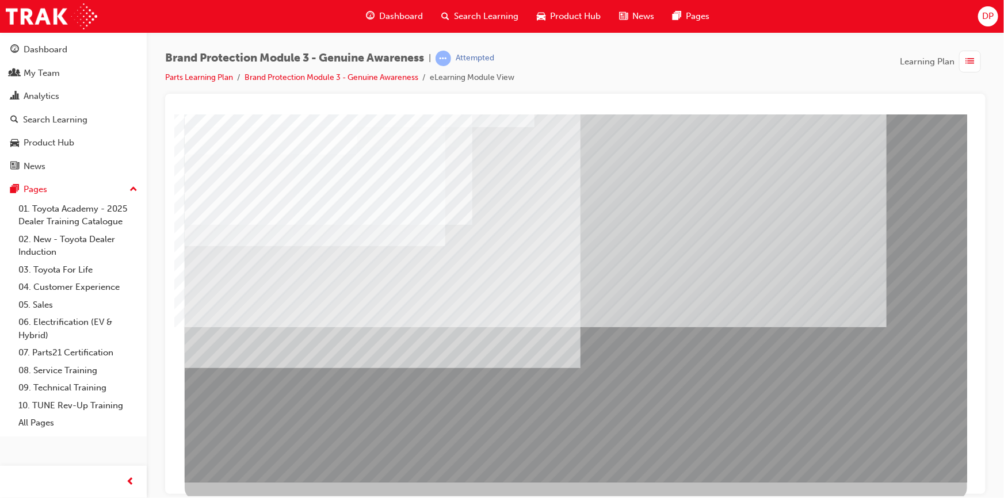
scroll to position [49, 0]
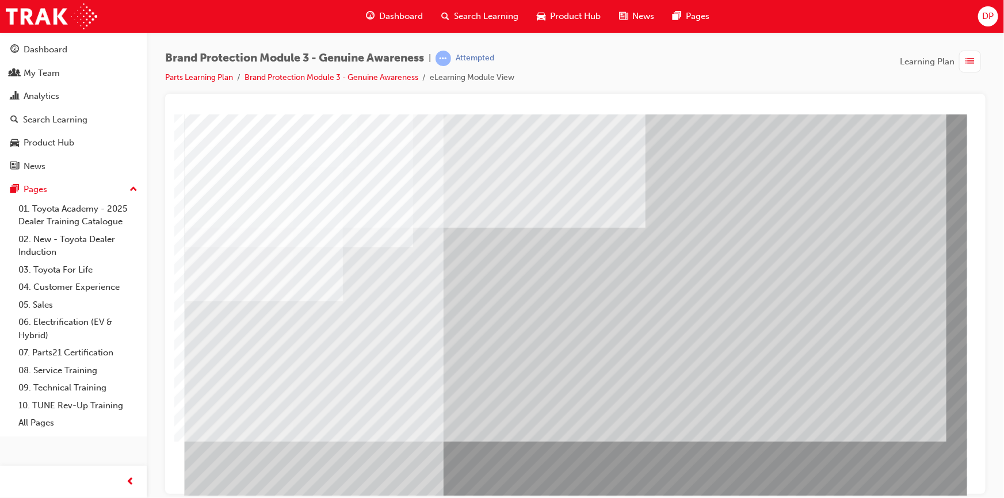
scroll to position [49, 0]
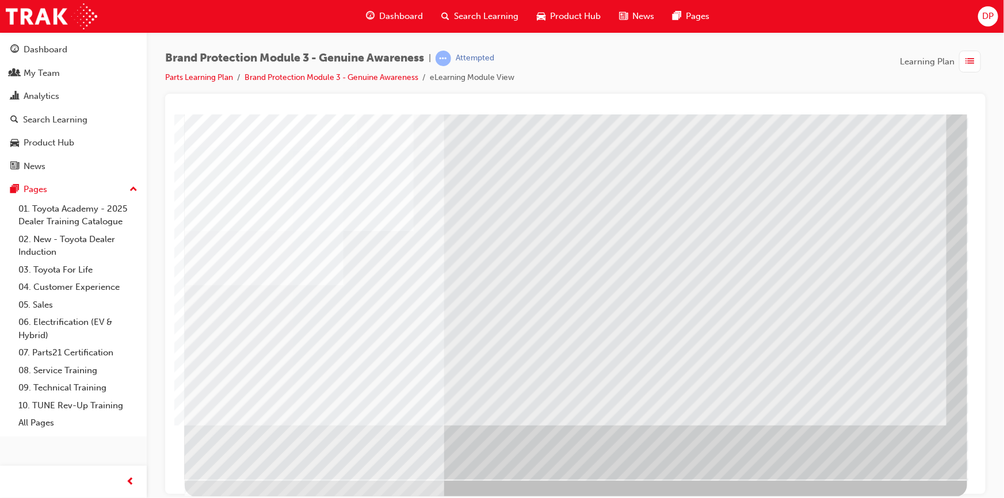
scroll to position [0, 0]
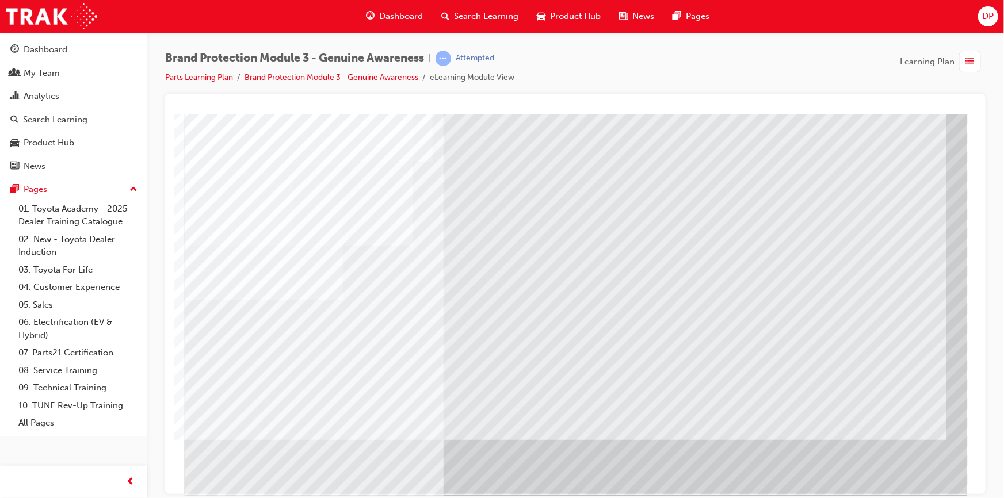
scroll to position [49, 0]
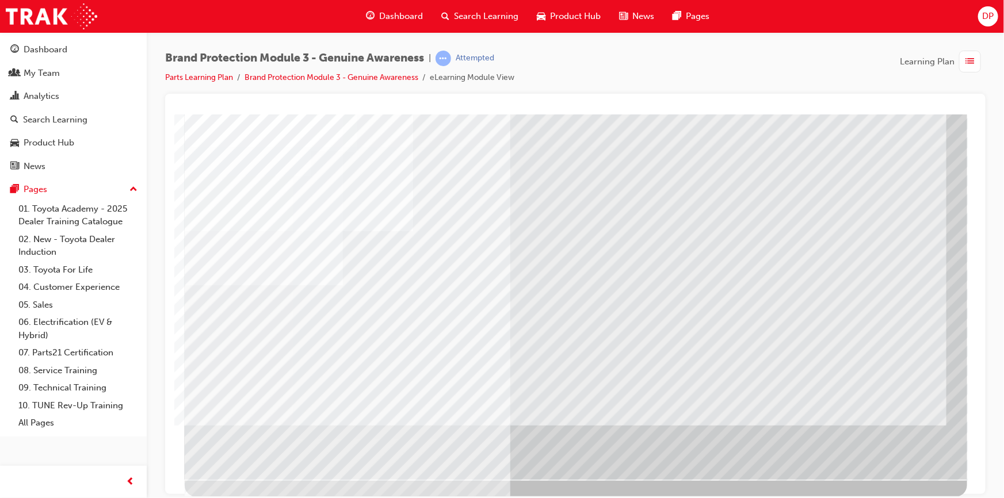
scroll to position [0, 0]
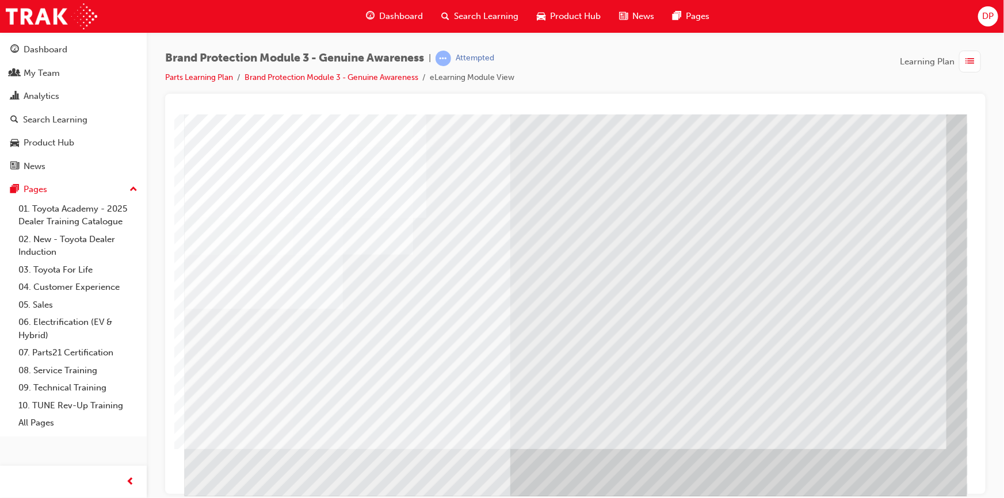
scroll to position [49, 0]
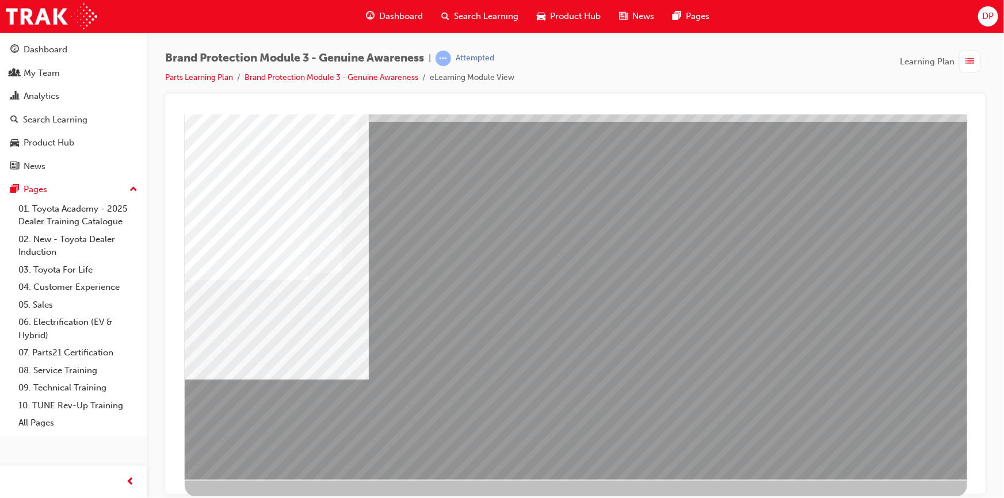
drag, startPoint x: 546, startPoint y: 269, endPoint x: 573, endPoint y: 271, distance: 27.1
drag, startPoint x: 714, startPoint y: 282, endPoint x: 722, endPoint y: 282, distance: 8.1
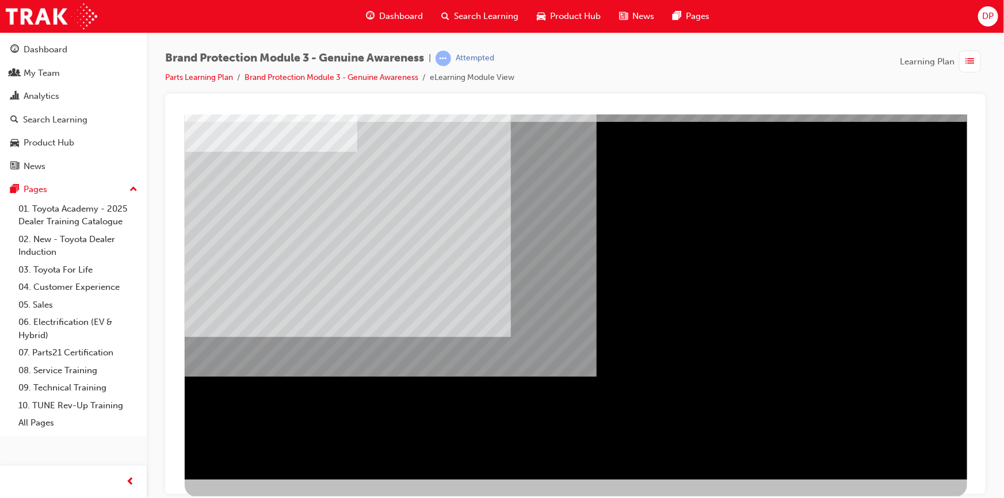
scroll to position [0, 0]
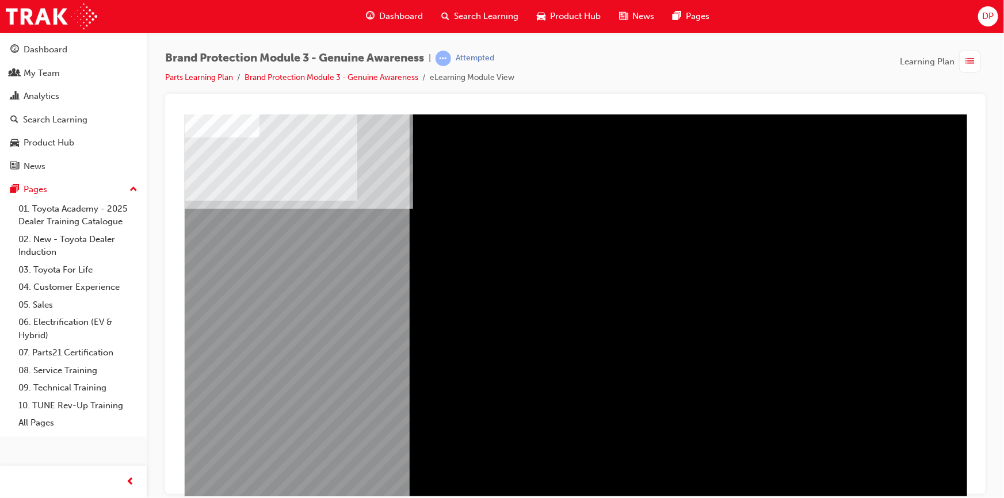
scroll to position [49, 0]
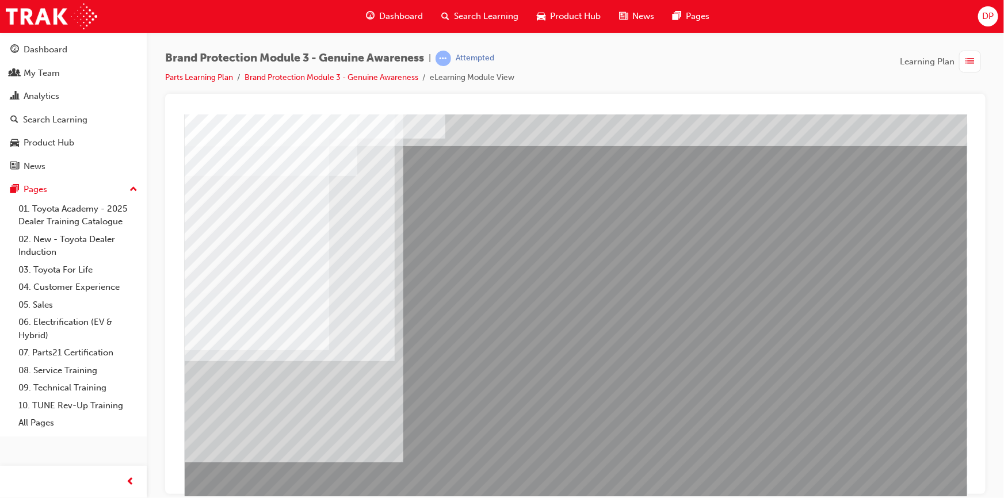
scroll to position [49, 0]
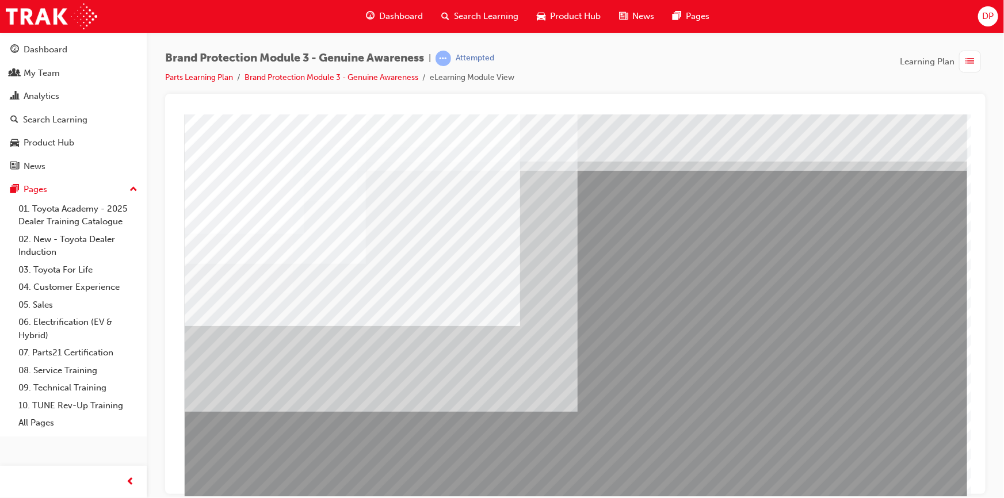
drag, startPoint x: 828, startPoint y: 259, endPoint x: 828, endPoint y: 269, distance: 9.8
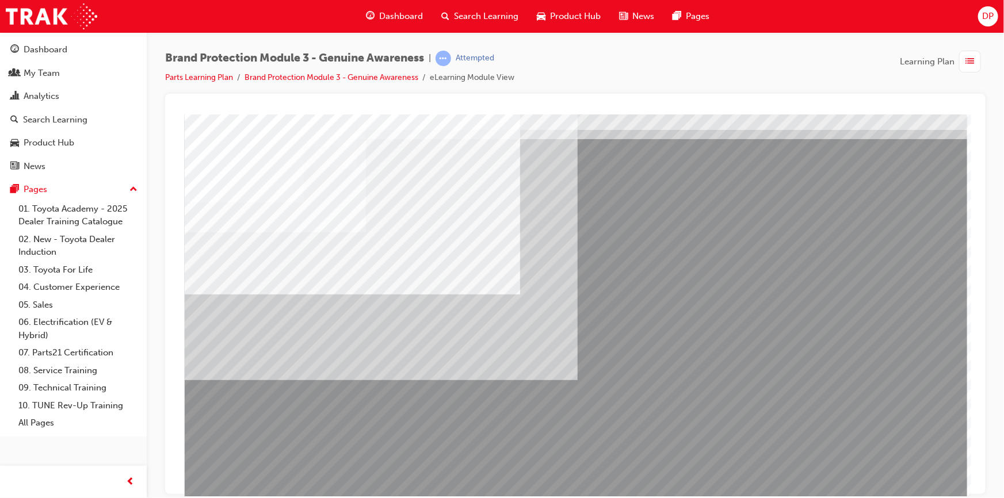
scroll to position [49, 0]
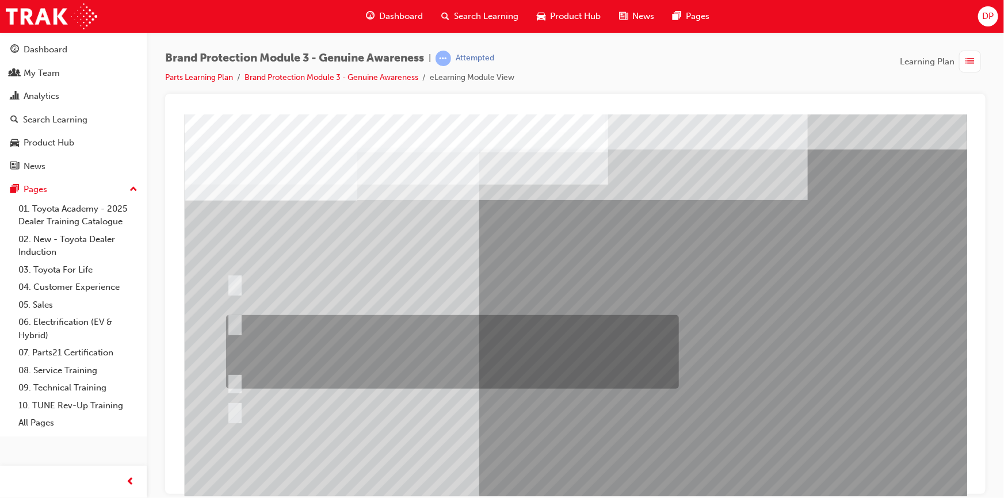
click at [236, 319] on input "Show the Guest Showroom 360 which showcases Toyota Genuine Accessories on each …" at bounding box center [231, 323] width 13 height 13
radio input "true"
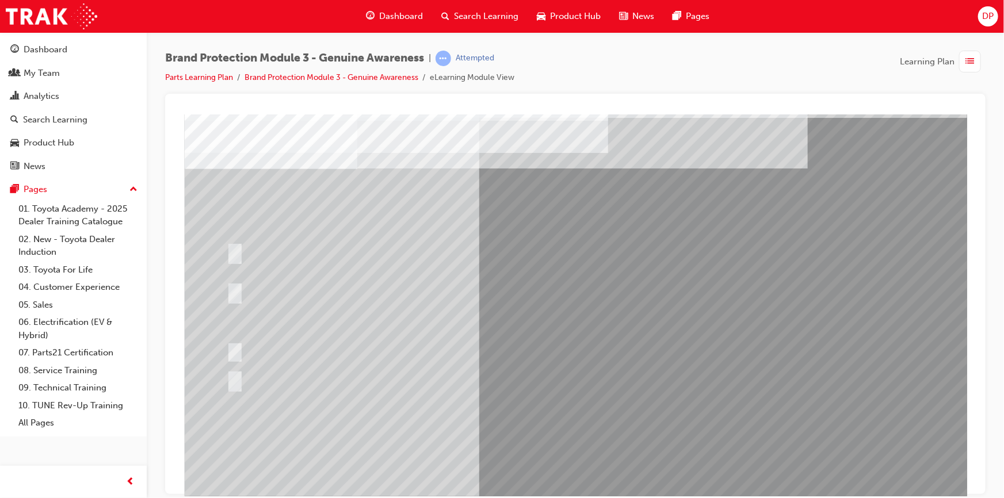
scroll to position [49, 0]
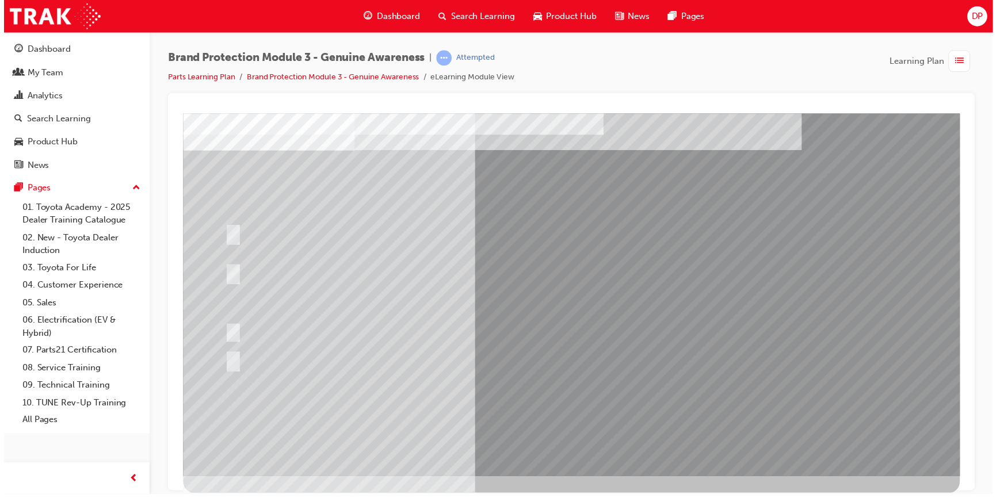
scroll to position [0, 0]
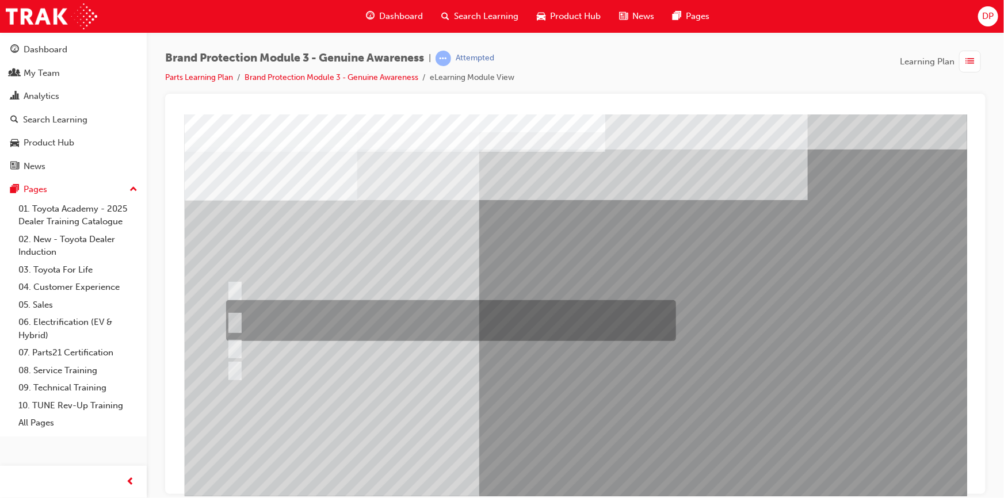
click at [272, 315] on div at bounding box center [448, 320] width 450 height 41
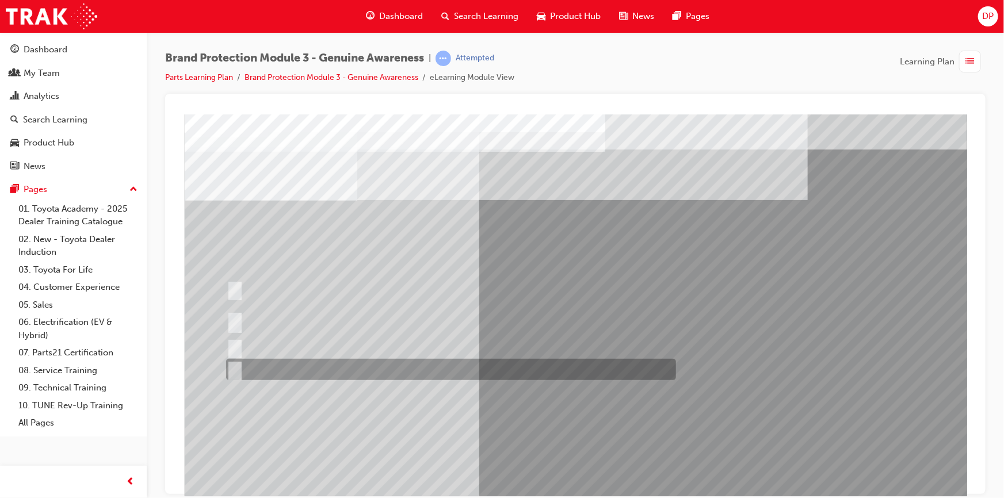
click at [372, 368] on div at bounding box center [448, 369] width 450 height 21
radio input "false"
radio input "true"
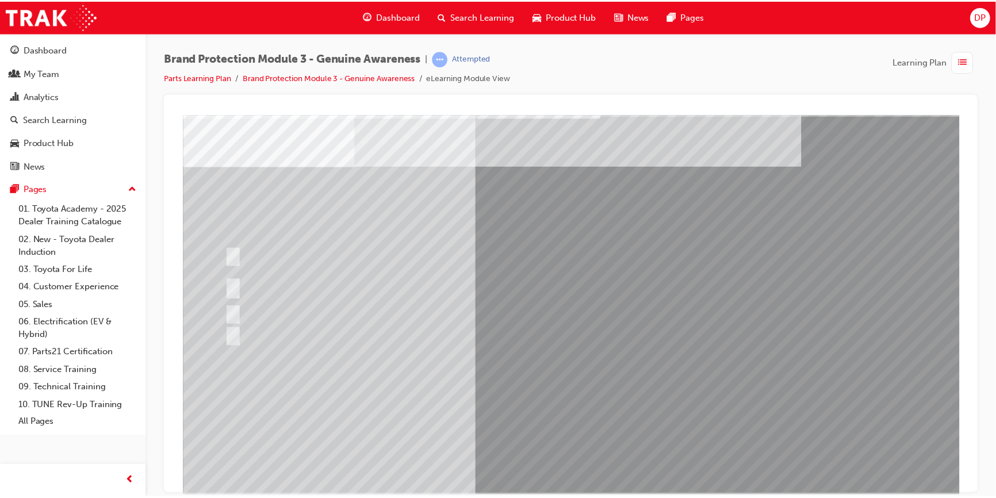
scroll to position [49, 0]
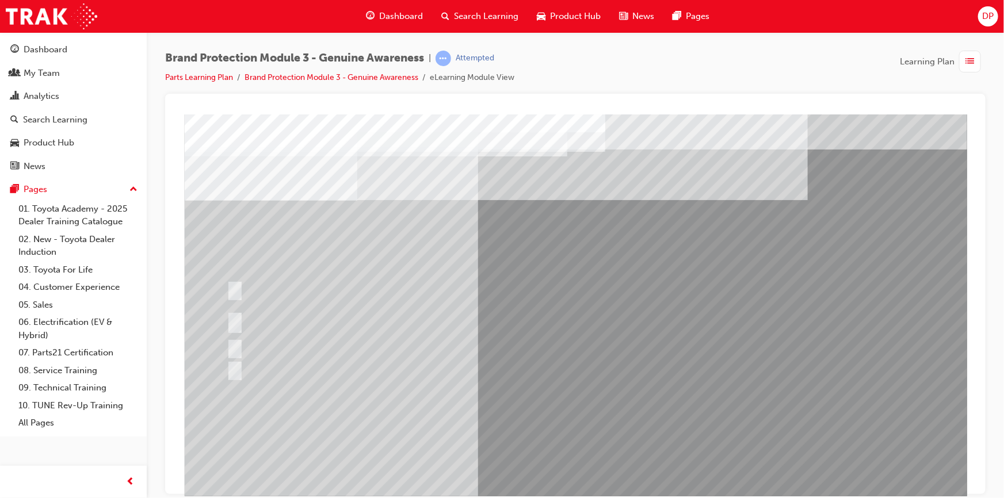
click at [323, 341] on div at bounding box center [448, 347] width 450 height 21
click at [274, 344] on div at bounding box center [448, 347] width 450 height 21
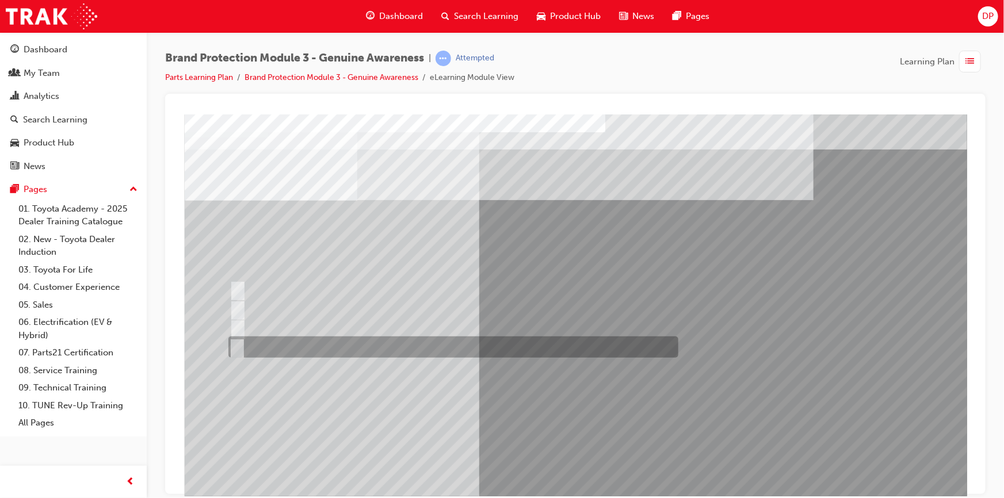
click at [294, 346] on div at bounding box center [450, 347] width 450 height 21
radio input "true"
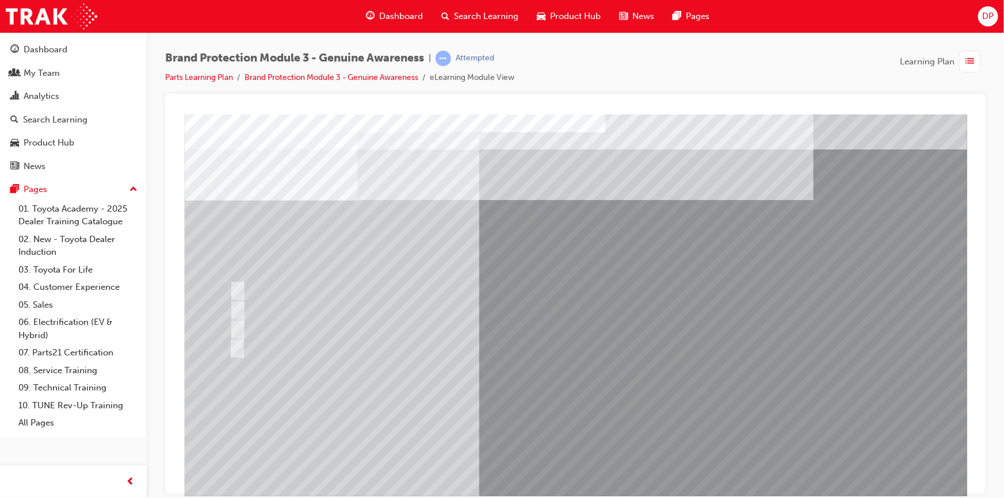
scroll to position [49, 0]
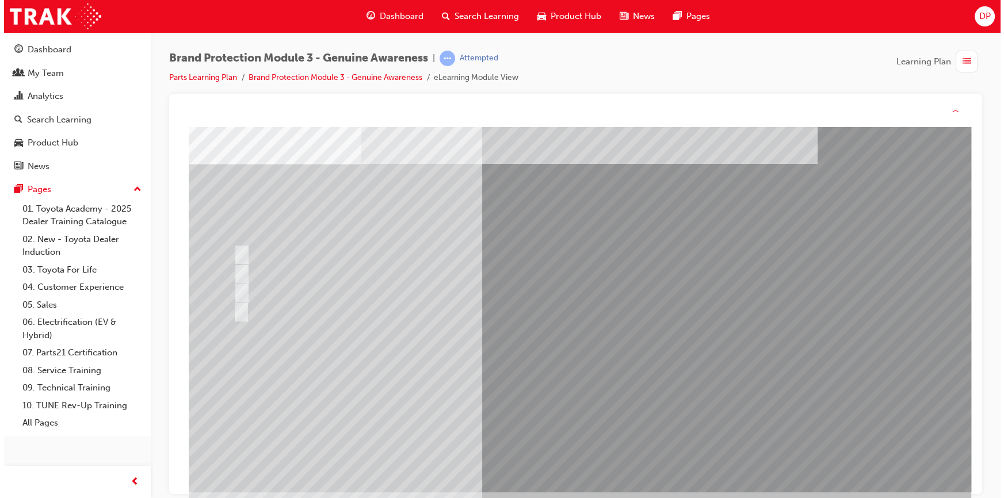
scroll to position [0, 0]
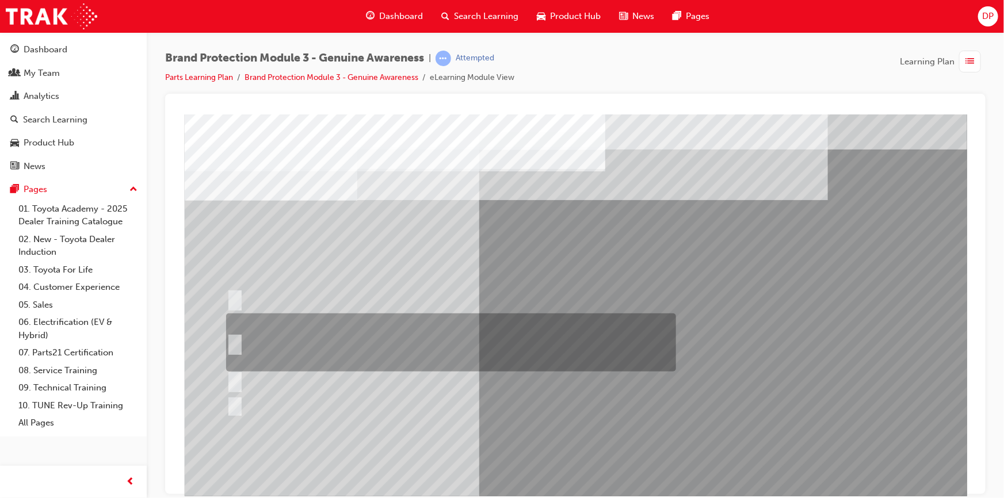
click at [281, 347] on div at bounding box center [448, 343] width 450 height 58
radio input "true"
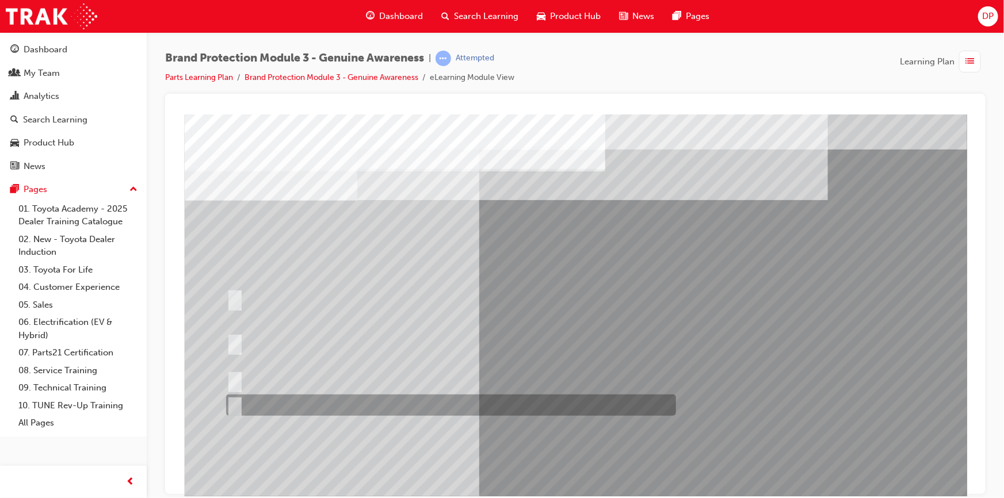
scroll to position [49, 0]
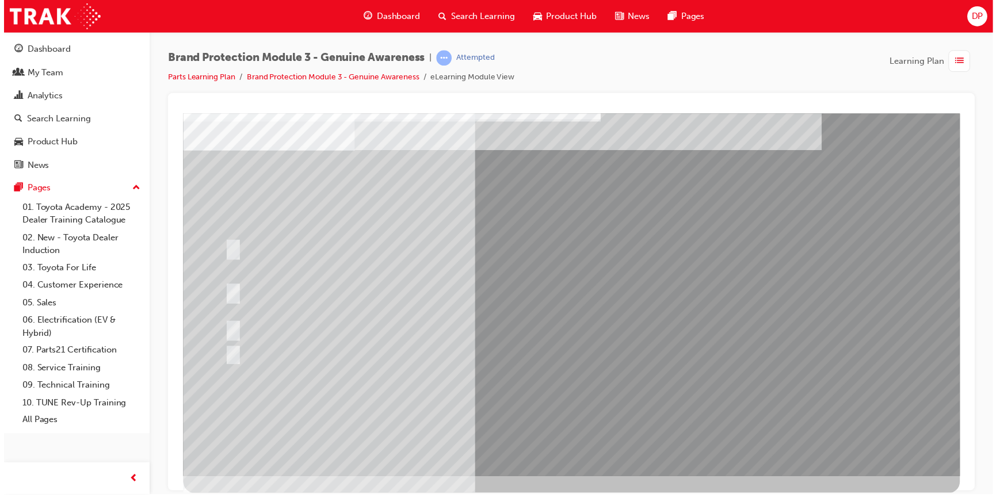
scroll to position [0, 0]
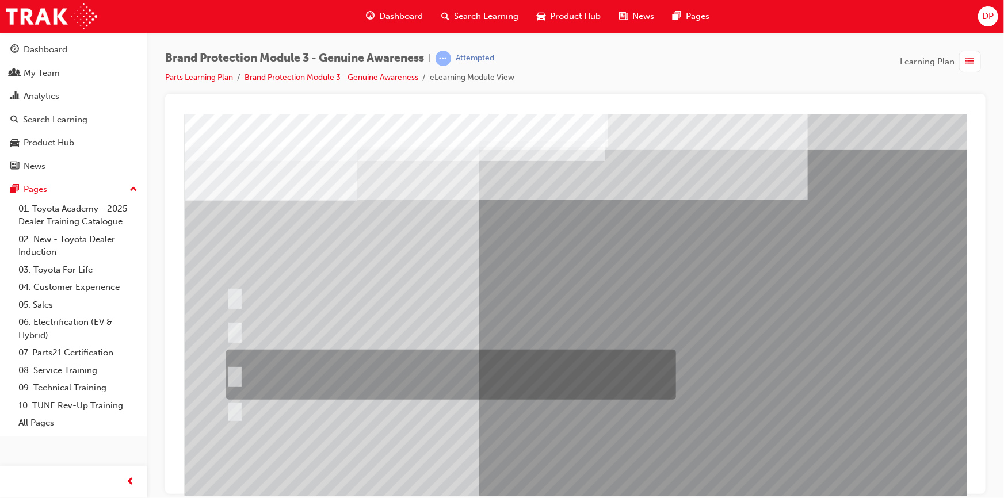
click at [292, 367] on div at bounding box center [448, 375] width 450 height 50
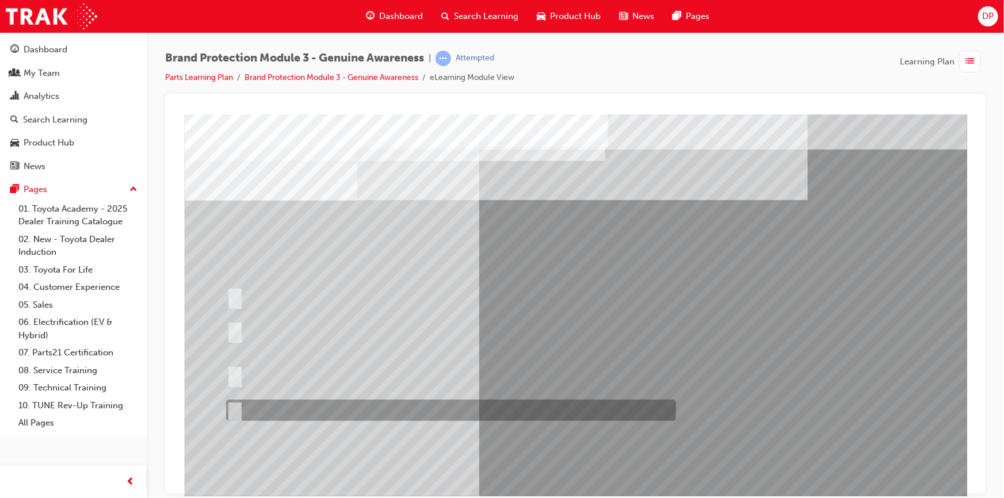
click at [307, 405] on div at bounding box center [448, 410] width 450 height 21
radio input "false"
radio input "true"
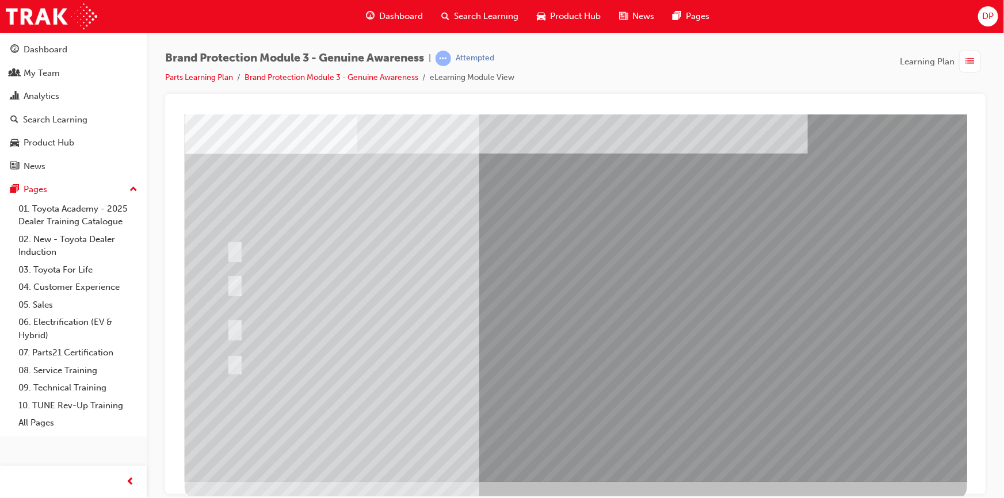
scroll to position [49, 0]
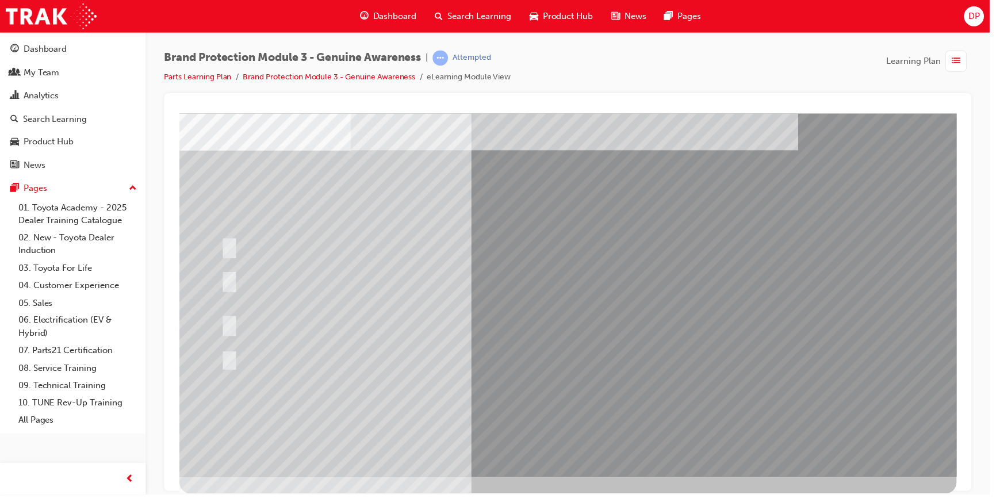
scroll to position [0, 0]
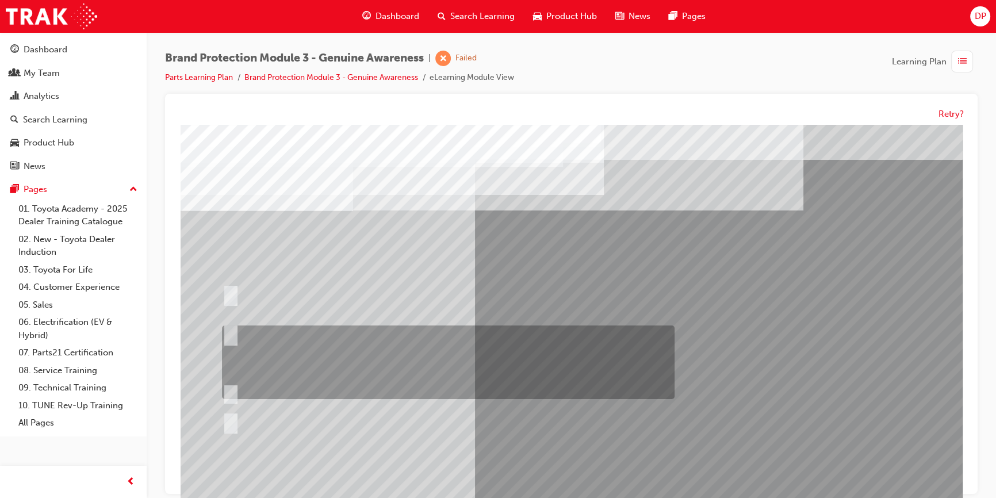
click at [304, 357] on div at bounding box center [445, 363] width 453 height 74
radio input "true"
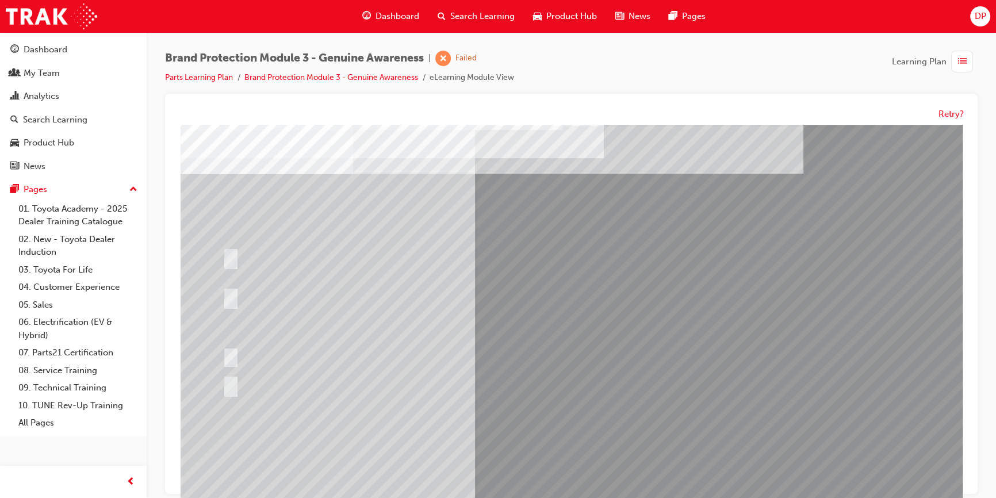
scroll to position [57, 0]
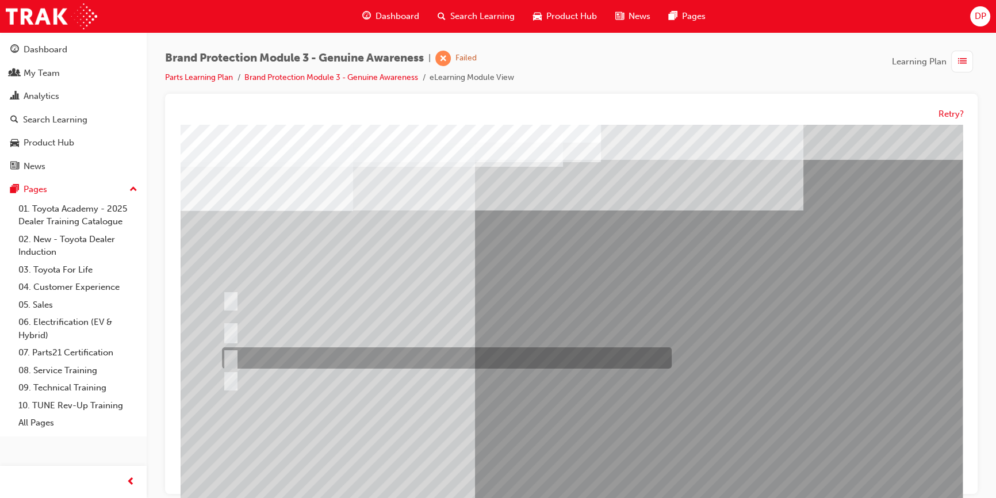
click at [273, 361] on div at bounding box center [444, 358] width 450 height 21
radio input "true"
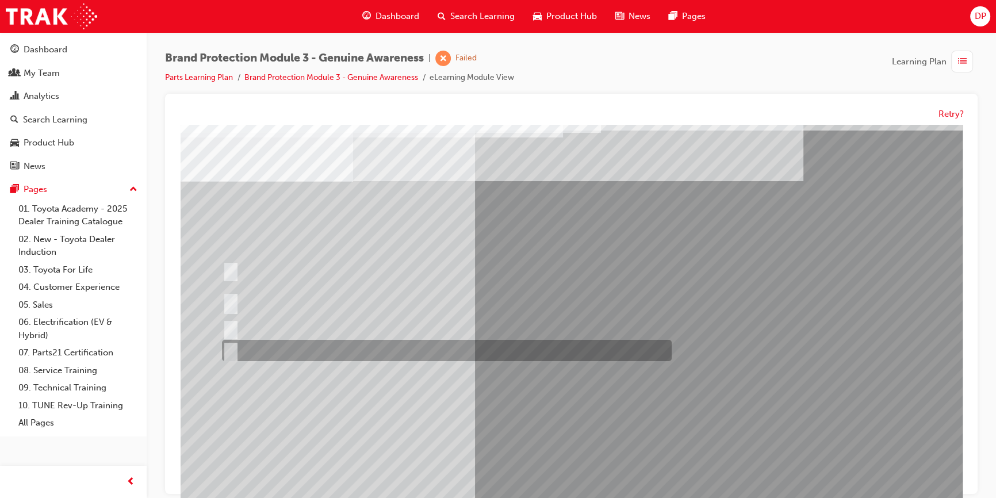
scroll to position [57, 0]
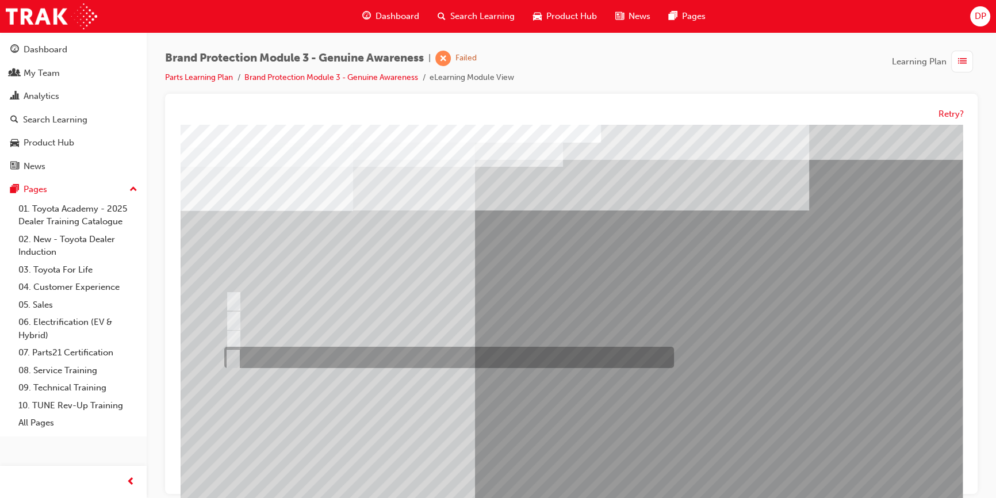
click at [313, 357] on div at bounding box center [446, 357] width 450 height 21
radio input "true"
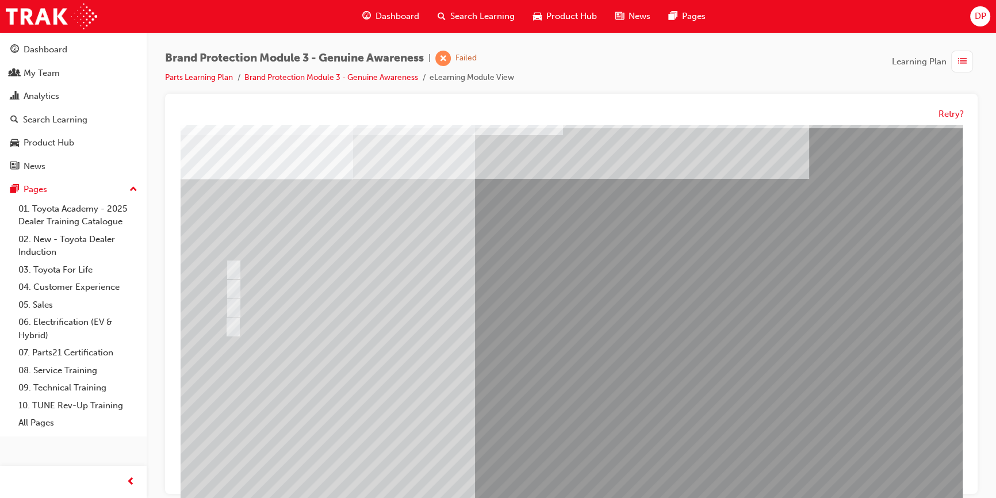
scroll to position [57, 0]
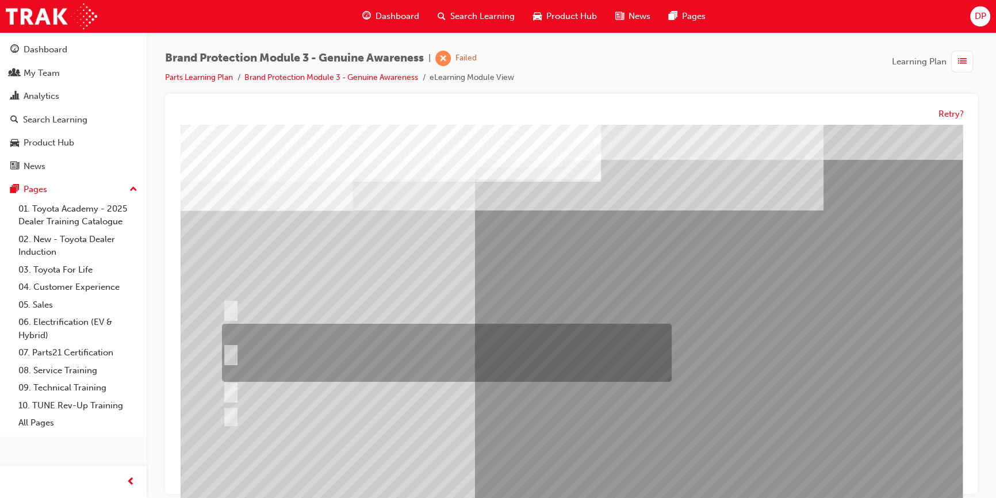
click at [321, 346] on div at bounding box center [444, 353] width 450 height 58
radio input "true"
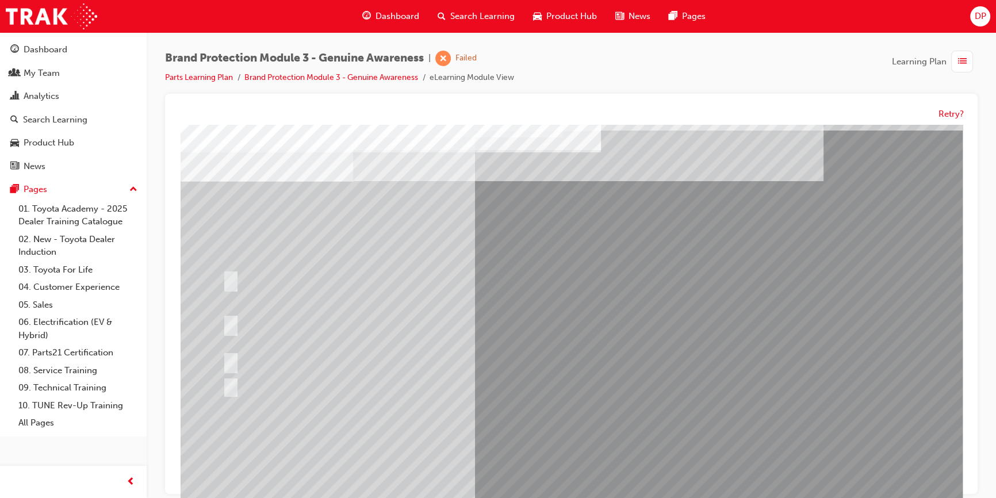
scroll to position [57, 0]
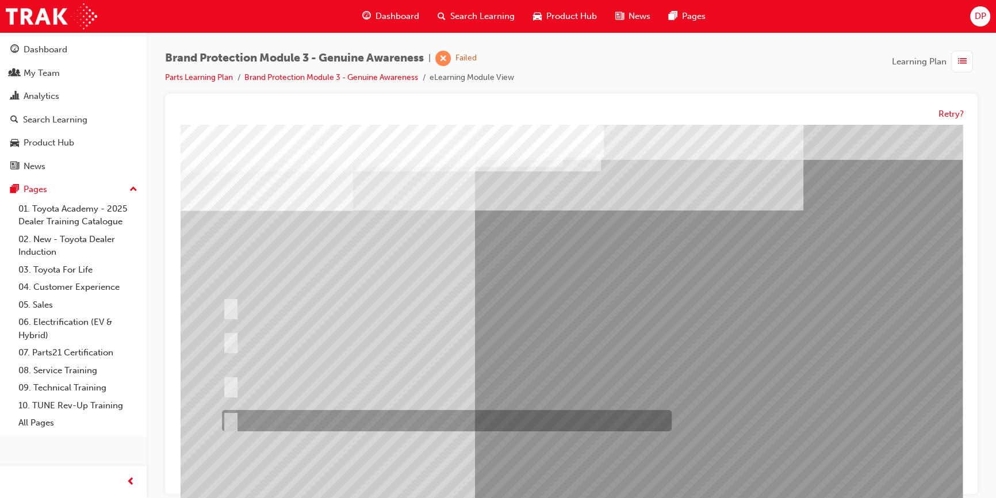
click at [315, 419] on div at bounding box center [444, 421] width 450 height 21
radio input "true"
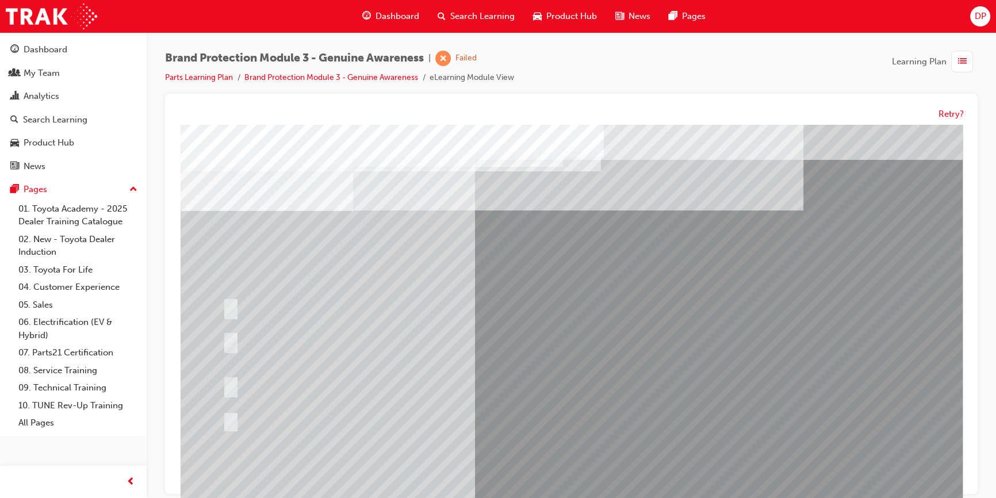
scroll to position [57, 0]
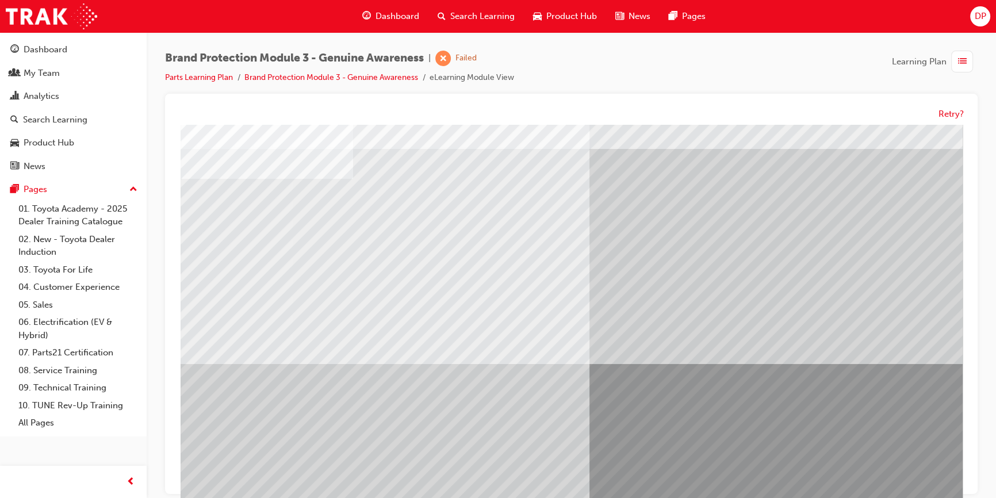
scroll to position [57, 0]
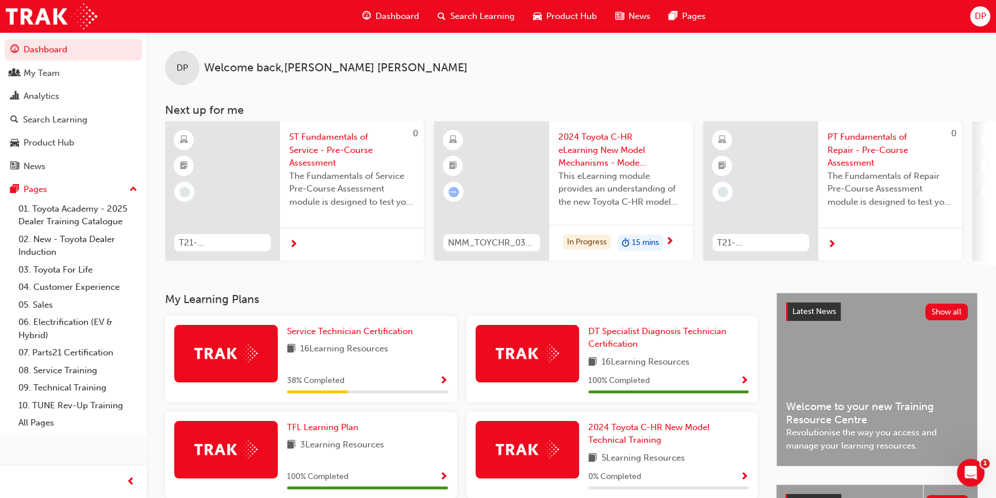
click at [477, 16] on span "Search Learning" at bounding box center [482, 16] width 64 height 13
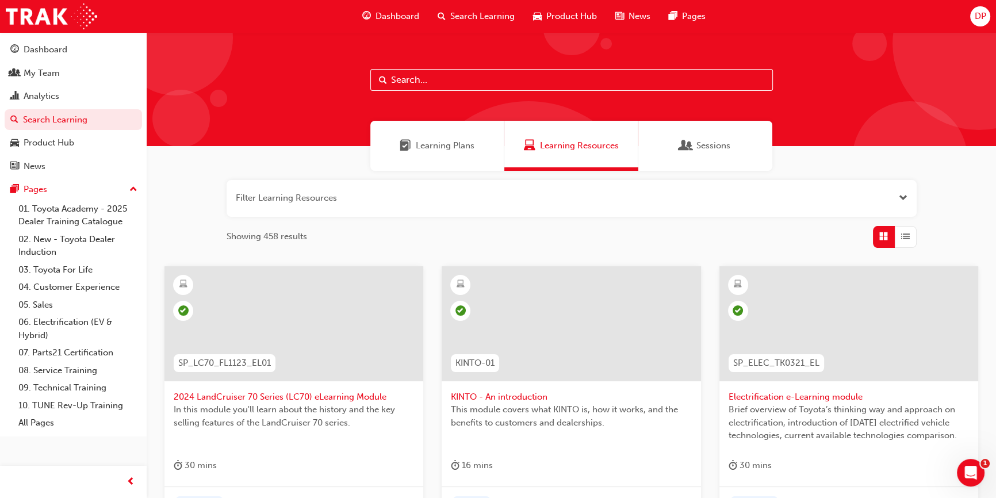
click at [449, 132] on div "Learning Plans" at bounding box center [437, 146] width 134 height 50
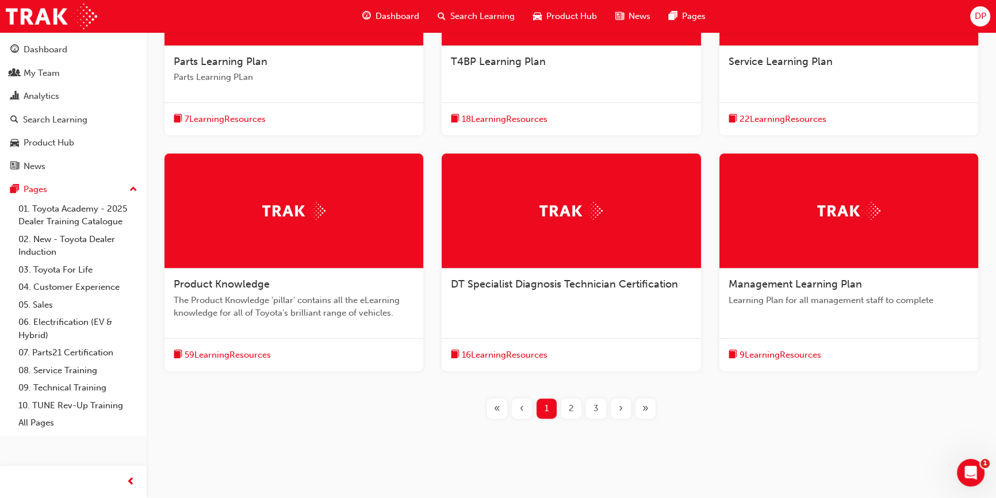
scroll to position [243, 0]
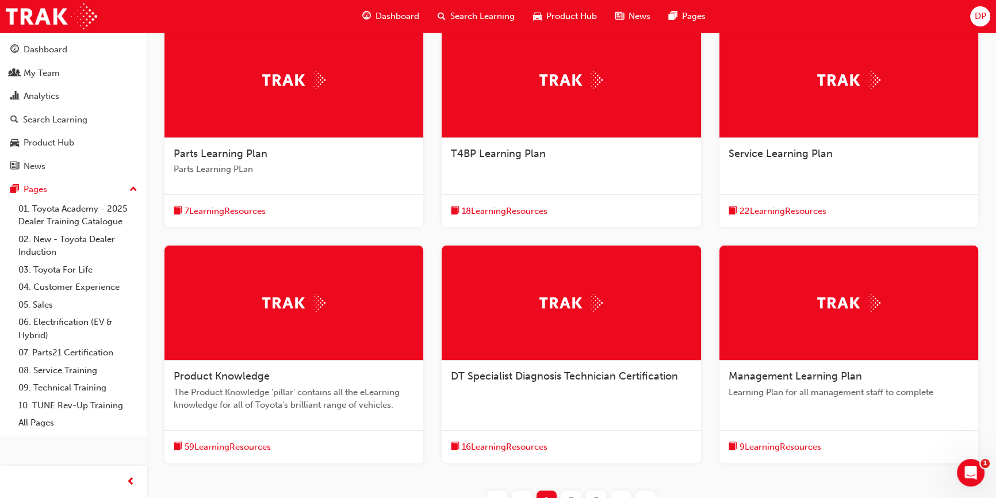
click at [319, 160] on div "Parts Learning Plan Parts Learning PLan" at bounding box center [294, 166] width 259 height 56
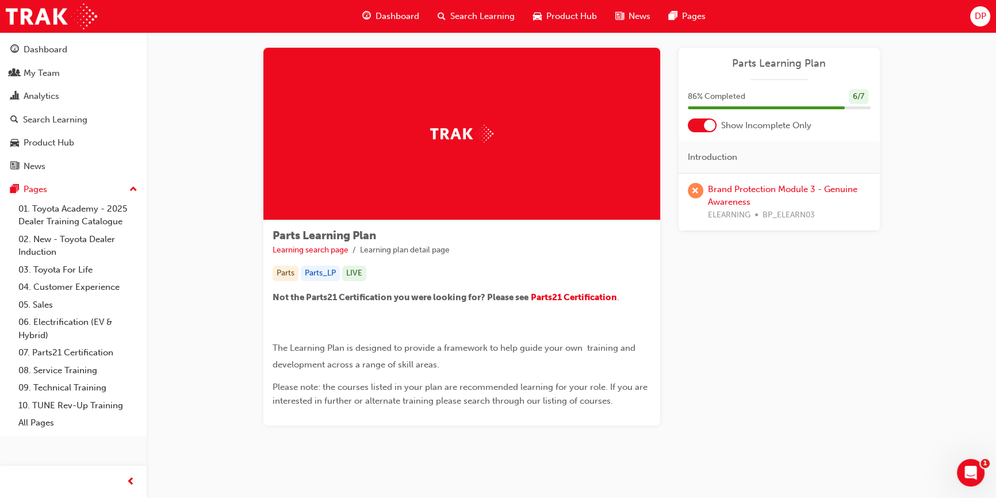
scroll to position [23, 0]
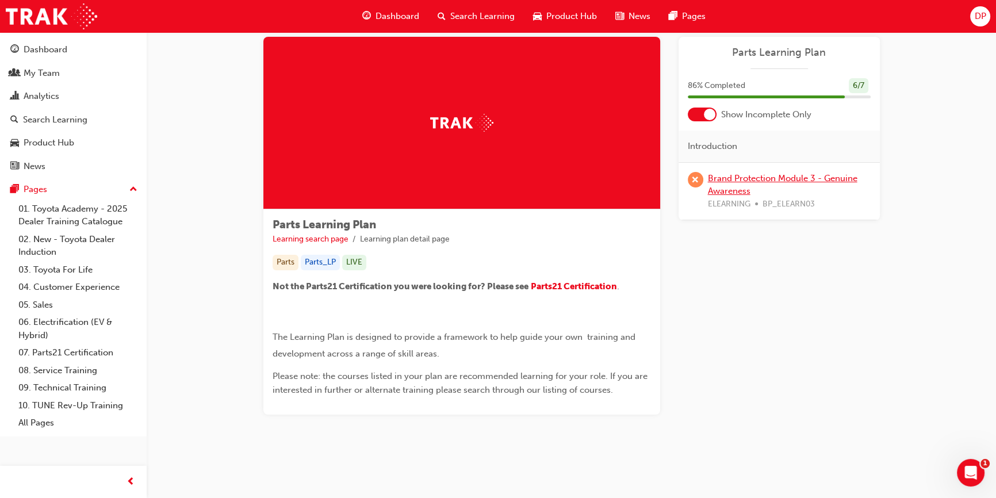
click at [746, 179] on link "Brand Protection Module 3 - Genuine Awareness" at bounding box center [783, 185] width 150 height 24
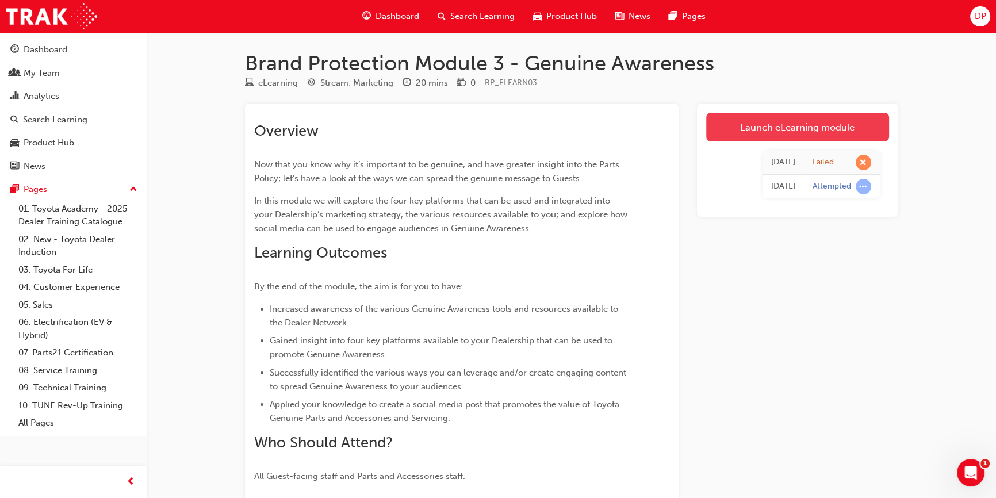
click at [821, 126] on link "Launch eLearning module" at bounding box center [797, 127] width 183 height 29
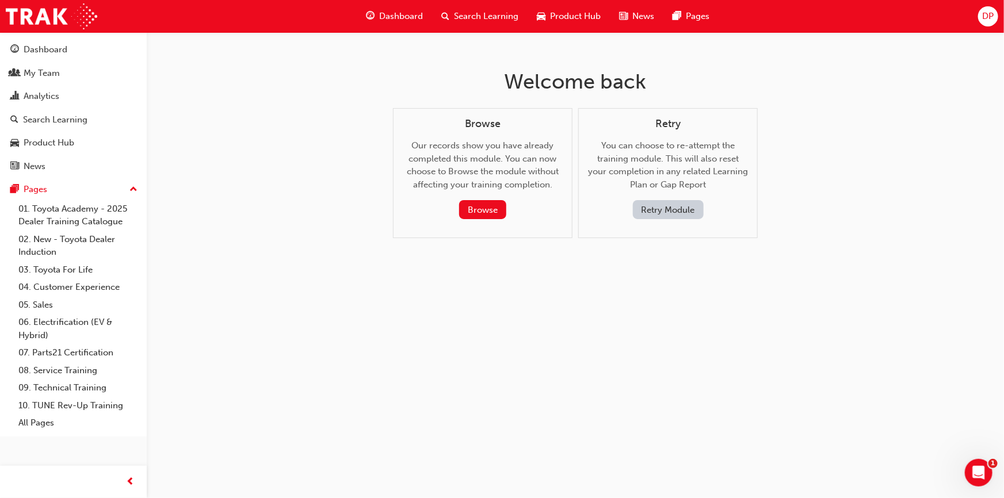
click at [667, 211] on button "Retry Module" at bounding box center [668, 209] width 71 height 19
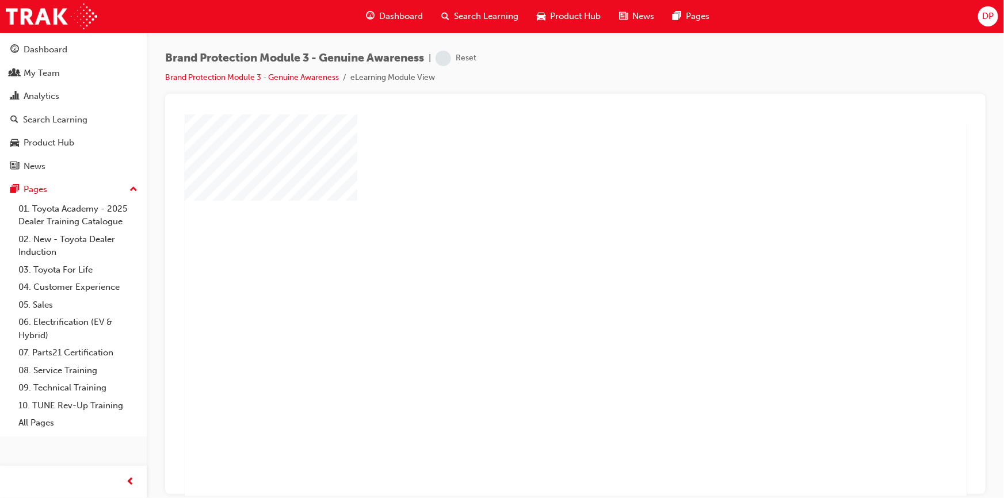
click at [542, 272] on div "play" at bounding box center [542, 272] width 0 height 0
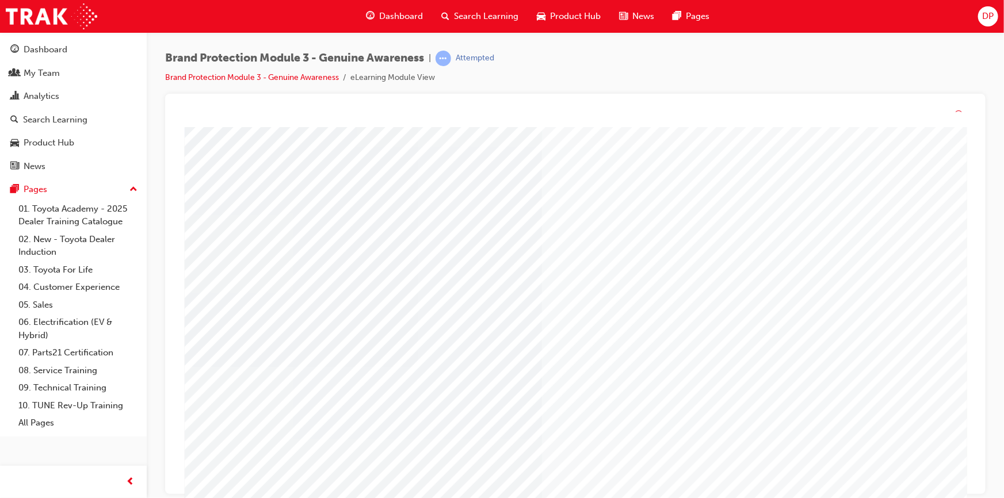
scroll to position [49, 0]
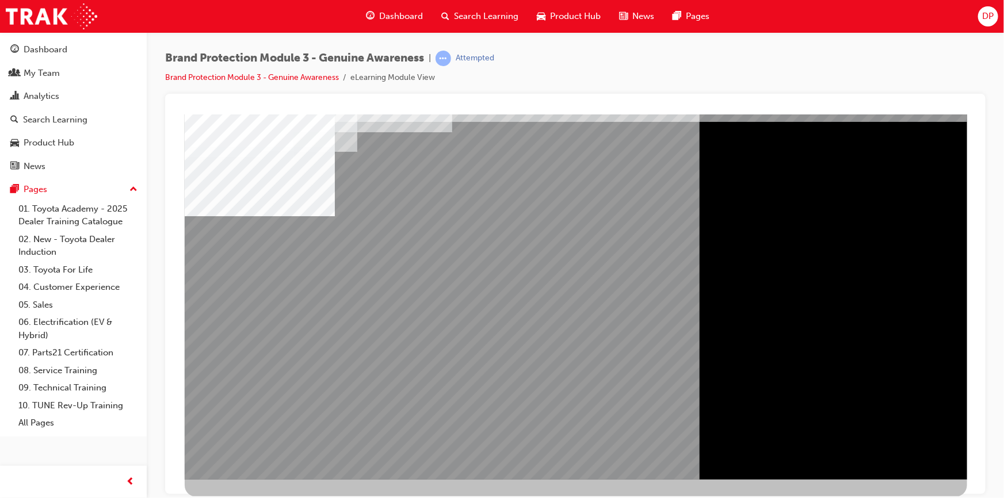
scroll to position [0, 0]
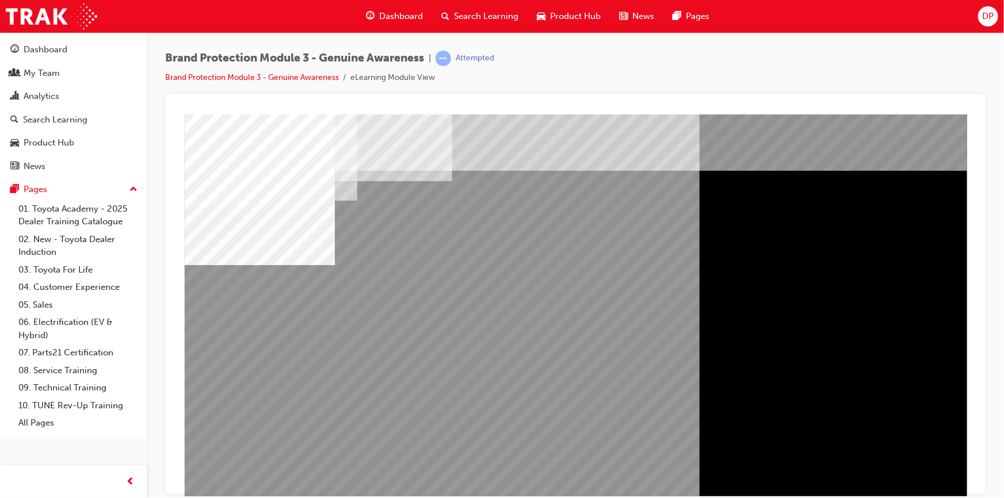
drag, startPoint x: 530, startPoint y: 207, endPoint x: 621, endPoint y: 354, distance: 173.0
drag, startPoint x: 852, startPoint y: 420, endPoint x: 852, endPoint y: 400, distance: 19.6
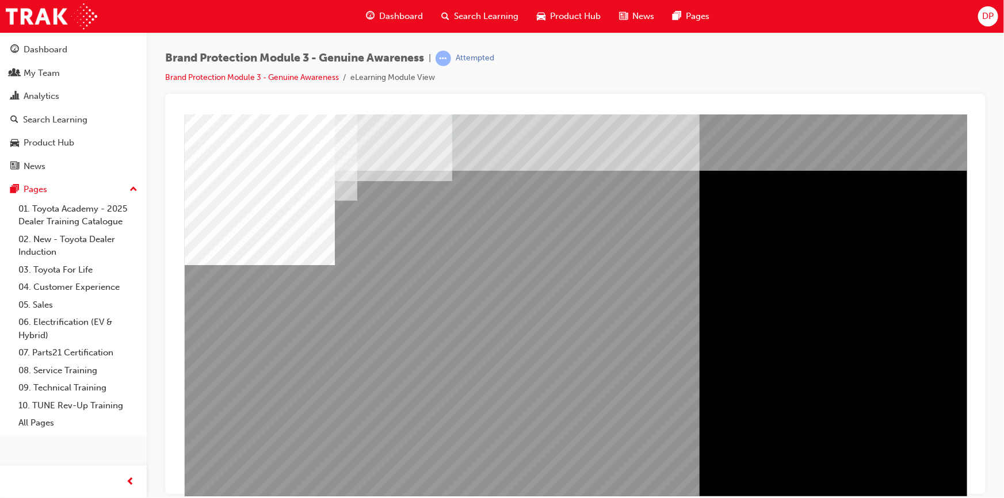
drag, startPoint x: 837, startPoint y: 223, endPoint x: 762, endPoint y: 212, distance: 75.7
drag, startPoint x: 581, startPoint y: 214, endPoint x: 575, endPoint y: 227, distance: 13.9
drag, startPoint x: 572, startPoint y: 389, endPoint x: 687, endPoint y: 414, distance: 118.4
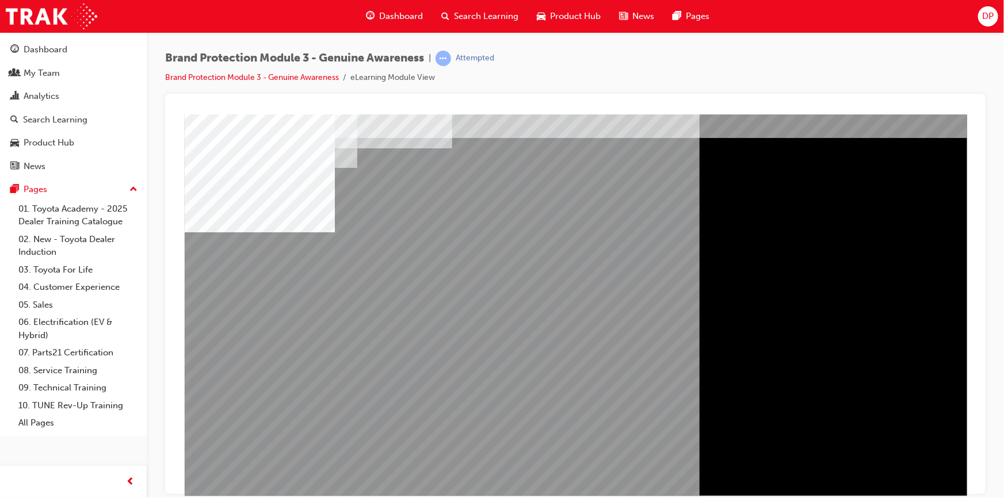
scroll to position [49, 0]
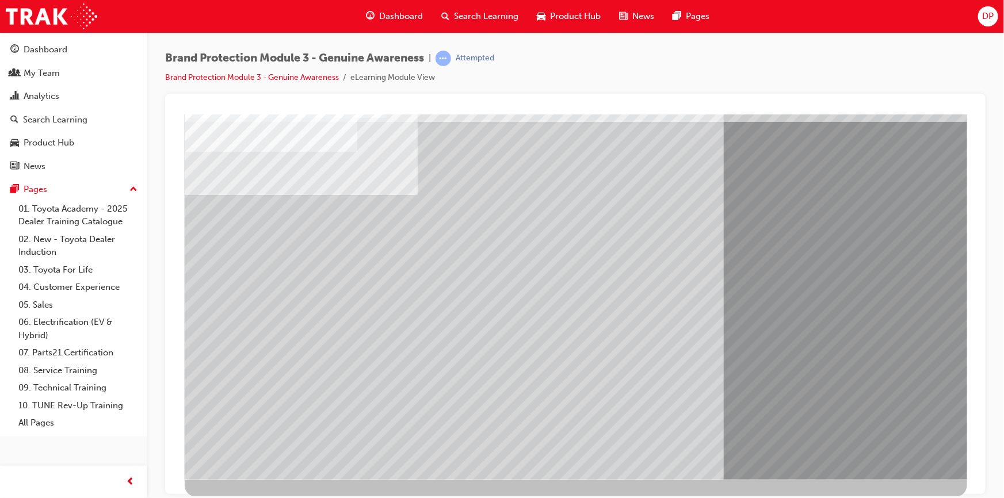
drag, startPoint x: 322, startPoint y: 327, endPoint x: 324, endPoint y: 332, distance: 6.2
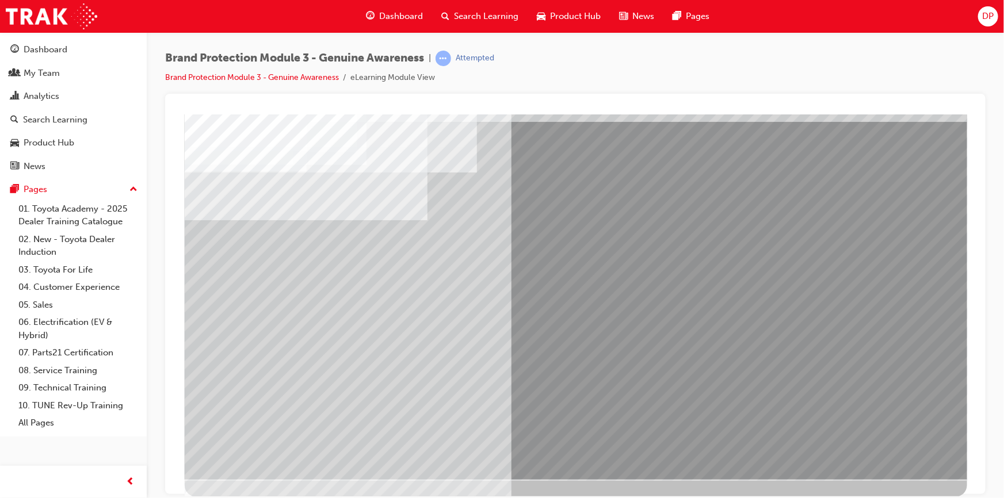
drag, startPoint x: 274, startPoint y: 327, endPoint x: 320, endPoint y: 328, distance: 46.0
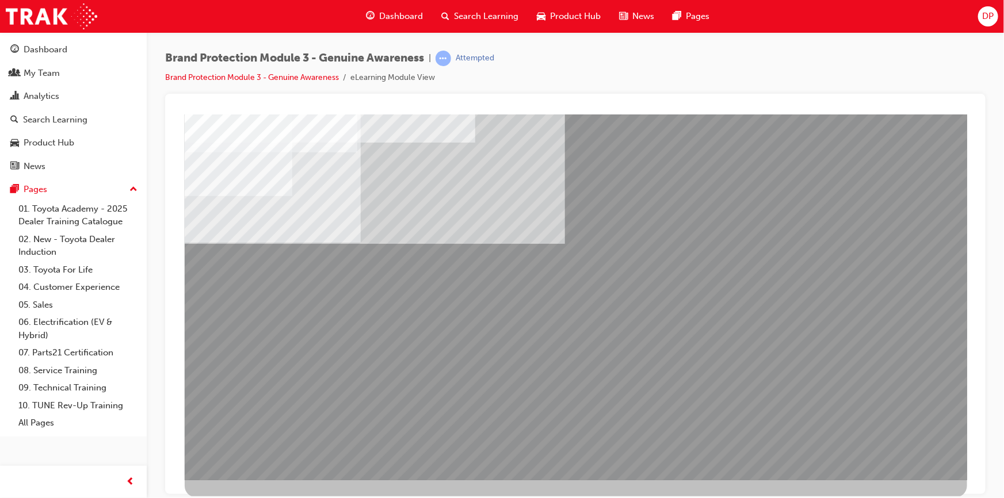
scroll to position [49, 0]
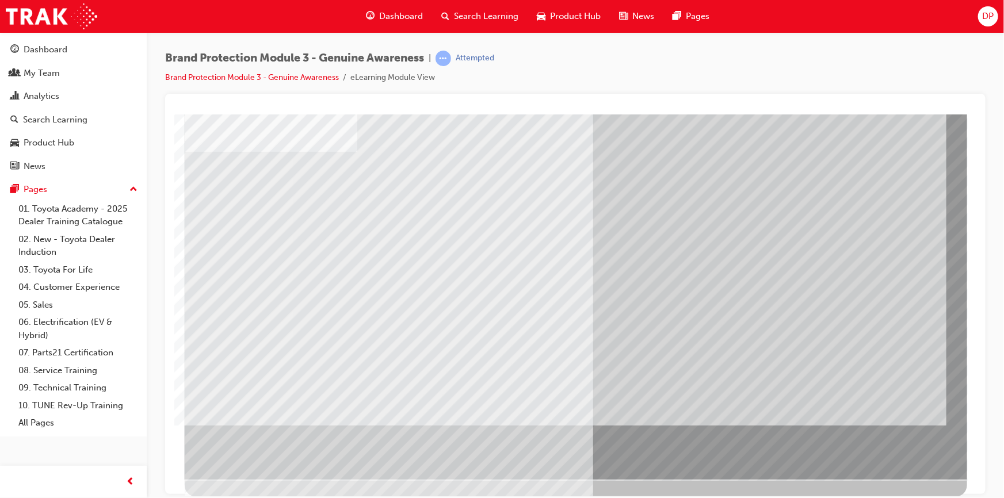
scroll to position [0, 0]
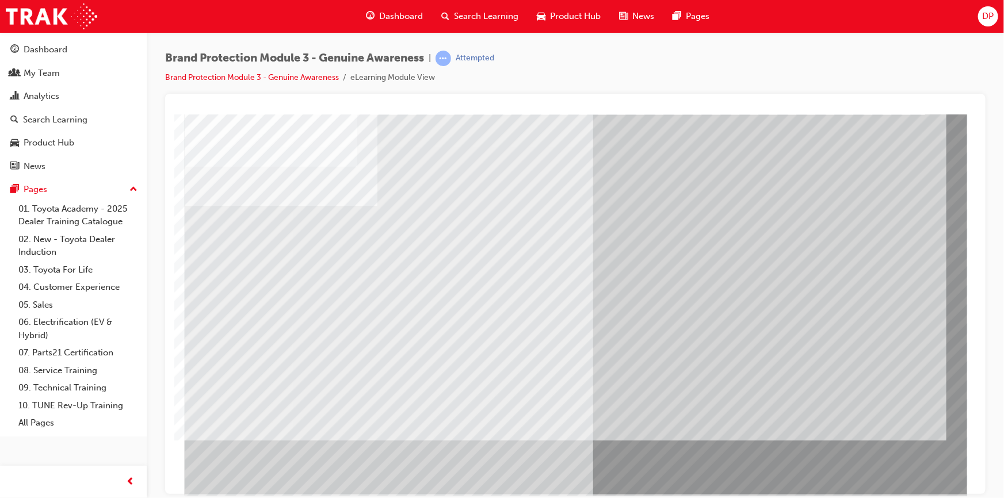
scroll to position [49, 0]
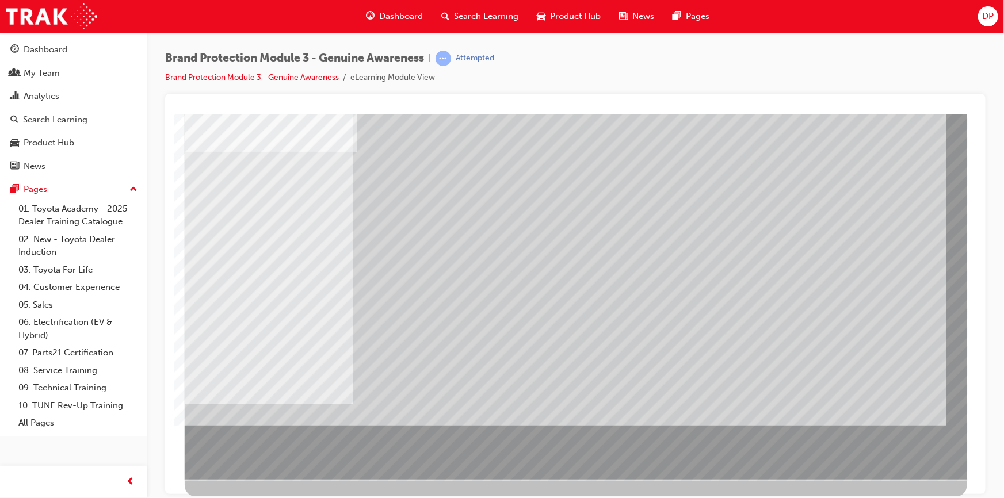
scroll to position [0, 0]
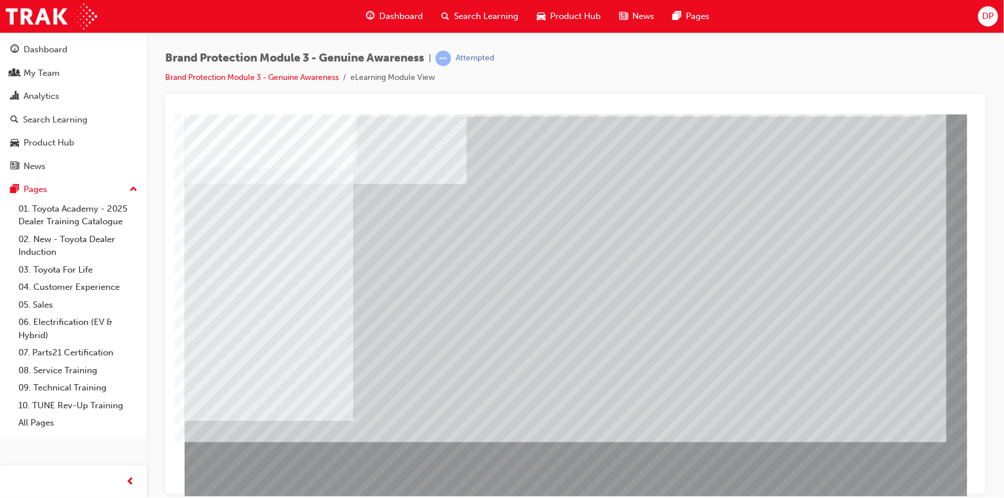
scroll to position [49, 0]
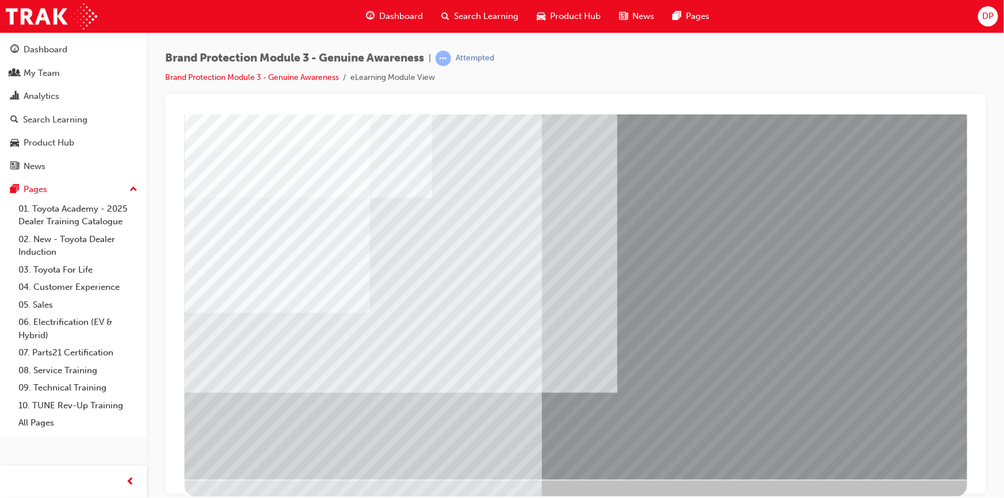
scroll to position [0, 0]
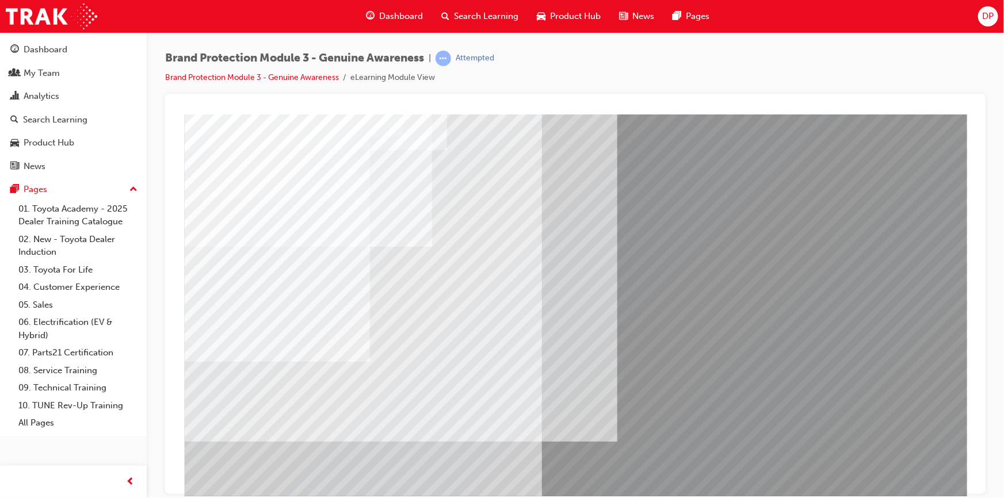
drag, startPoint x: 687, startPoint y: 442, endPoint x: 700, endPoint y: 440, distance: 13.3
drag, startPoint x: 733, startPoint y: 438, endPoint x: 740, endPoint y: 437, distance: 7.0
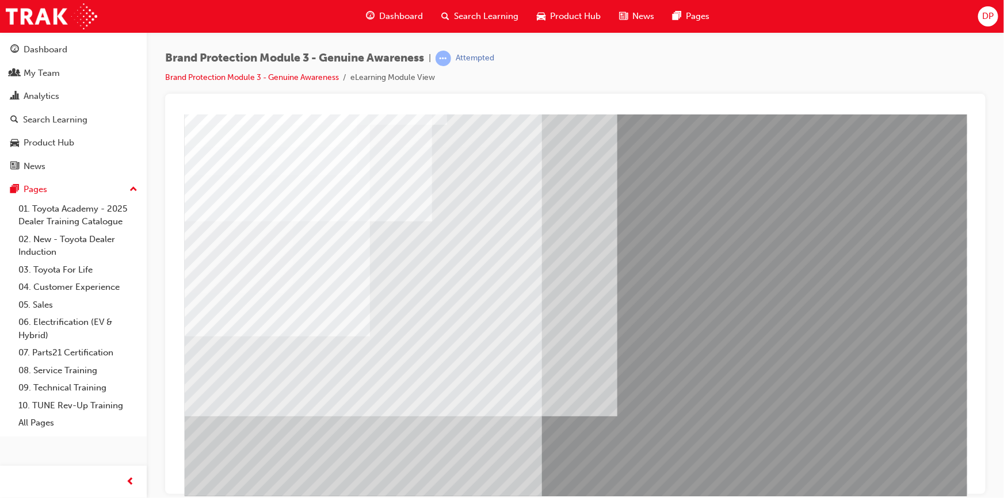
scroll to position [49, 0]
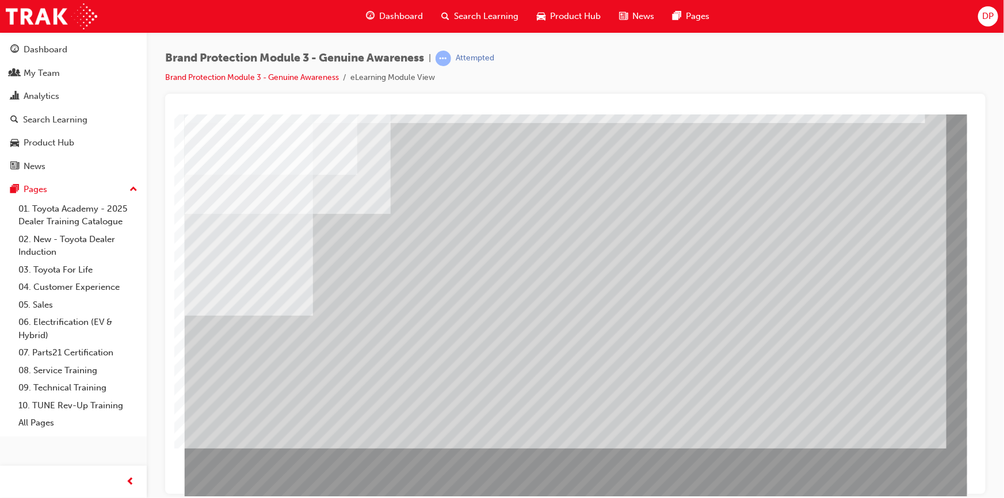
scroll to position [49, 0]
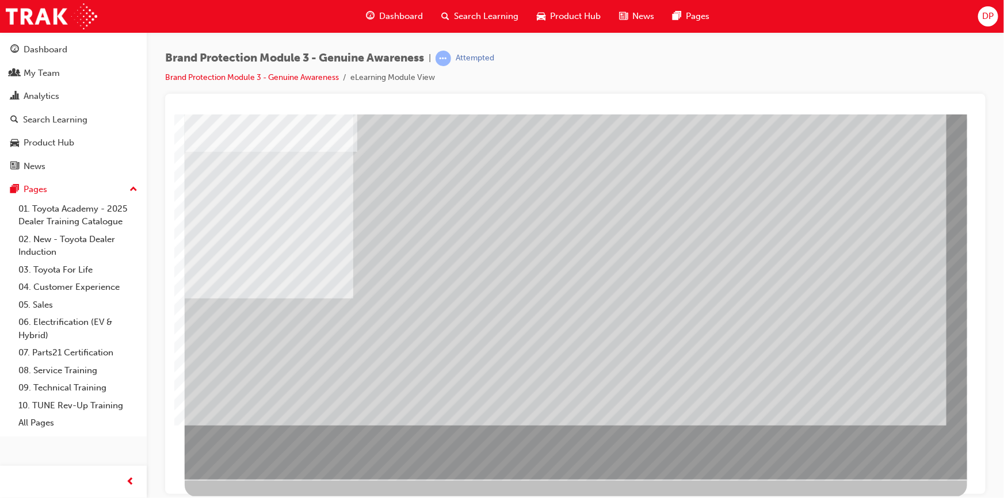
scroll to position [0, 0]
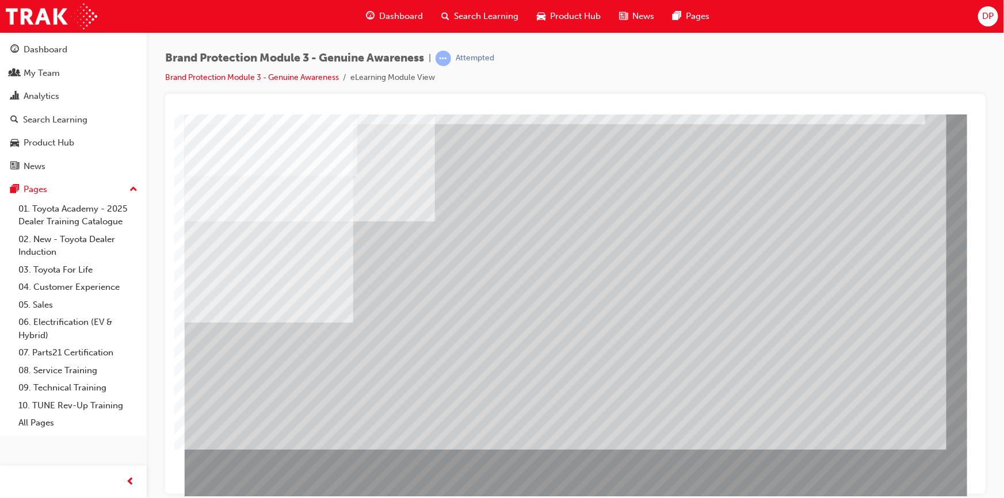
scroll to position [49, 0]
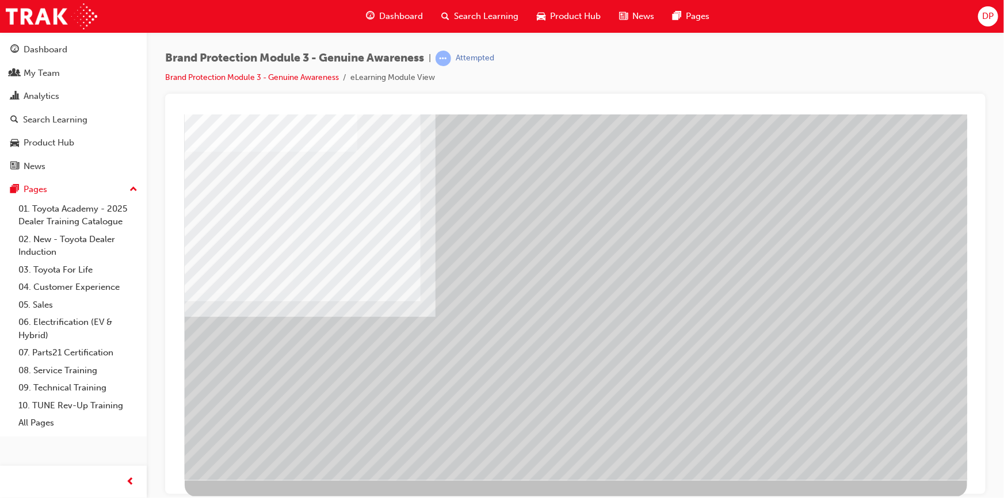
scroll to position [0, 0]
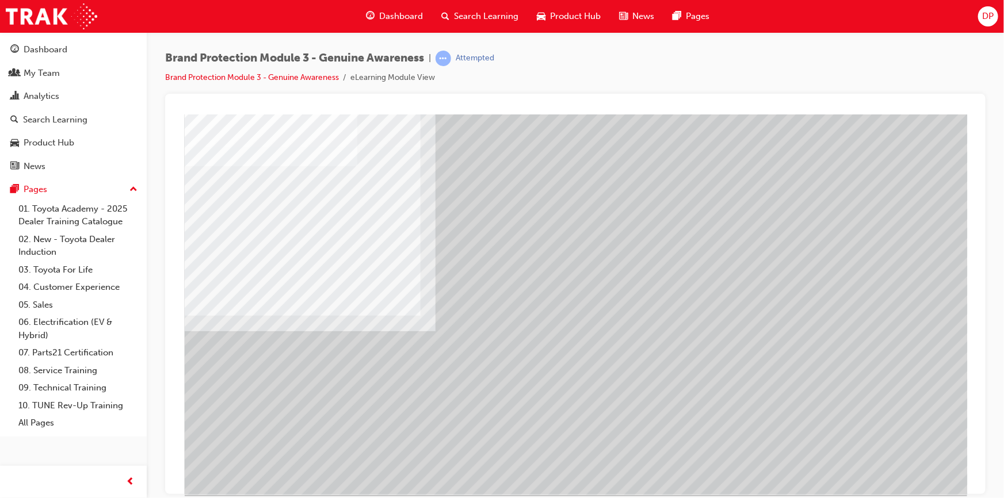
scroll to position [49, 0]
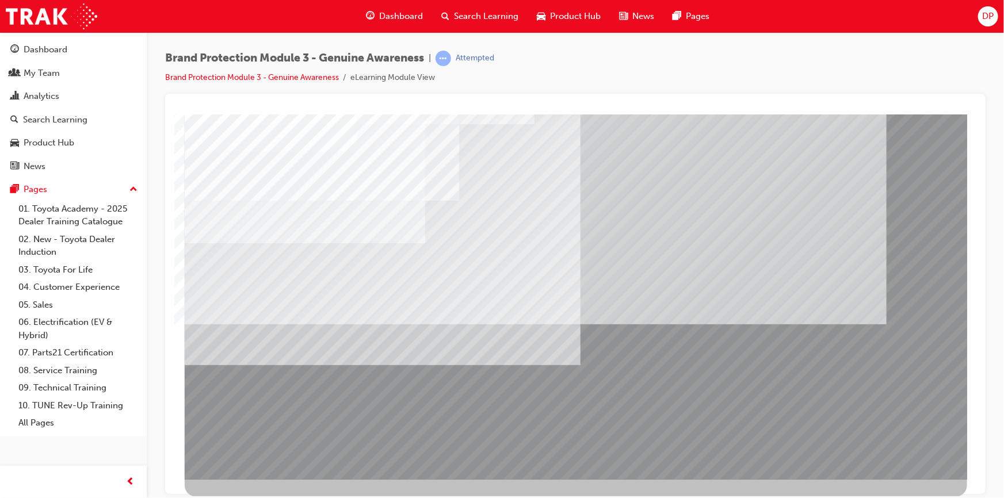
scroll to position [0, 0]
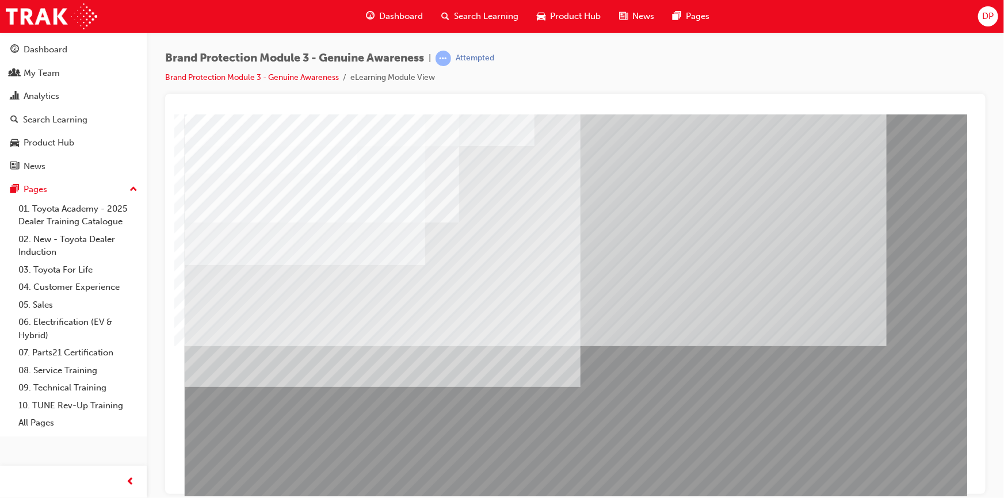
scroll to position [49, 0]
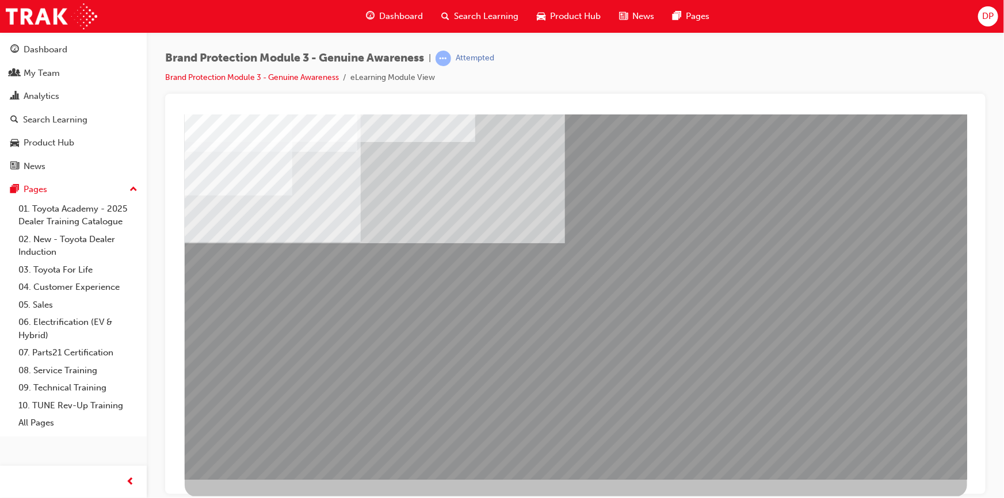
drag, startPoint x: 919, startPoint y: 464, endPoint x: 919, endPoint y: 457, distance: 6.3
click at [919, 461] on div at bounding box center [575, 272] width 782 height 414
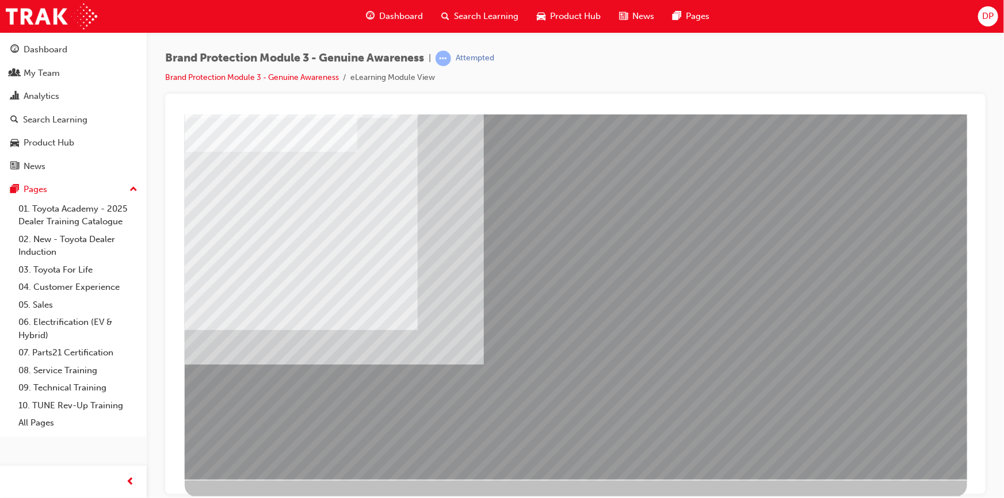
drag, startPoint x: 633, startPoint y: 171, endPoint x: 646, endPoint y: 176, distance: 14.2
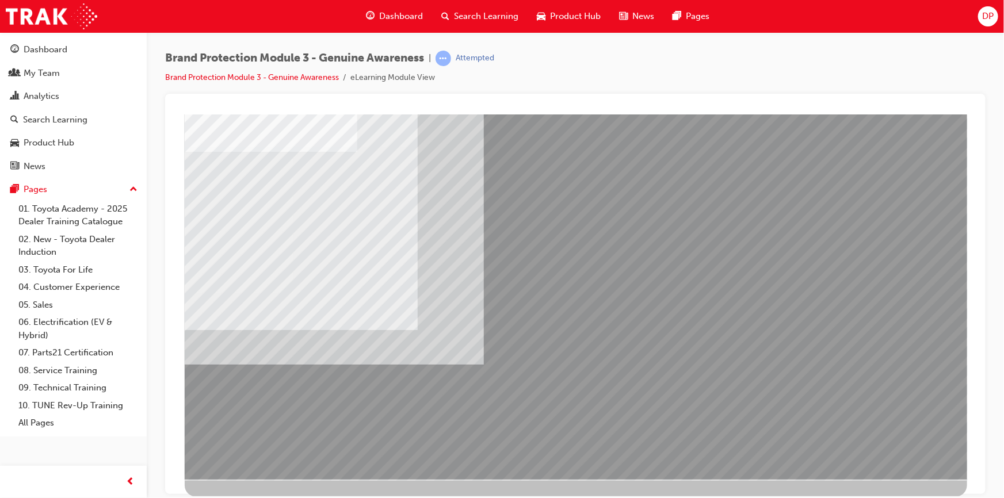
drag, startPoint x: 489, startPoint y: 305, endPoint x: 500, endPoint y: 307, distance: 11.2
click at [492, 305] on div "multistate" at bounding box center [575, 272] width 782 height 414
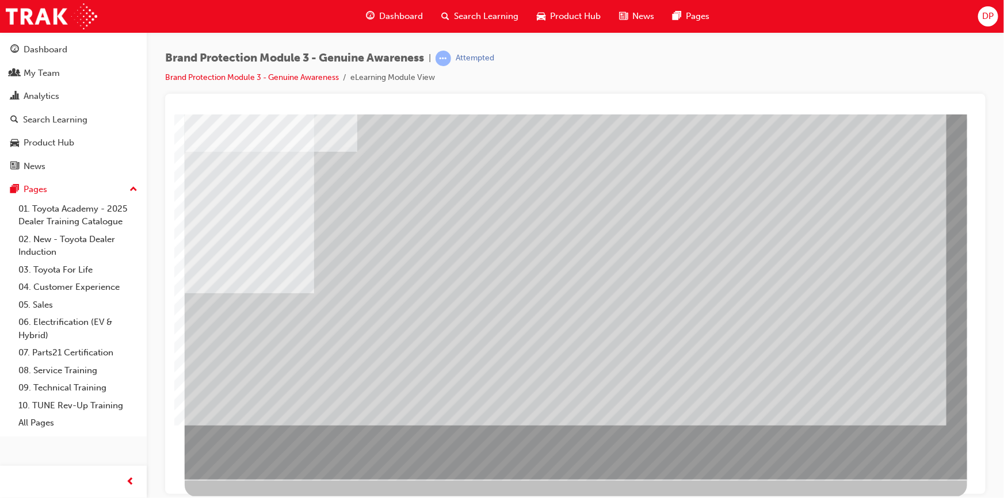
scroll to position [0, 0]
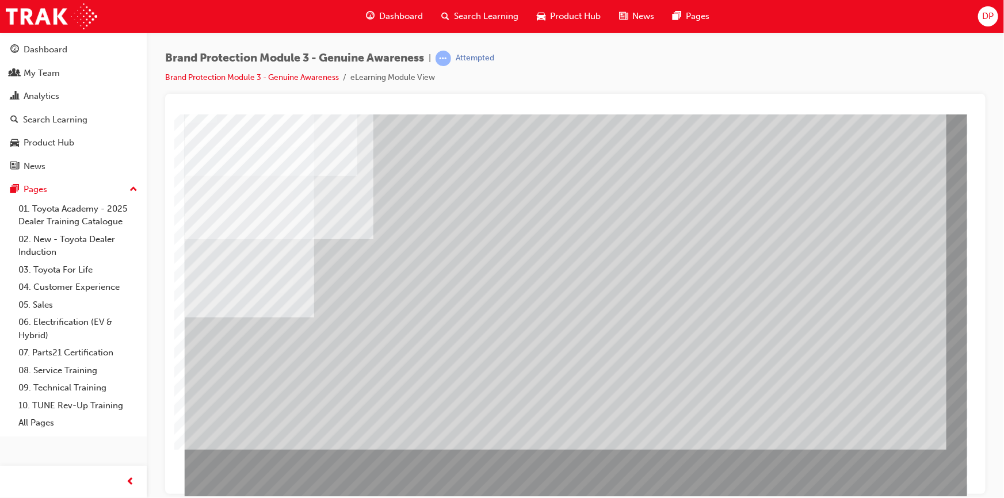
scroll to position [49, 0]
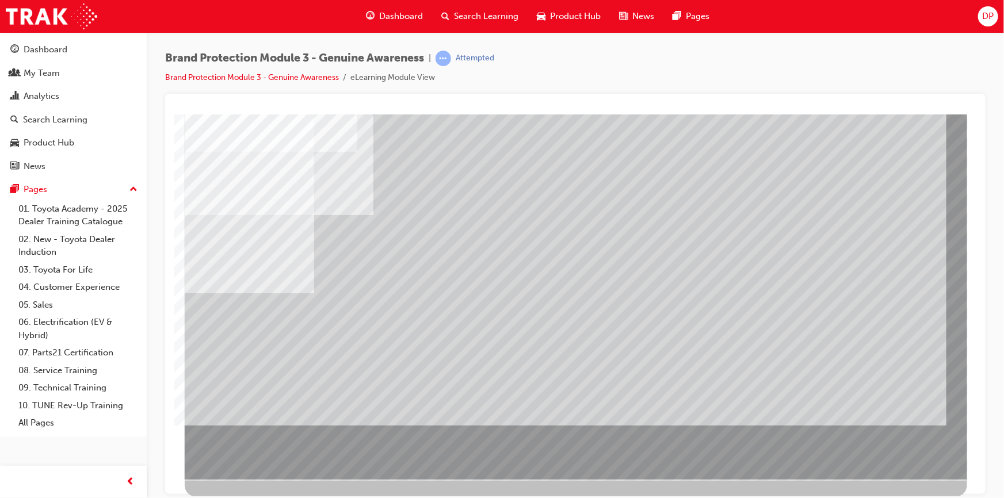
click at [903, 461] on div at bounding box center [575, 272] width 782 height 414
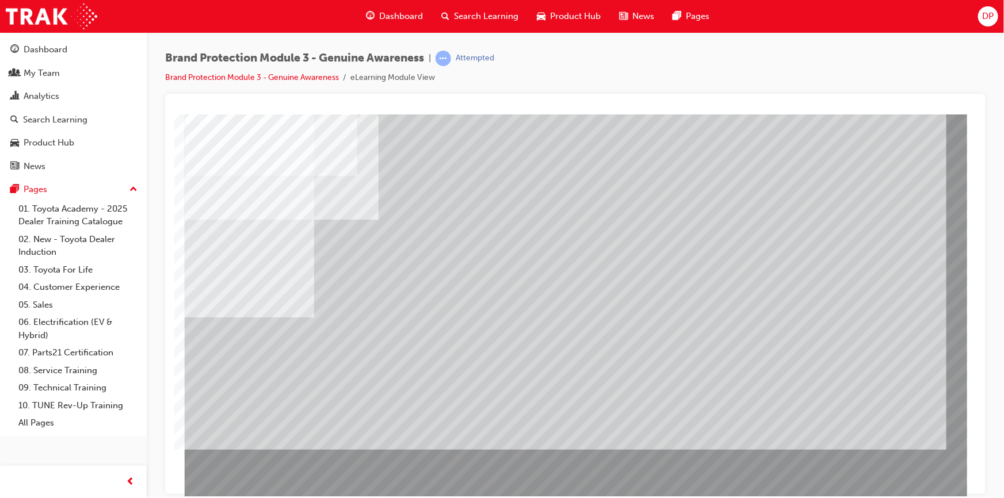
scroll to position [49, 0]
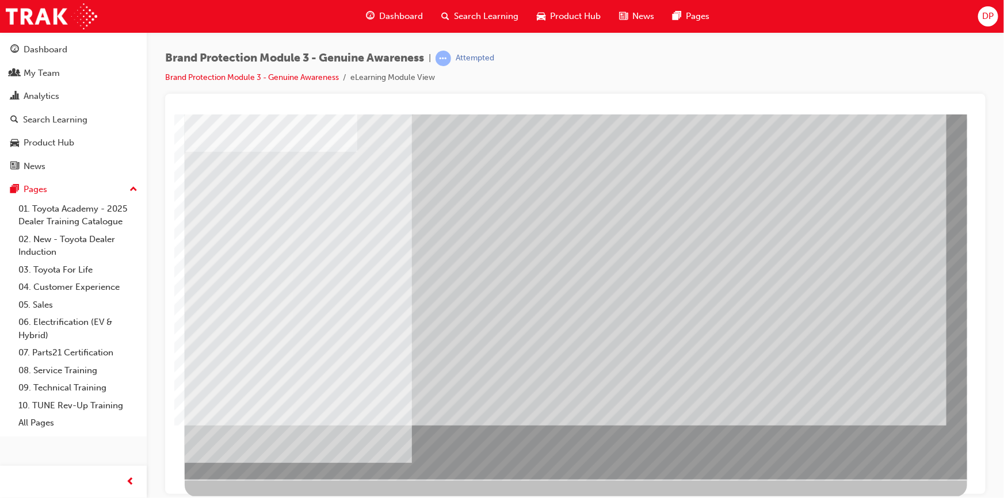
scroll to position [0, 0]
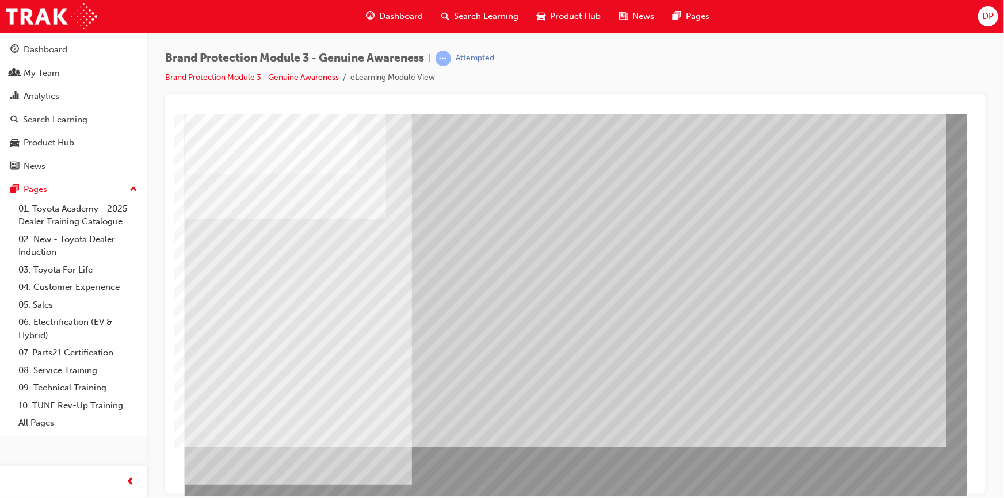
scroll to position [49, 0]
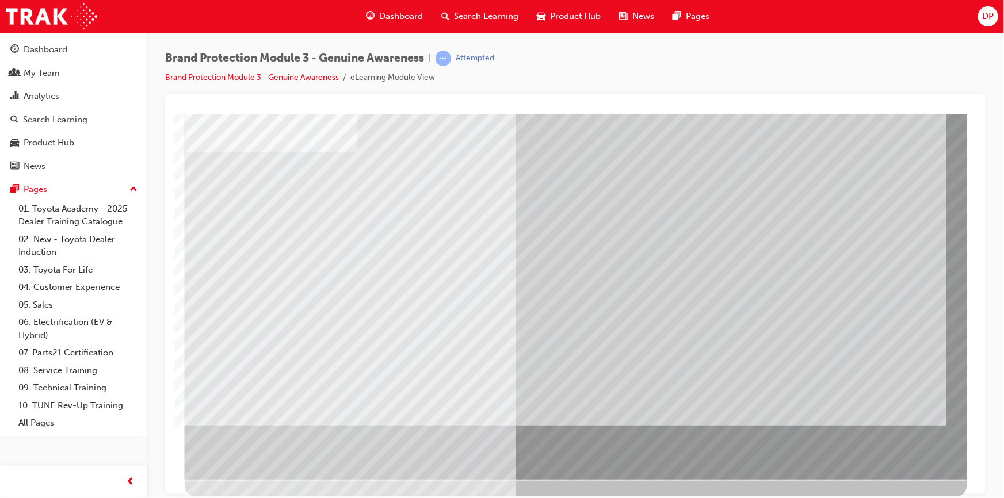
scroll to position [0, 0]
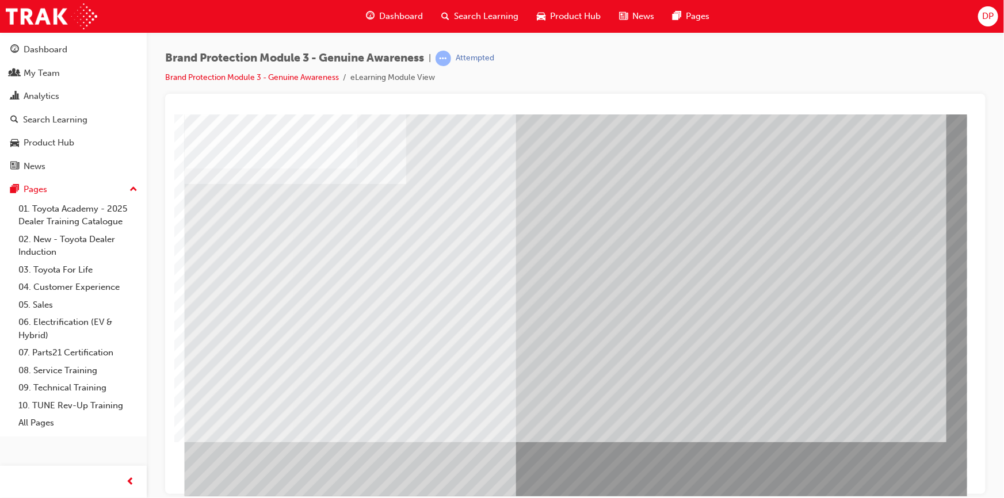
scroll to position [49, 0]
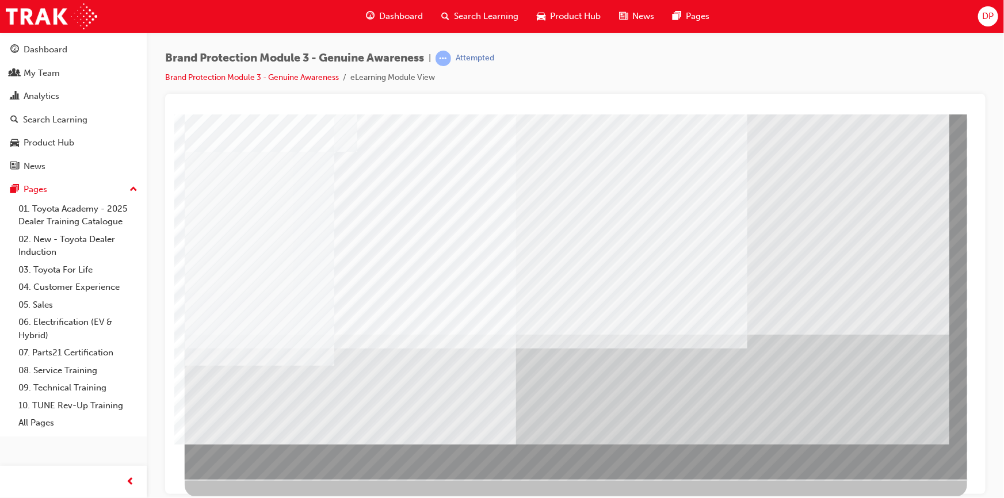
scroll to position [0, 0]
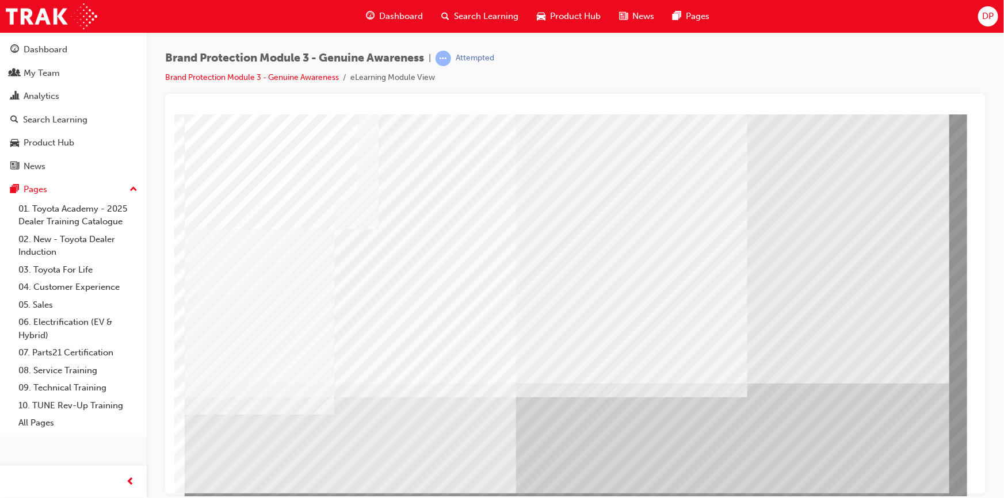
drag, startPoint x: 695, startPoint y: 148, endPoint x: 676, endPoint y: 220, distance: 74.5
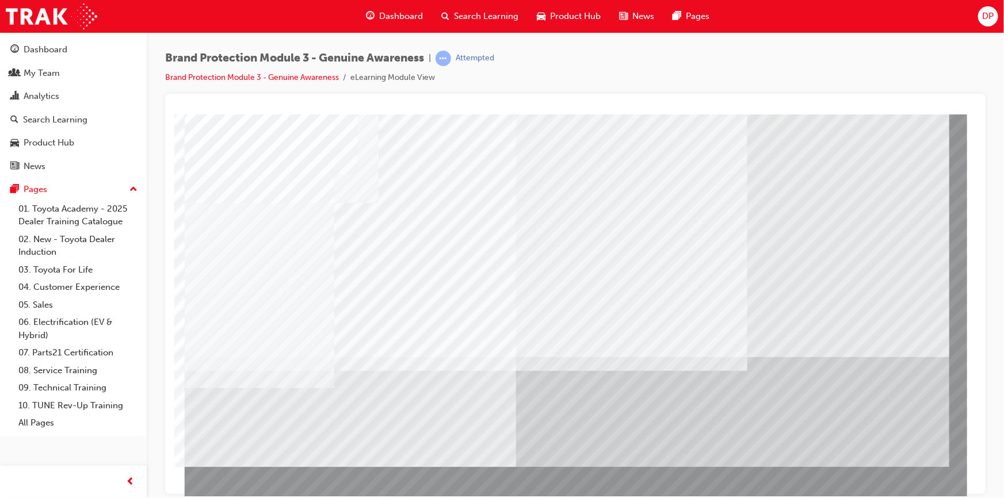
scroll to position [49, 0]
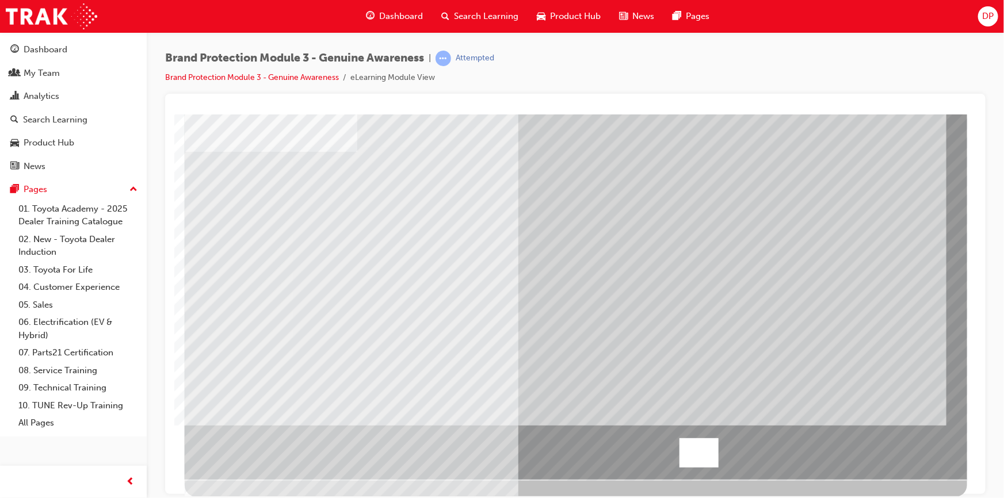
scroll to position [0, 0]
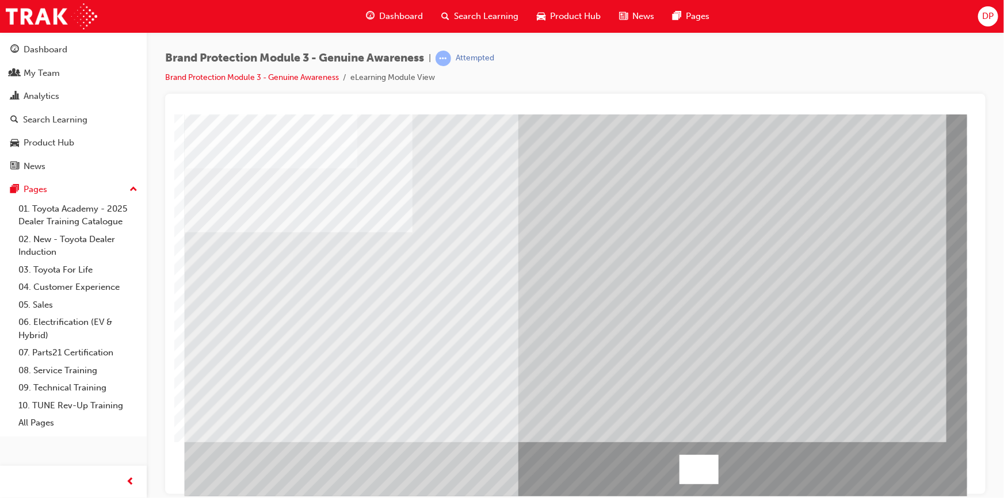
scroll to position [49, 0]
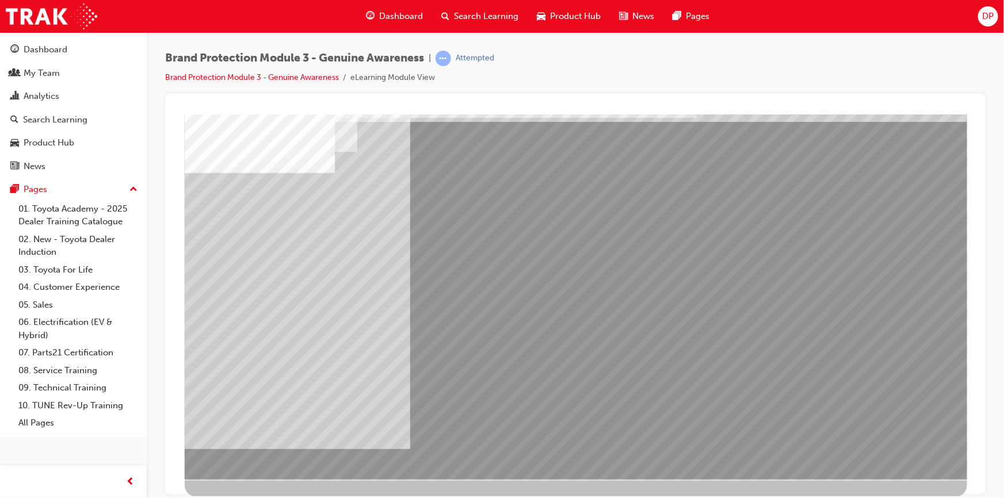
scroll to position [0, 0]
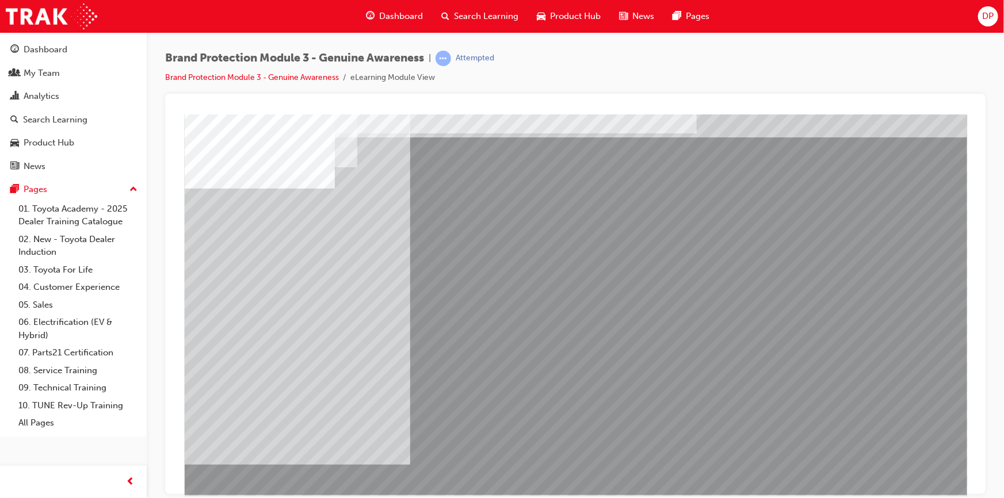
scroll to position [49, 0]
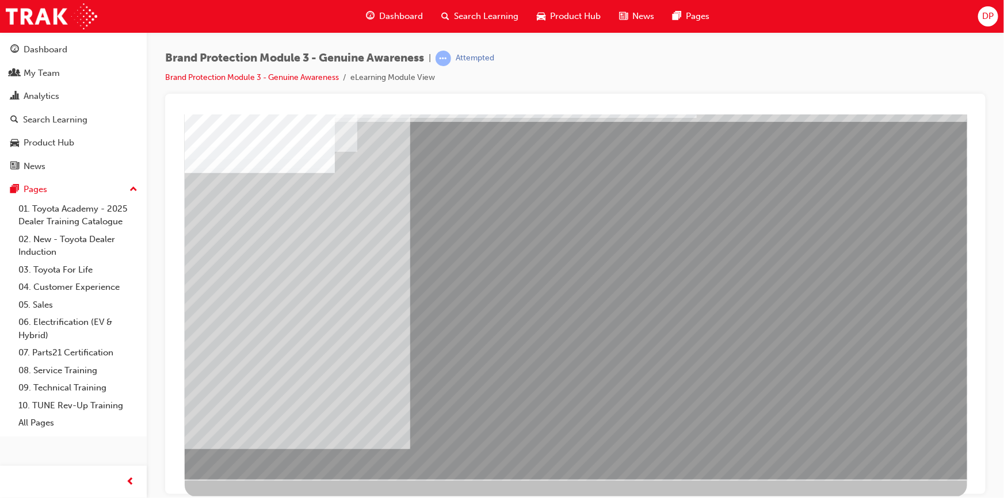
drag, startPoint x: 908, startPoint y: 451, endPoint x: 901, endPoint y: 438, distance: 14.4
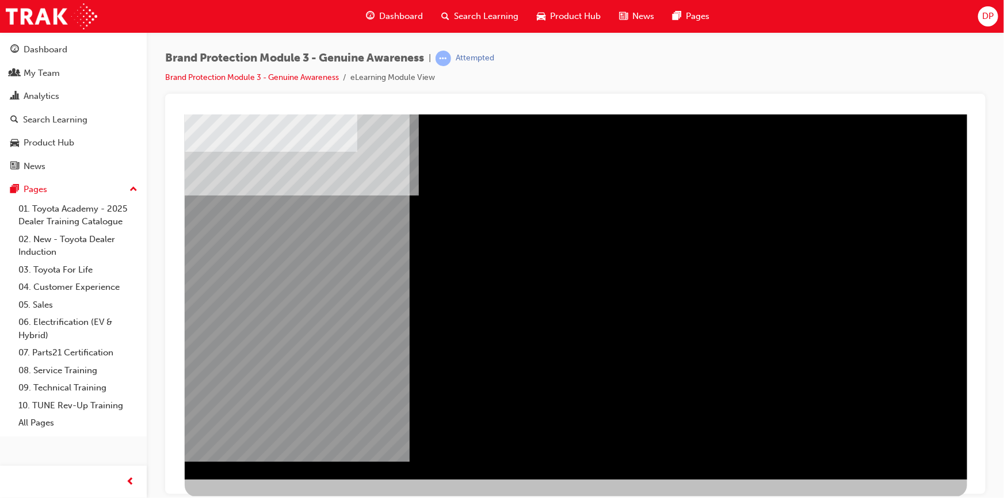
click at [244, 338] on div "" at bounding box center [575, 282] width 782 height 414
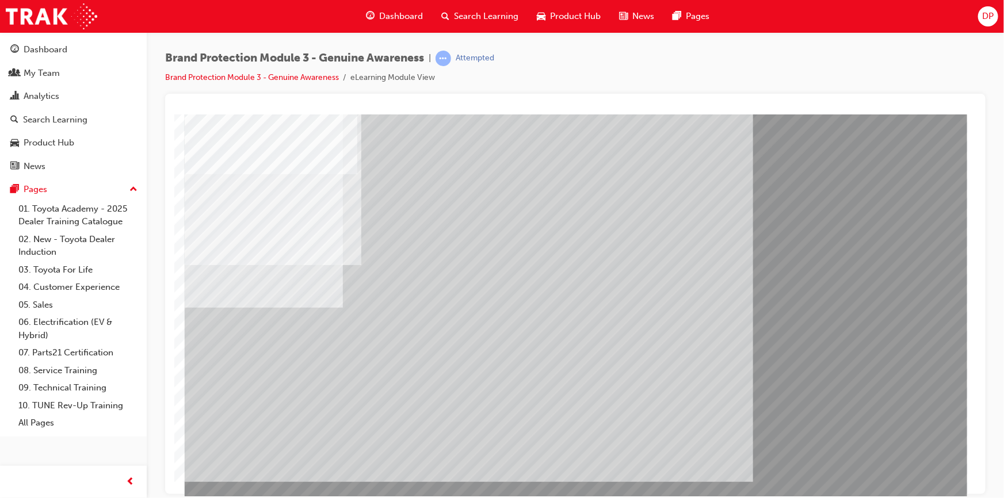
scroll to position [49, 0]
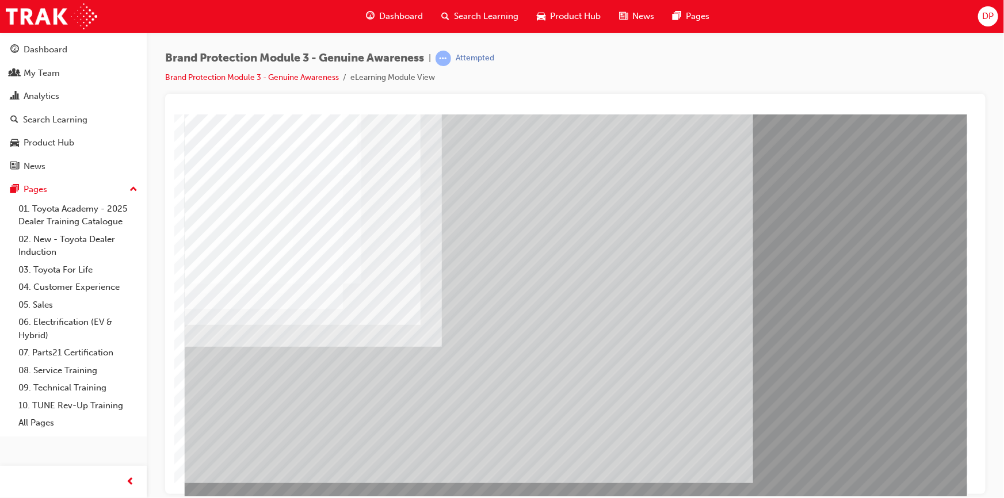
scroll to position [49, 0]
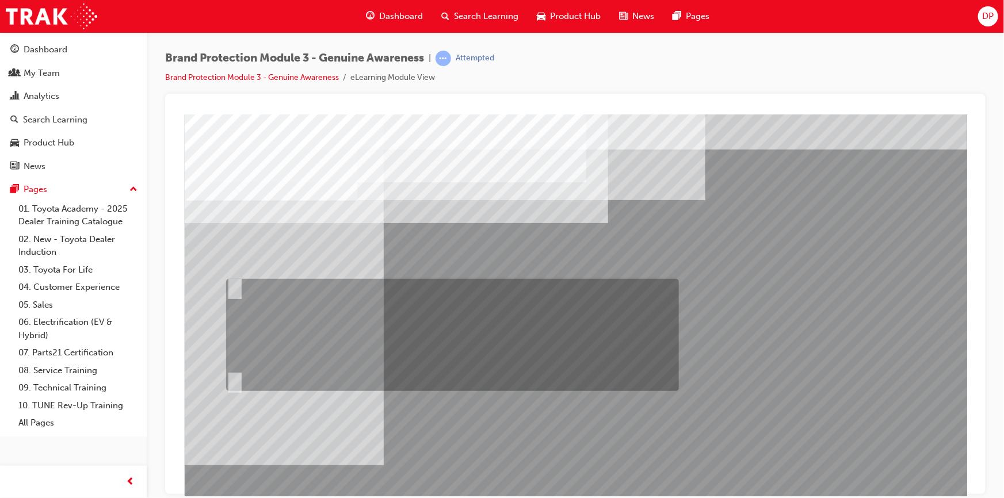
click at [324, 326] on div at bounding box center [449, 335] width 453 height 112
radio input "true"
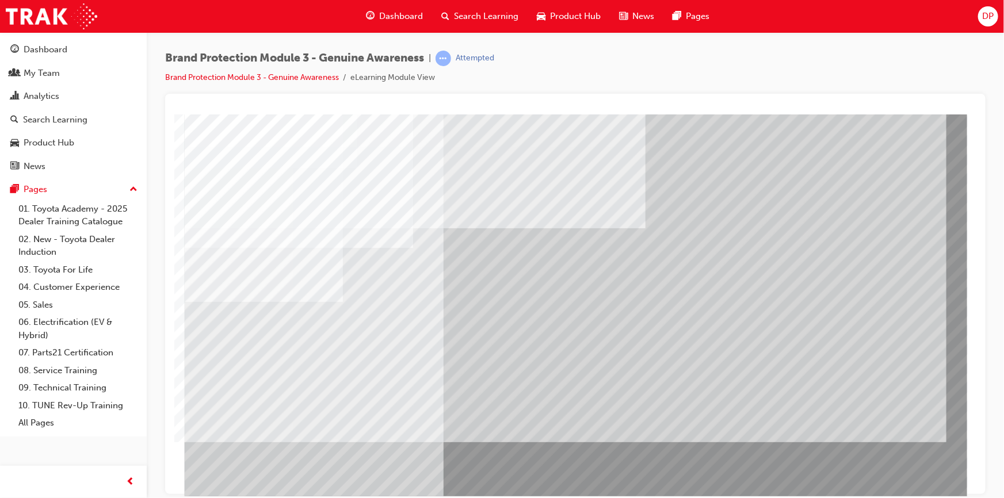
scroll to position [49, 0]
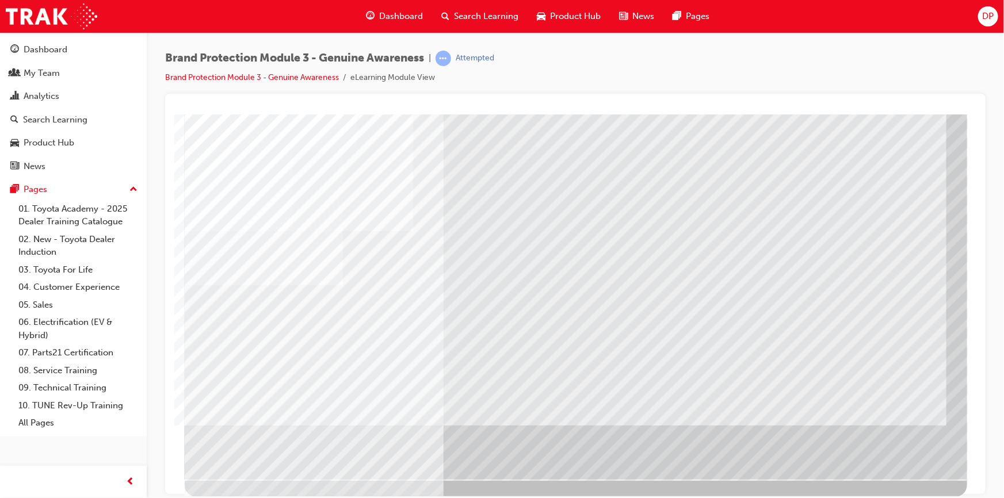
scroll to position [0, 0]
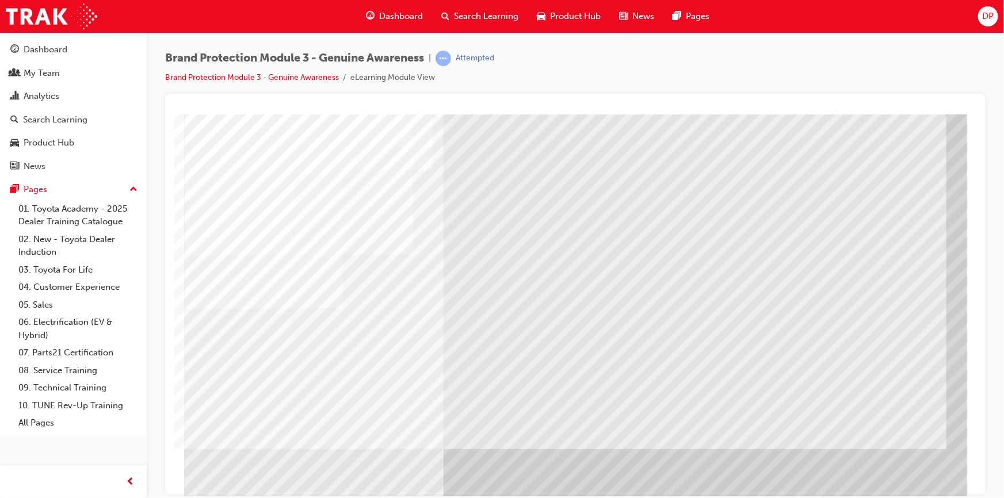
scroll to position [49, 0]
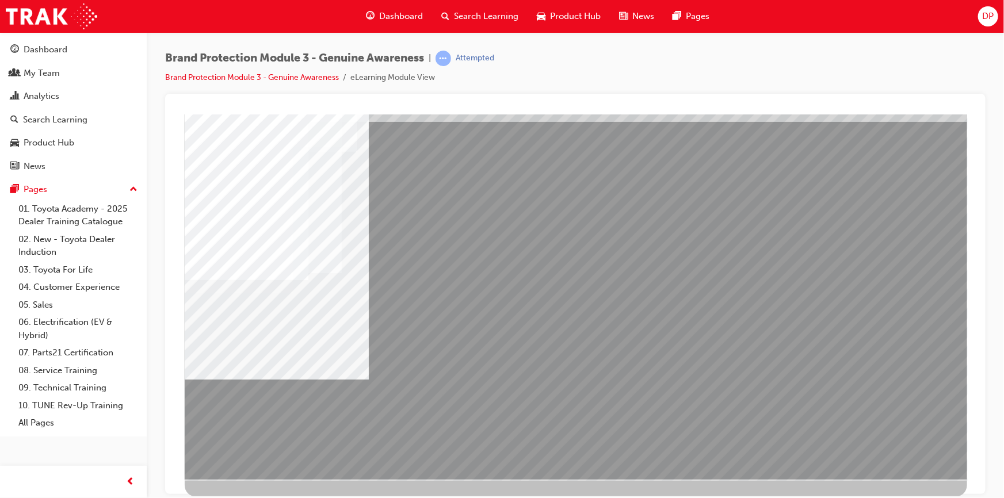
scroll to position [0, 0]
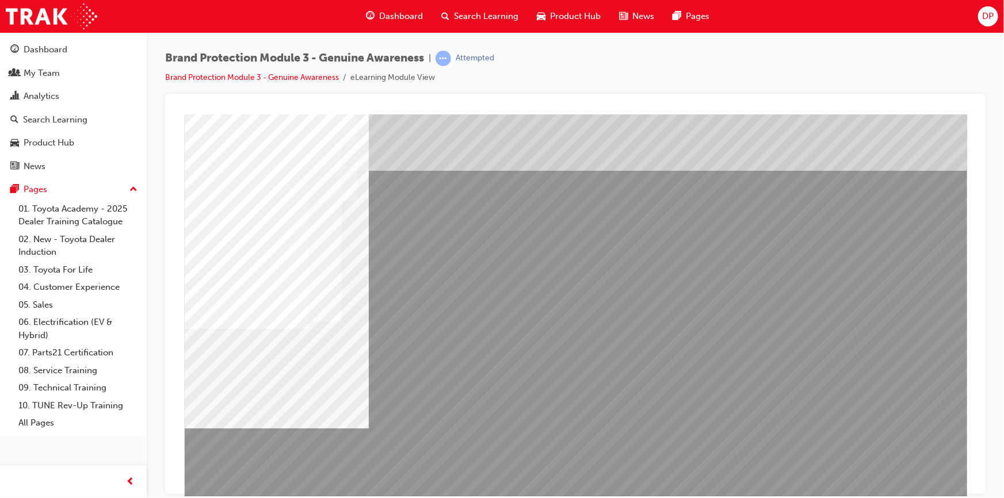
drag, startPoint x: 585, startPoint y: 334, endPoint x: 591, endPoint y: 332, distance: 6.6
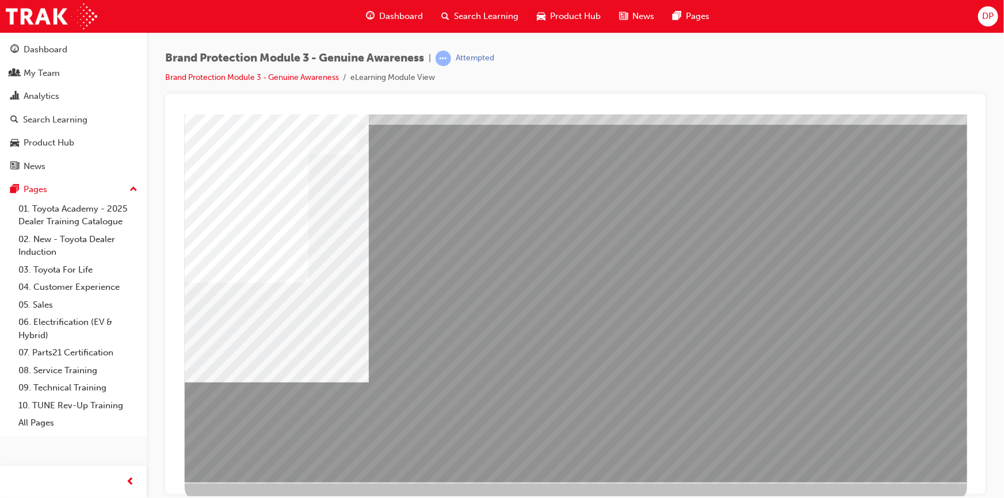
scroll to position [49, 0]
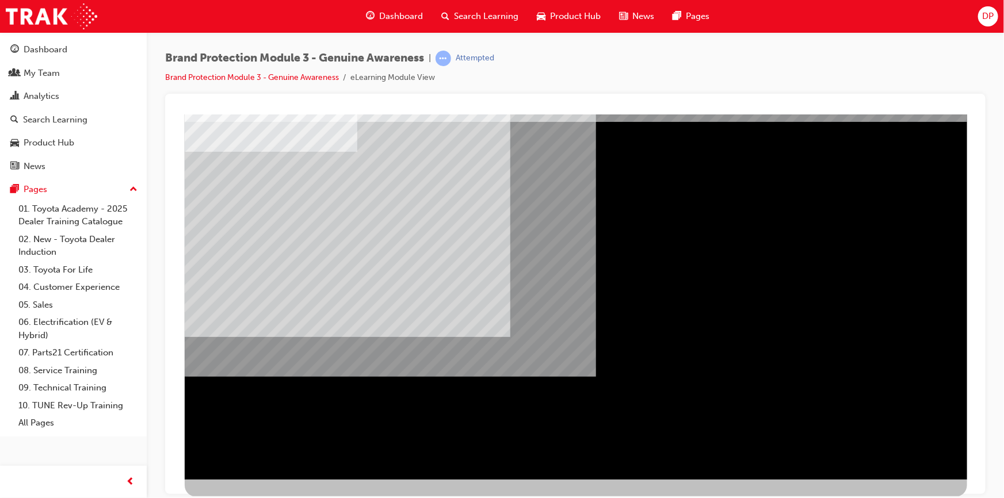
scroll to position [0, 0]
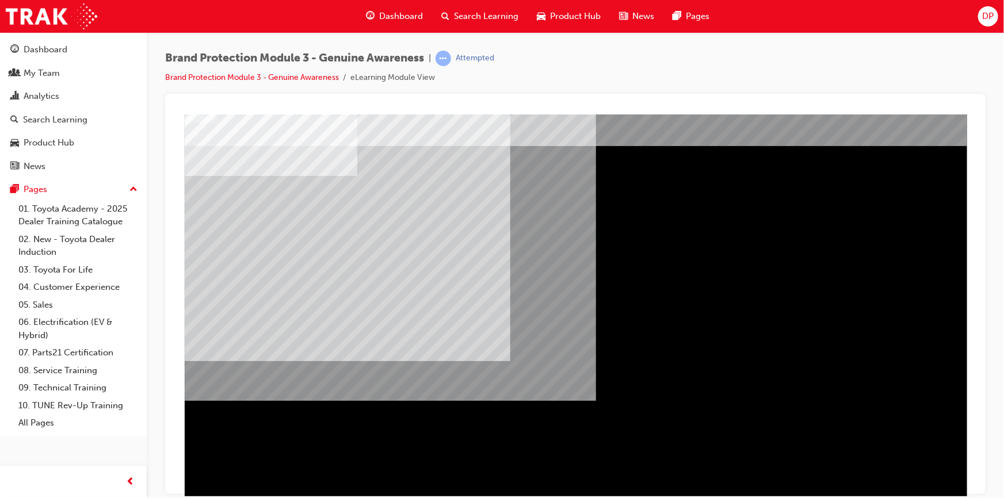
scroll to position [49, 0]
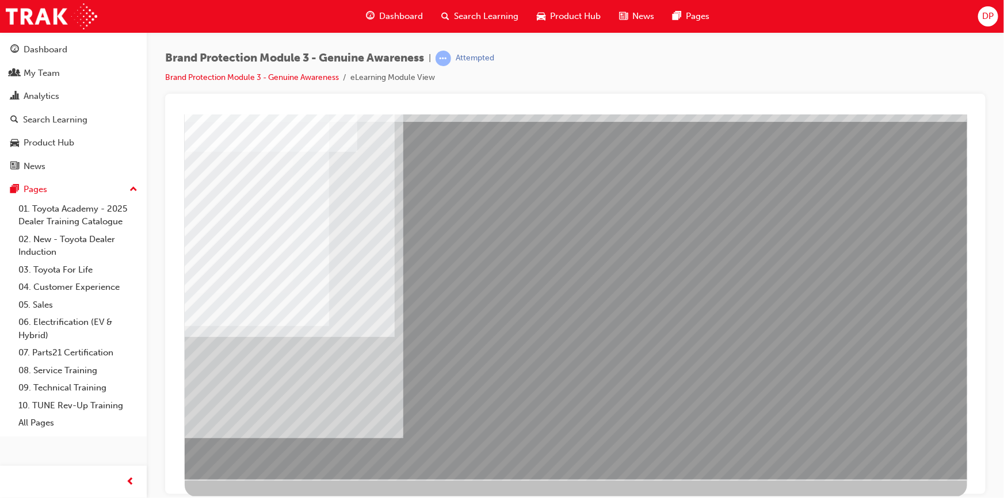
scroll to position [0, 0]
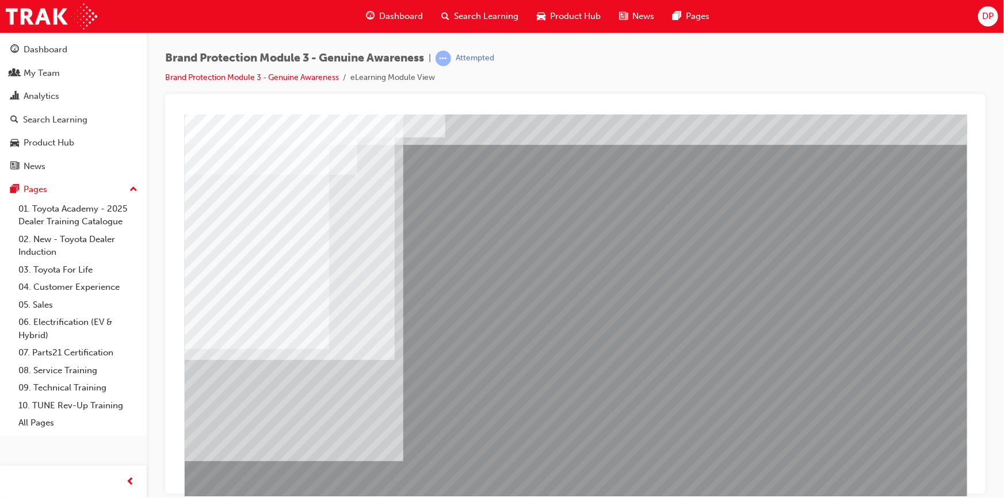
scroll to position [49, 0]
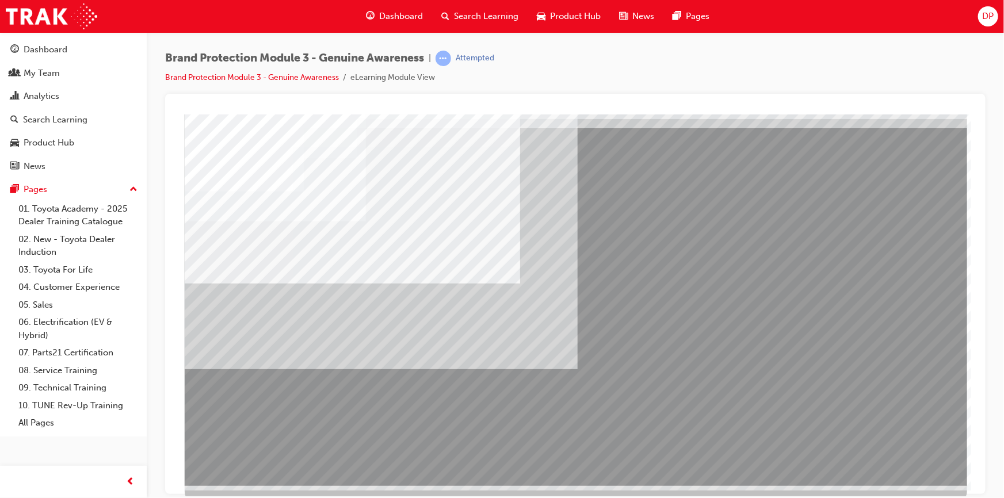
scroll to position [49, 0]
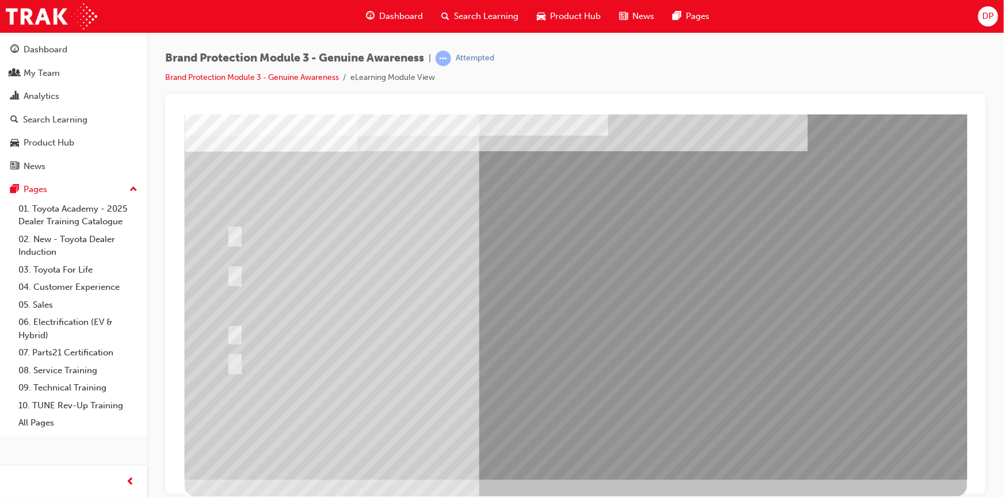
scroll to position [0, 0]
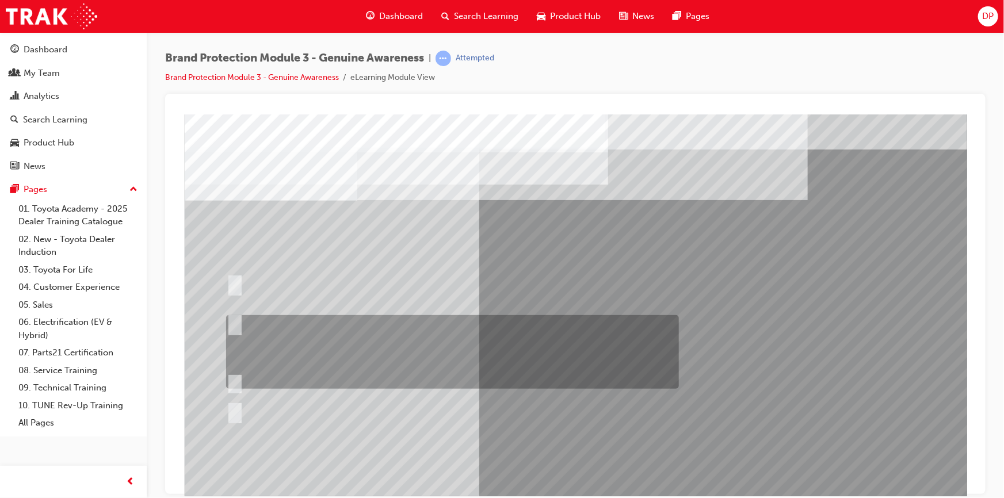
click at [306, 324] on div at bounding box center [449, 352] width 453 height 74
radio input "true"
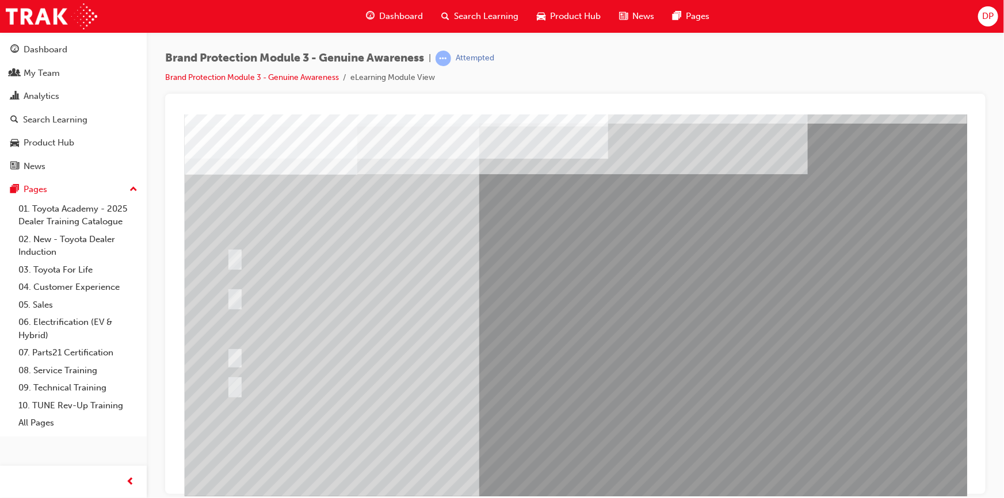
scroll to position [49, 0]
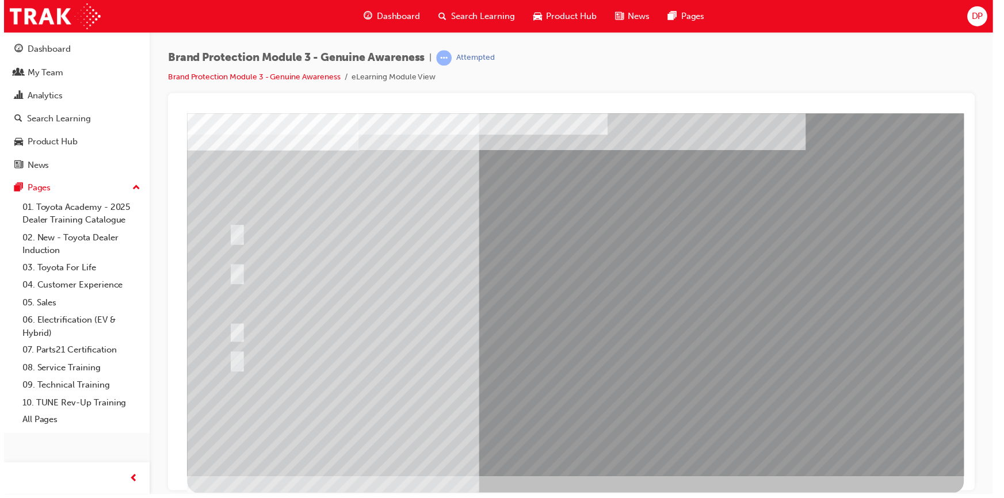
scroll to position [0, 0]
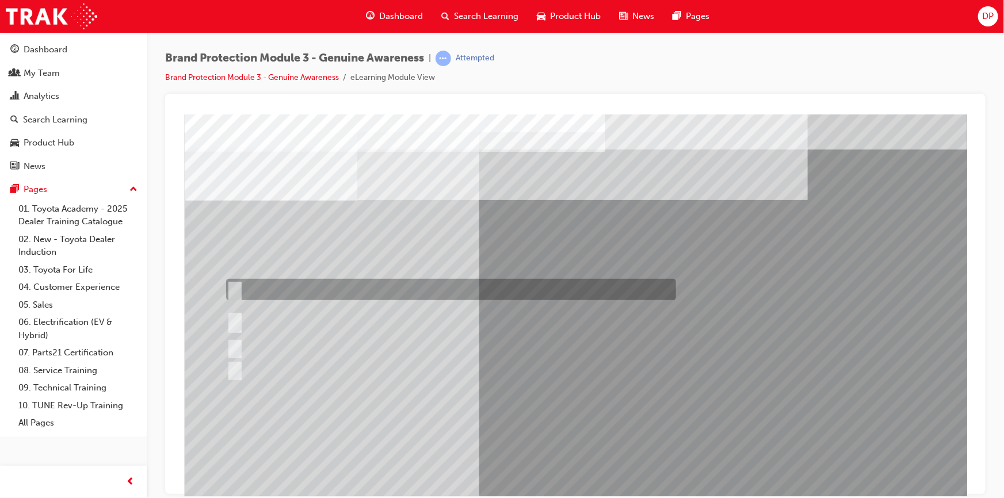
click at [345, 286] on div at bounding box center [448, 289] width 450 height 21
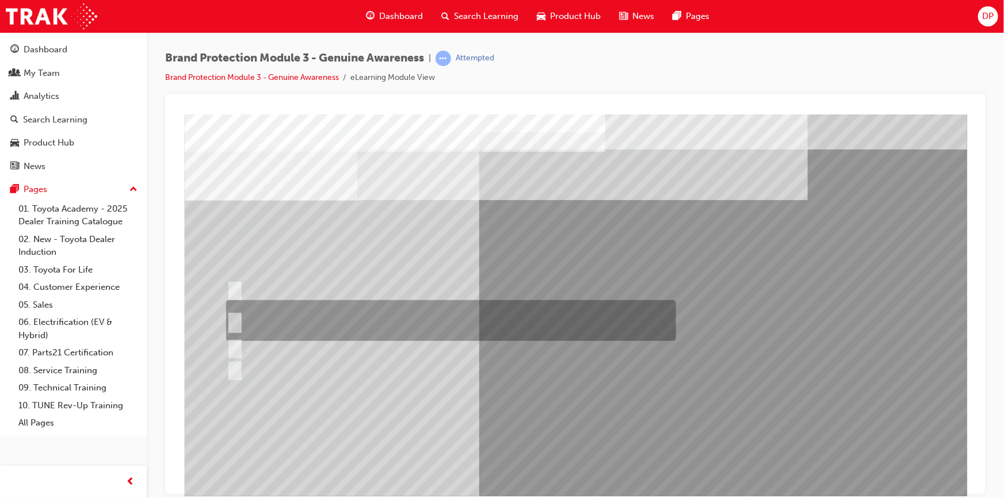
click at [420, 313] on div at bounding box center [448, 320] width 450 height 41
radio input "false"
radio input "true"
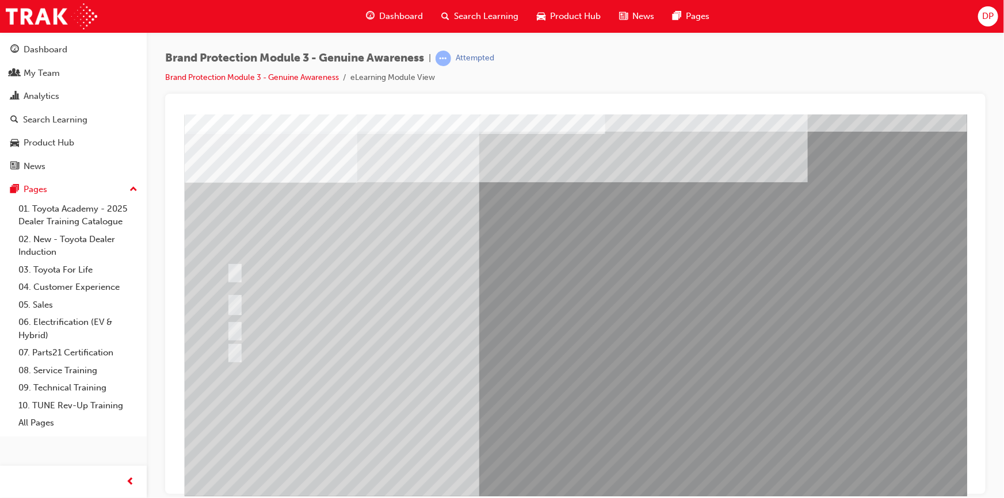
scroll to position [49, 0]
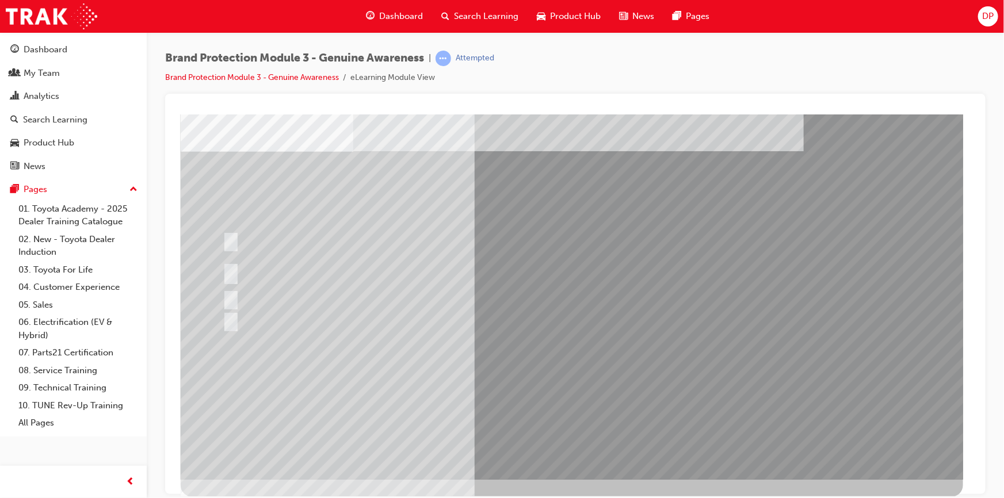
scroll to position [0, 0]
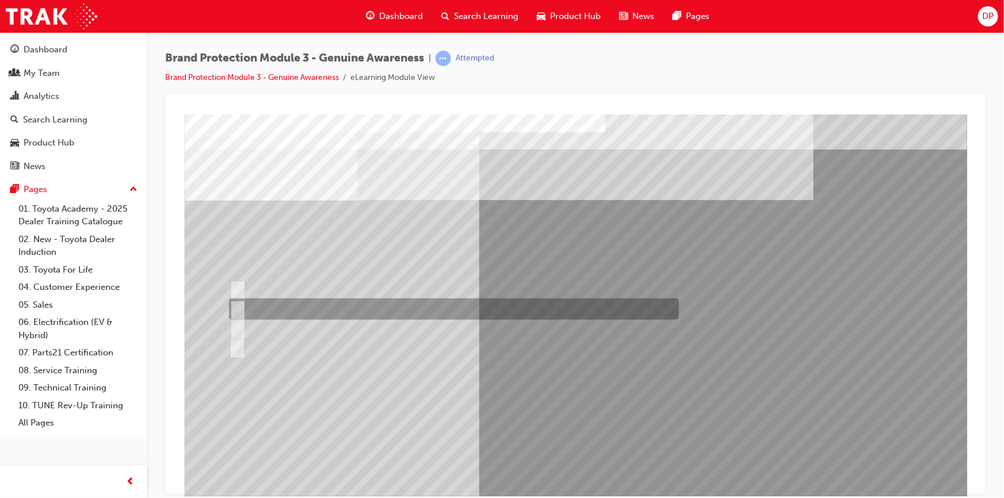
click at [385, 308] on div at bounding box center [450, 309] width 450 height 21
radio input "true"
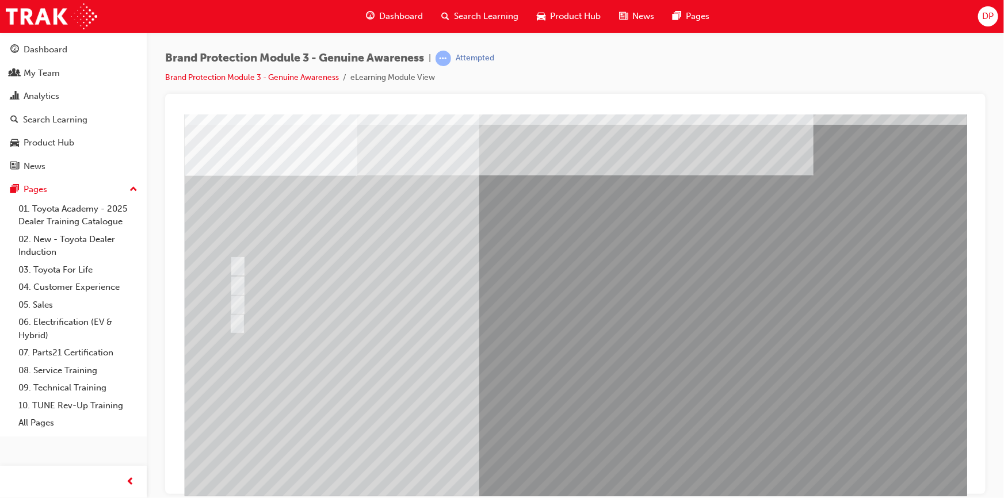
scroll to position [49, 0]
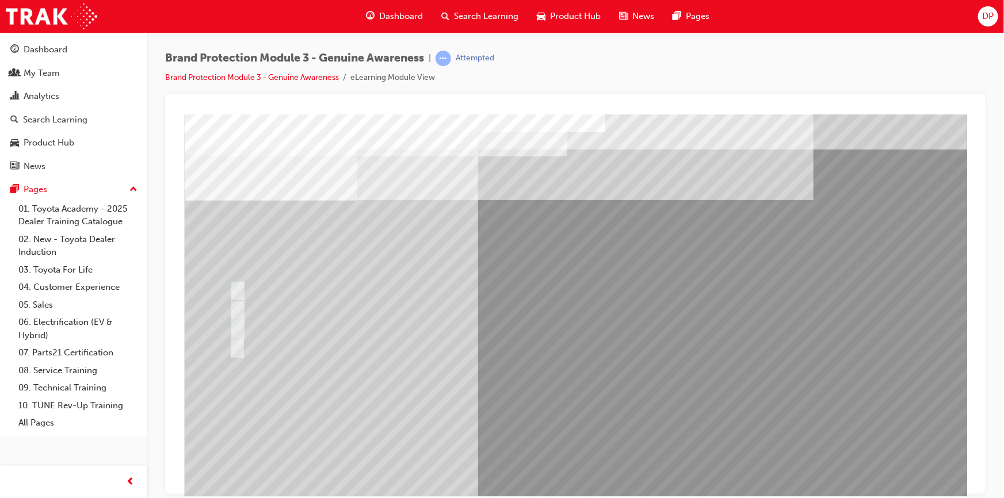
click at [329, 286] on div at bounding box center [450, 289] width 450 height 21
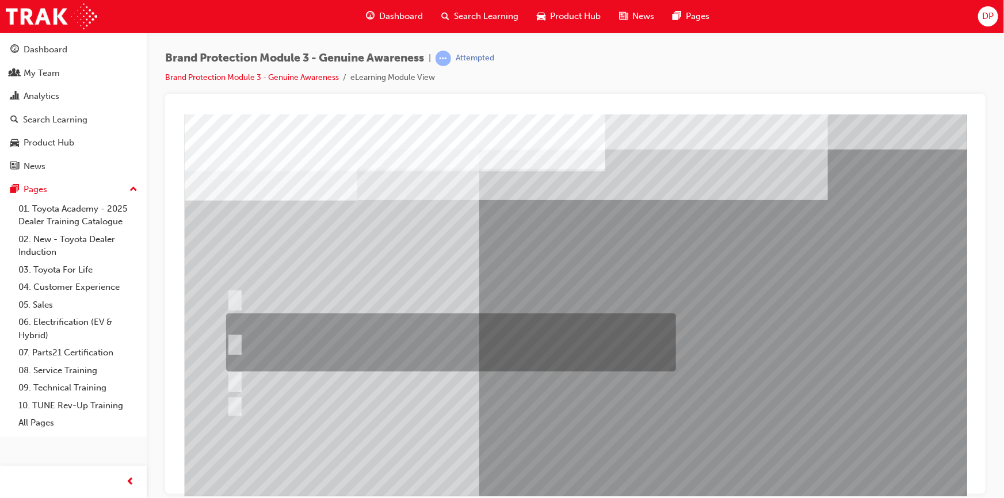
click at [377, 338] on div at bounding box center [448, 343] width 450 height 58
radio input "true"
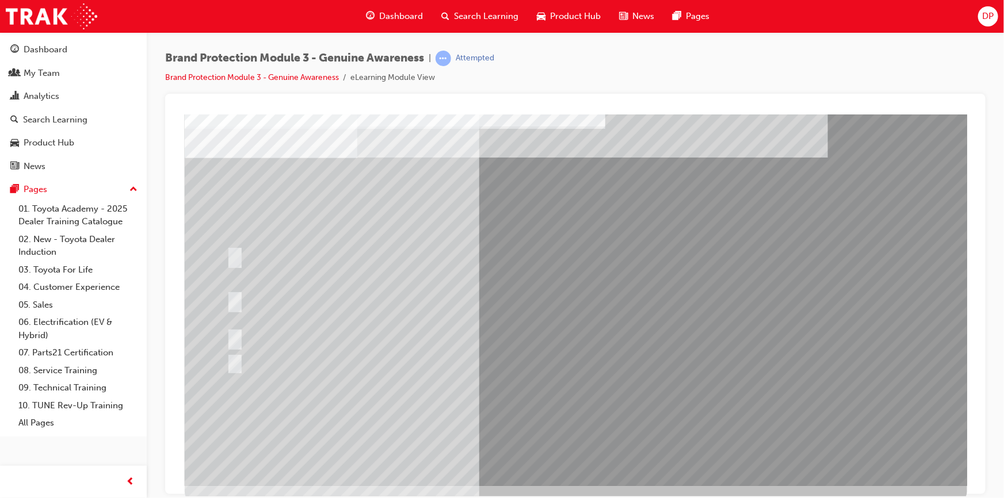
scroll to position [49, 0]
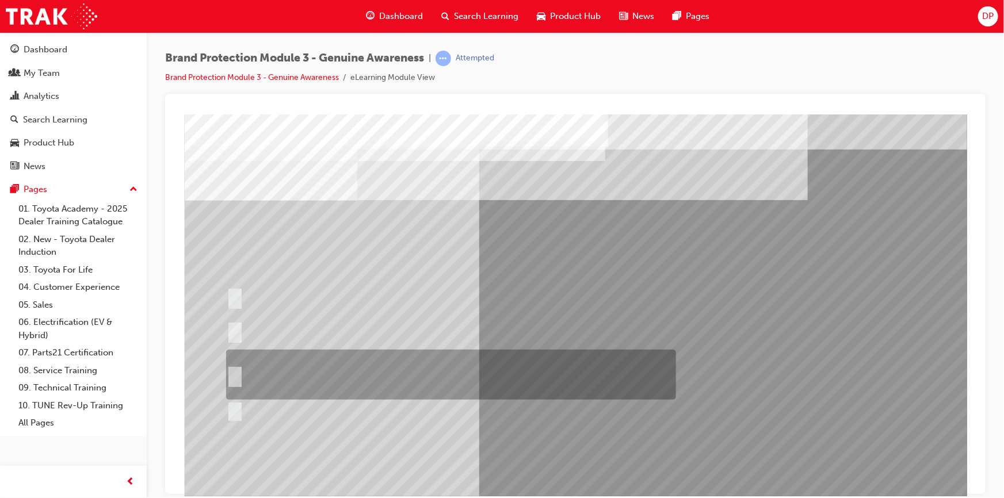
click at [302, 376] on div at bounding box center [448, 375] width 450 height 50
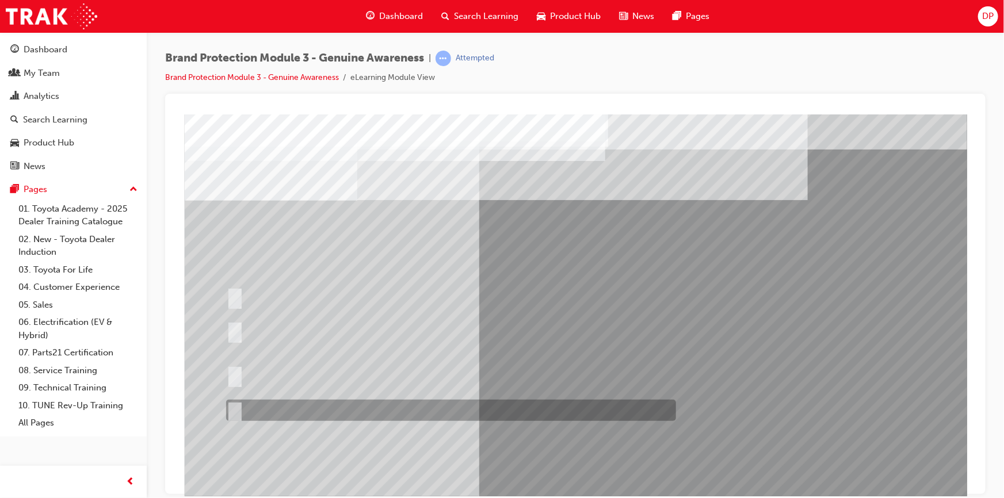
click at [342, 408] on div at bounding box center [448, 410] width 450 height 21
radio input "false"
radio input "true"
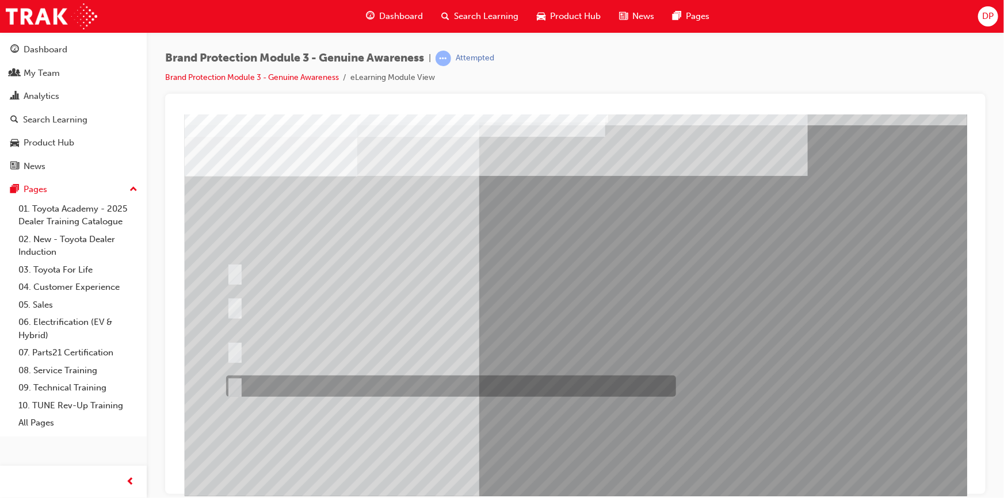
scroll to position [49, 0]
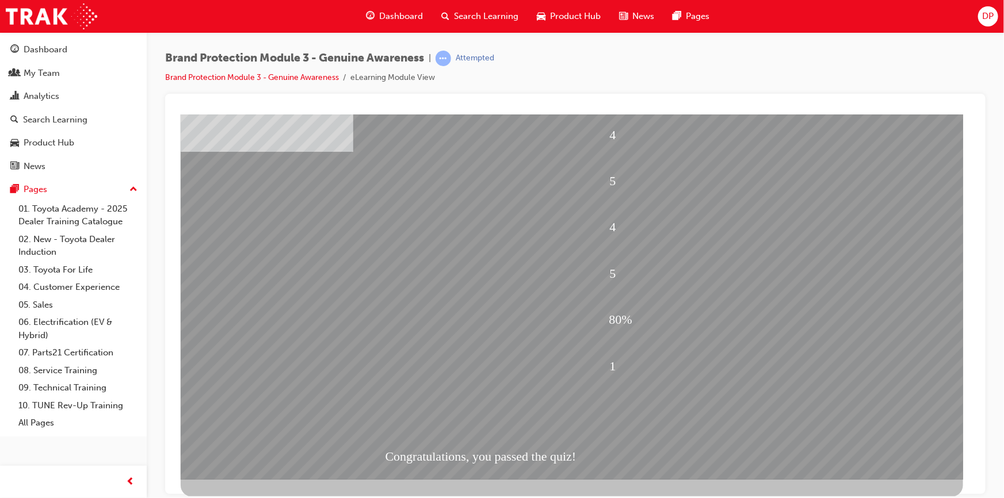
scroll to position [0, 0]
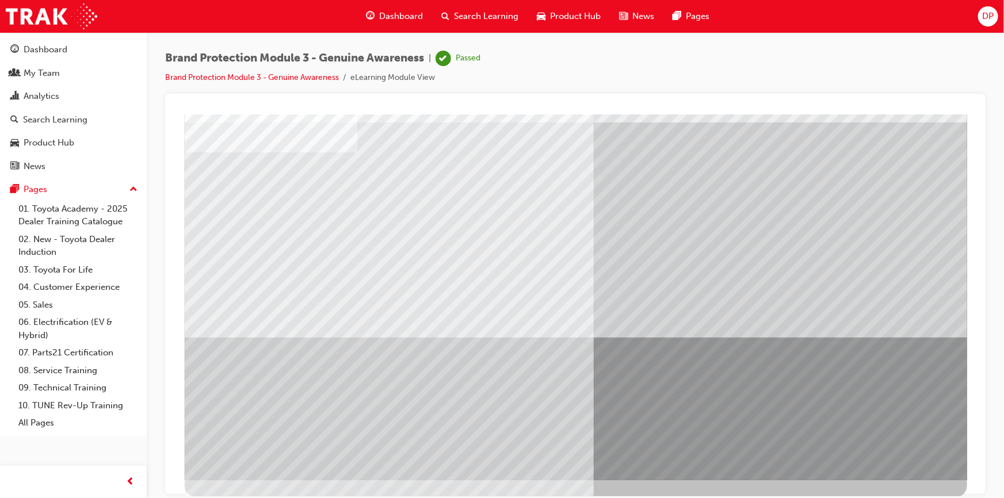
scroll to position [49, 0]
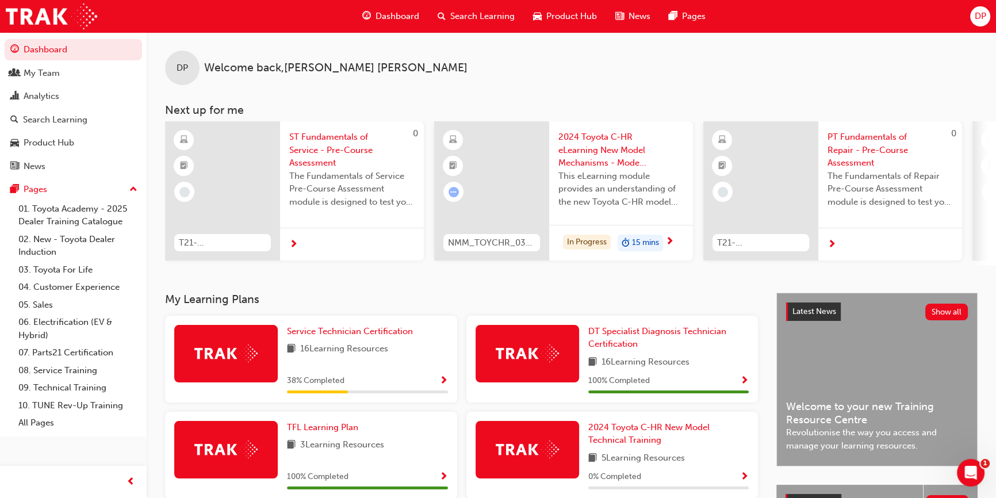
click at [469, 17] on span "Search Learning" at bounding box center [482, 16] width 64 height 13
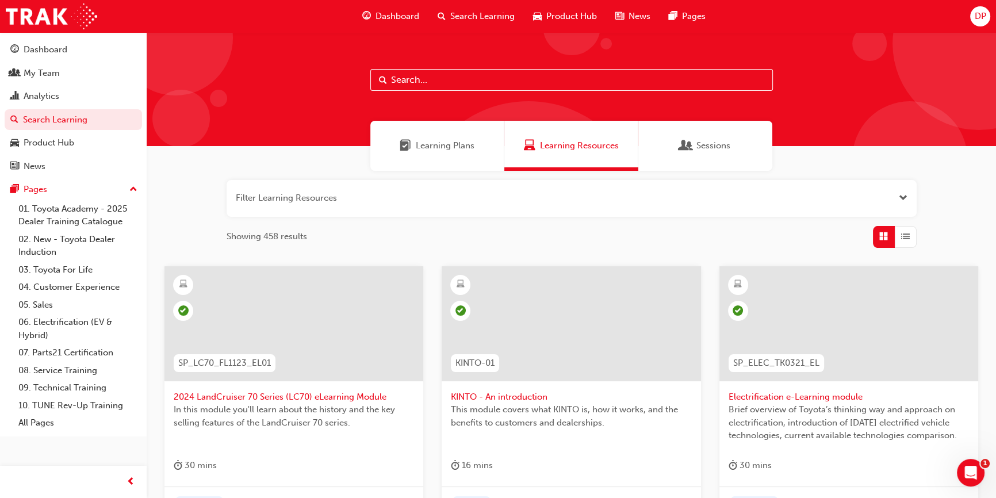
click at [473, 148] on span "Learning Plans" at bounding box center [445, 145] width 59 height 13
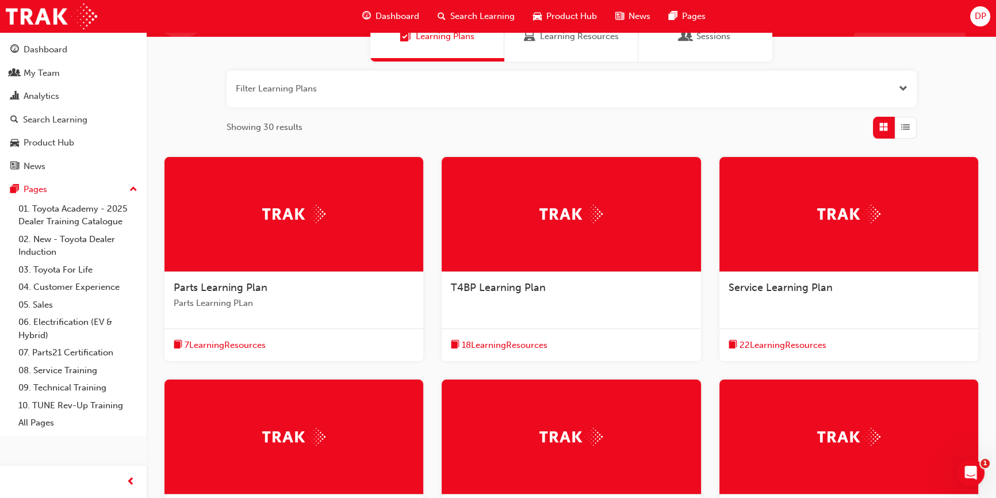
scroll to position [104, 0]
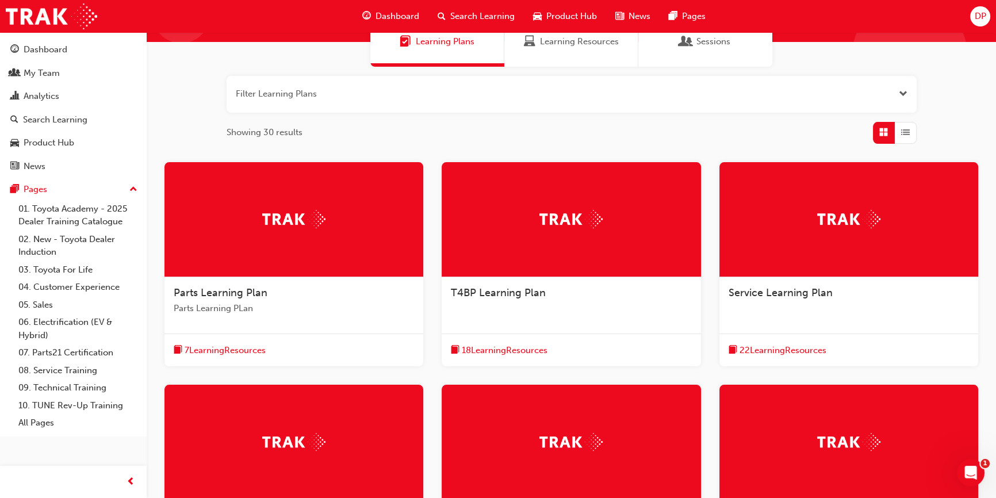
click at [298, 284] on div "Parts Learning Plan Parts Learning PLan" at bounding box center [294, 305] width 259 height 56
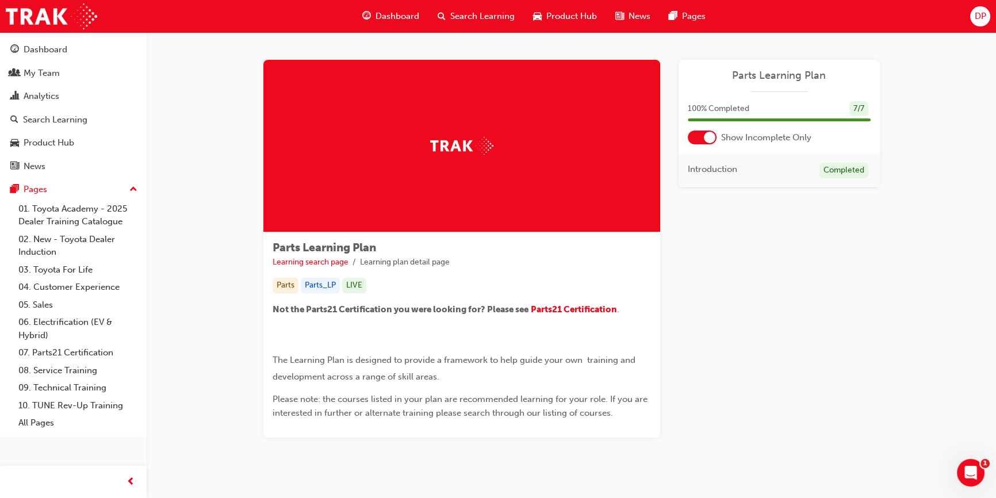
scroll to position [79, 0]
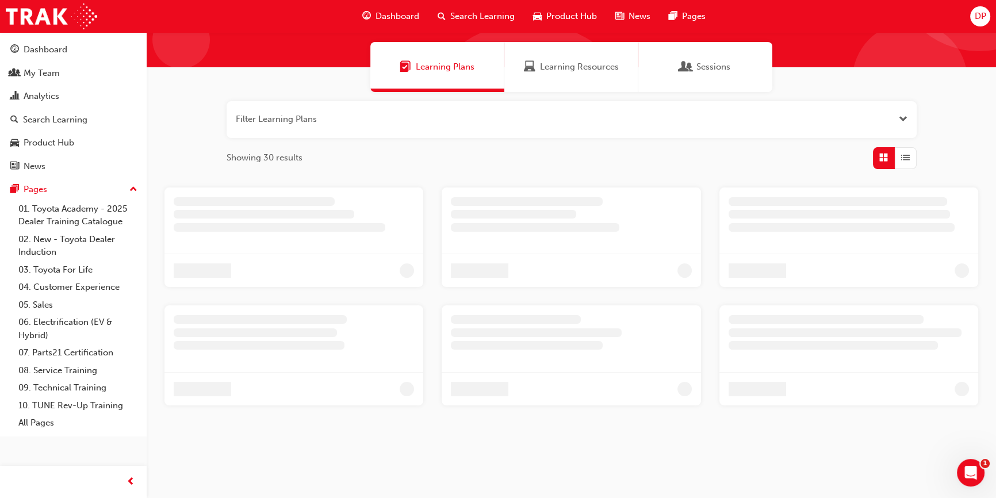
click at [448, 71] on span "Learning Plans" at bounding box center [445, 66] width 59 height 13
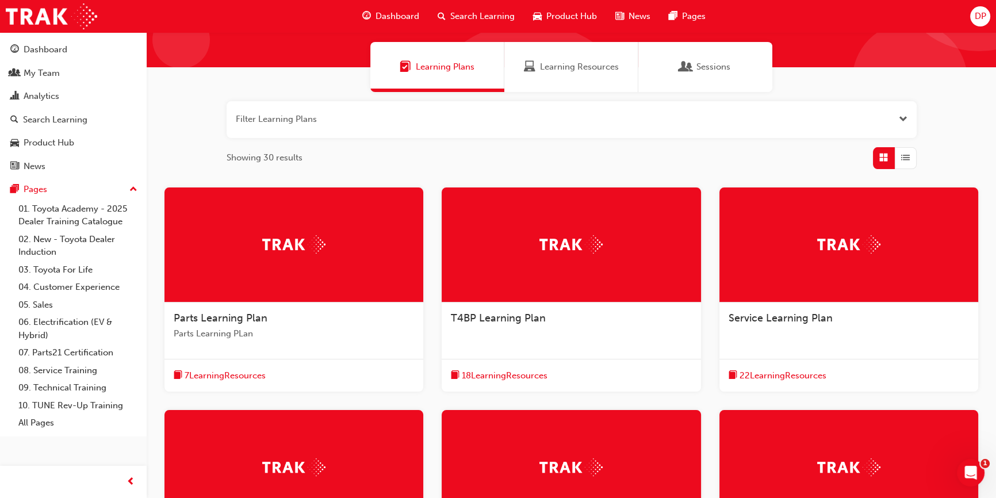
click at [586, 328] on div "T4BP Learning Plan" at bounding box center [571, 325] width 259 height 44
